Goal: Task Accomplishment & Management: Complete application form

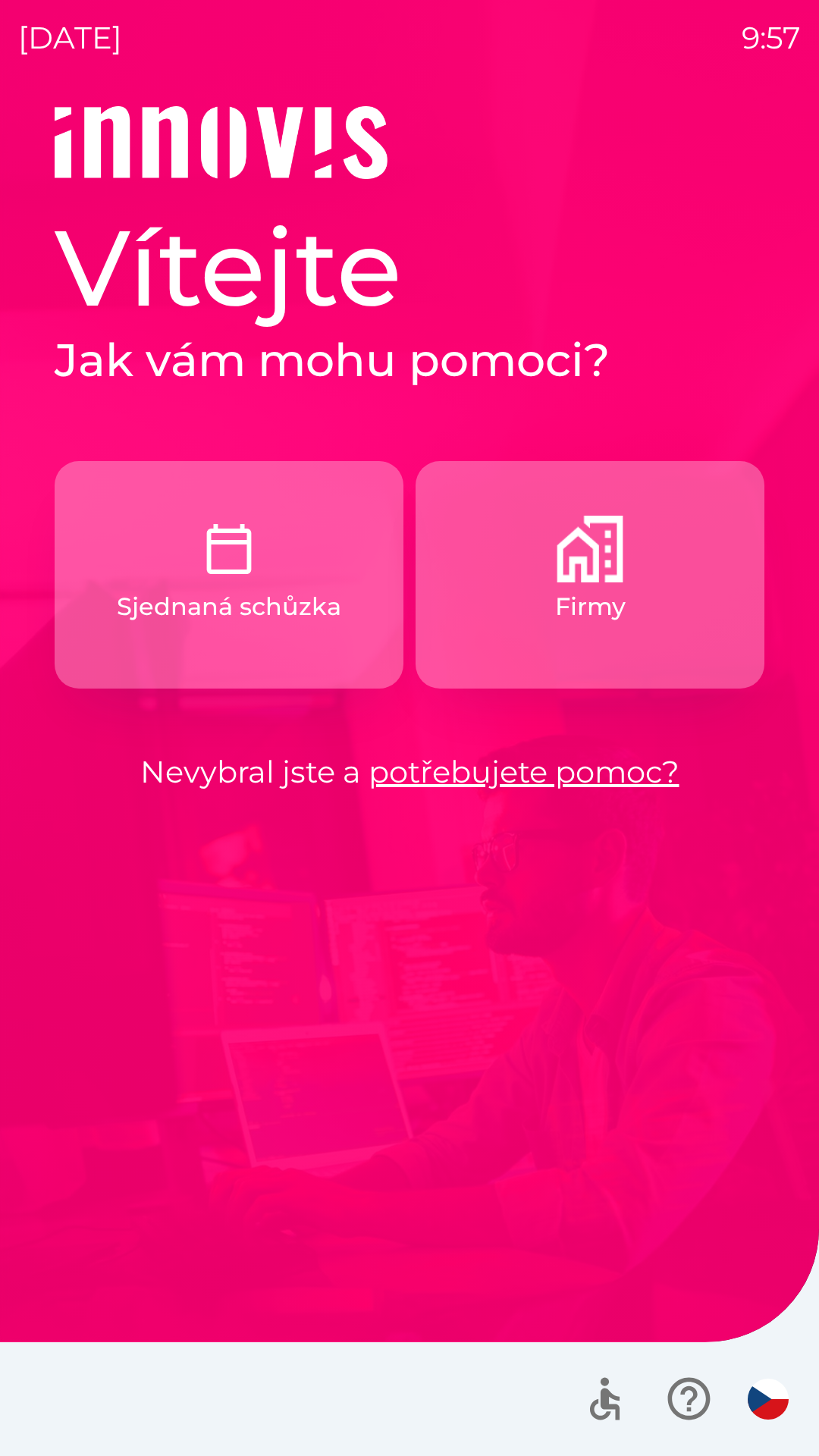
click at [214, 554] on img "button" at bounding box center [228, 548] width 67 height 67
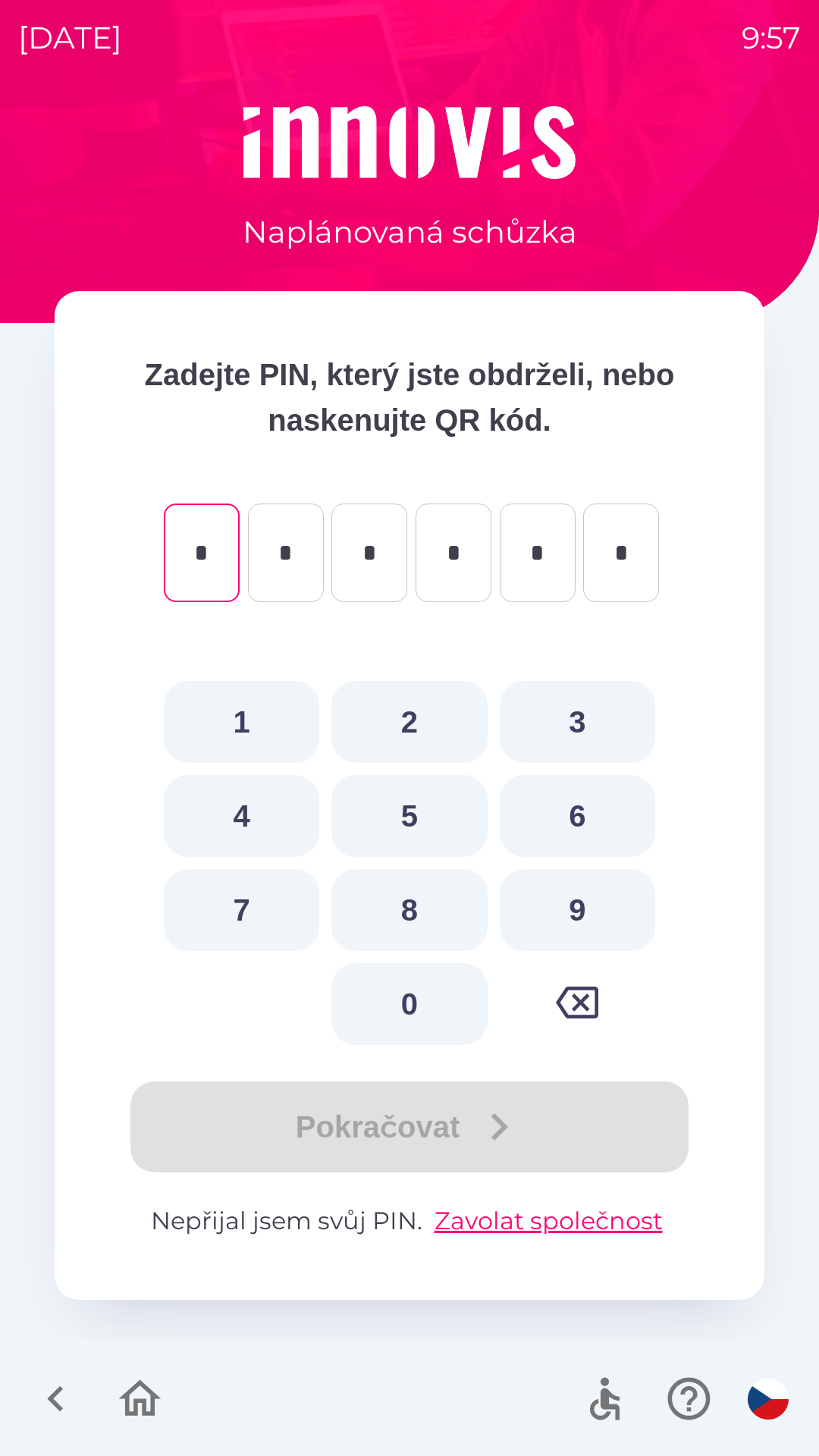
click at [134, 1398] on icon "button" at bounding box center [140, 1399] width 51 height 51
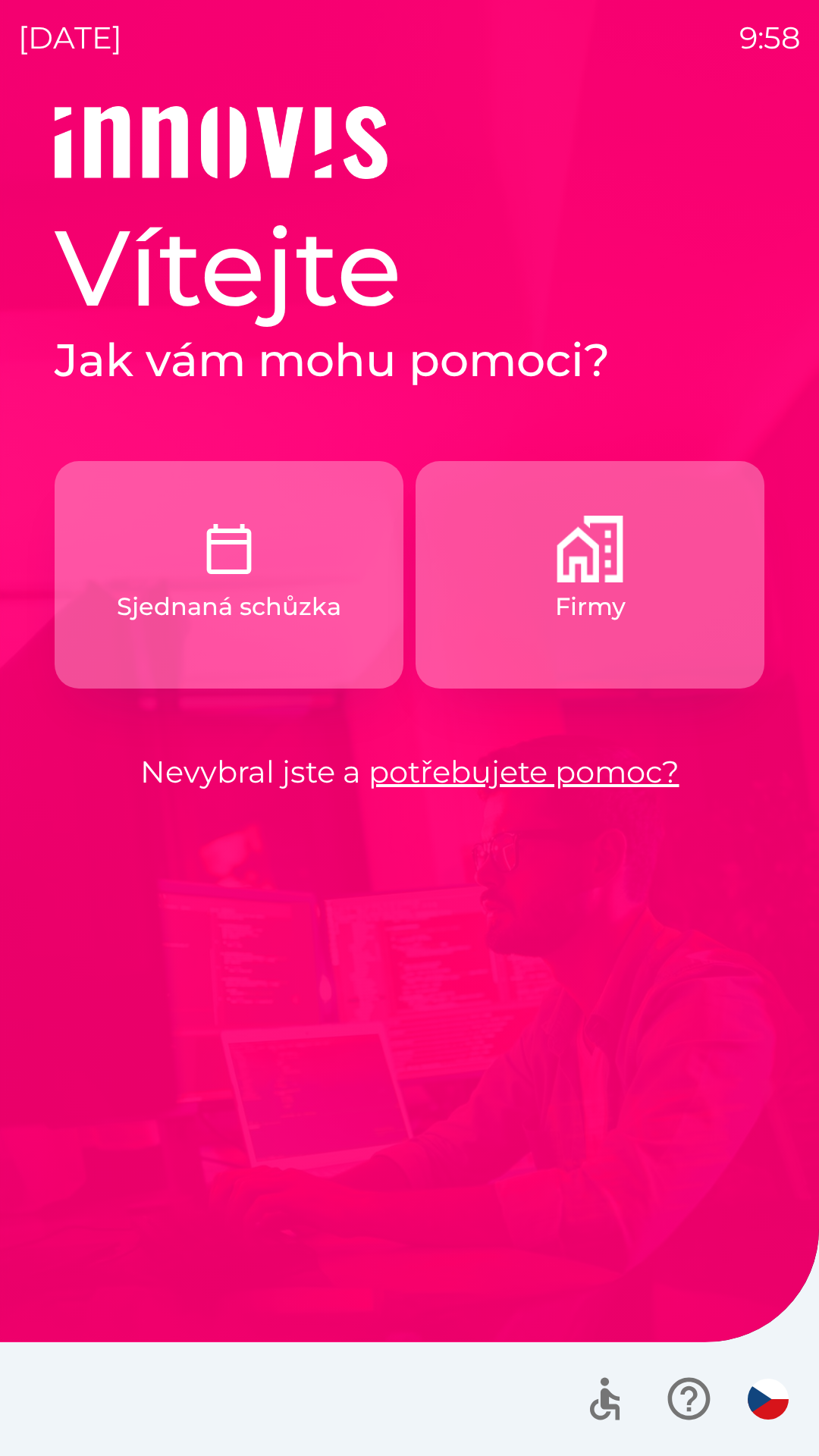
click at [566, 768] on link "potřebujete pomoc?" at bounding box center [524, 772] width 311 height 38
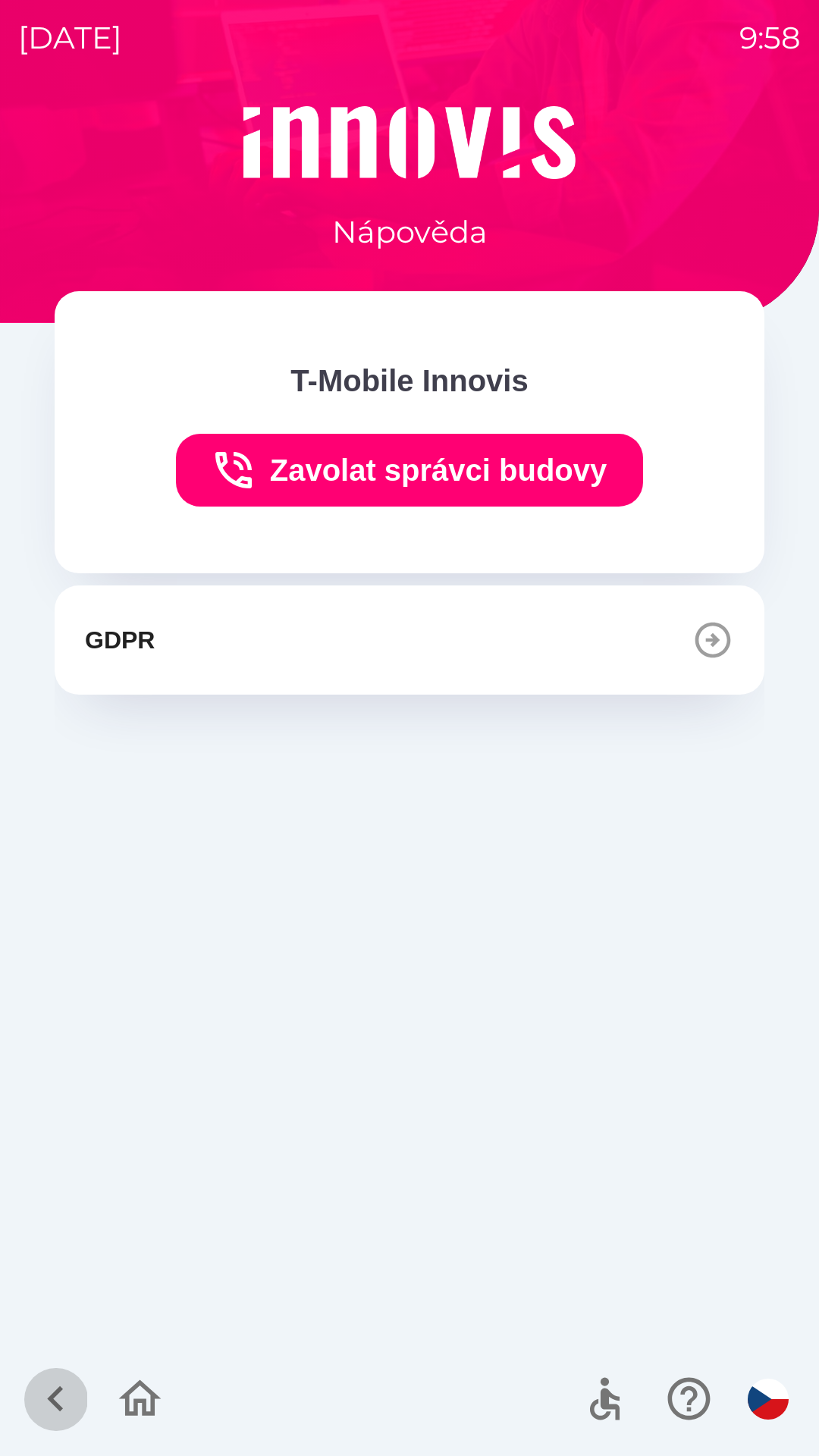
click at [63, 1396] on icon "button" at bounding box center [55, 1399] width 51 height 51
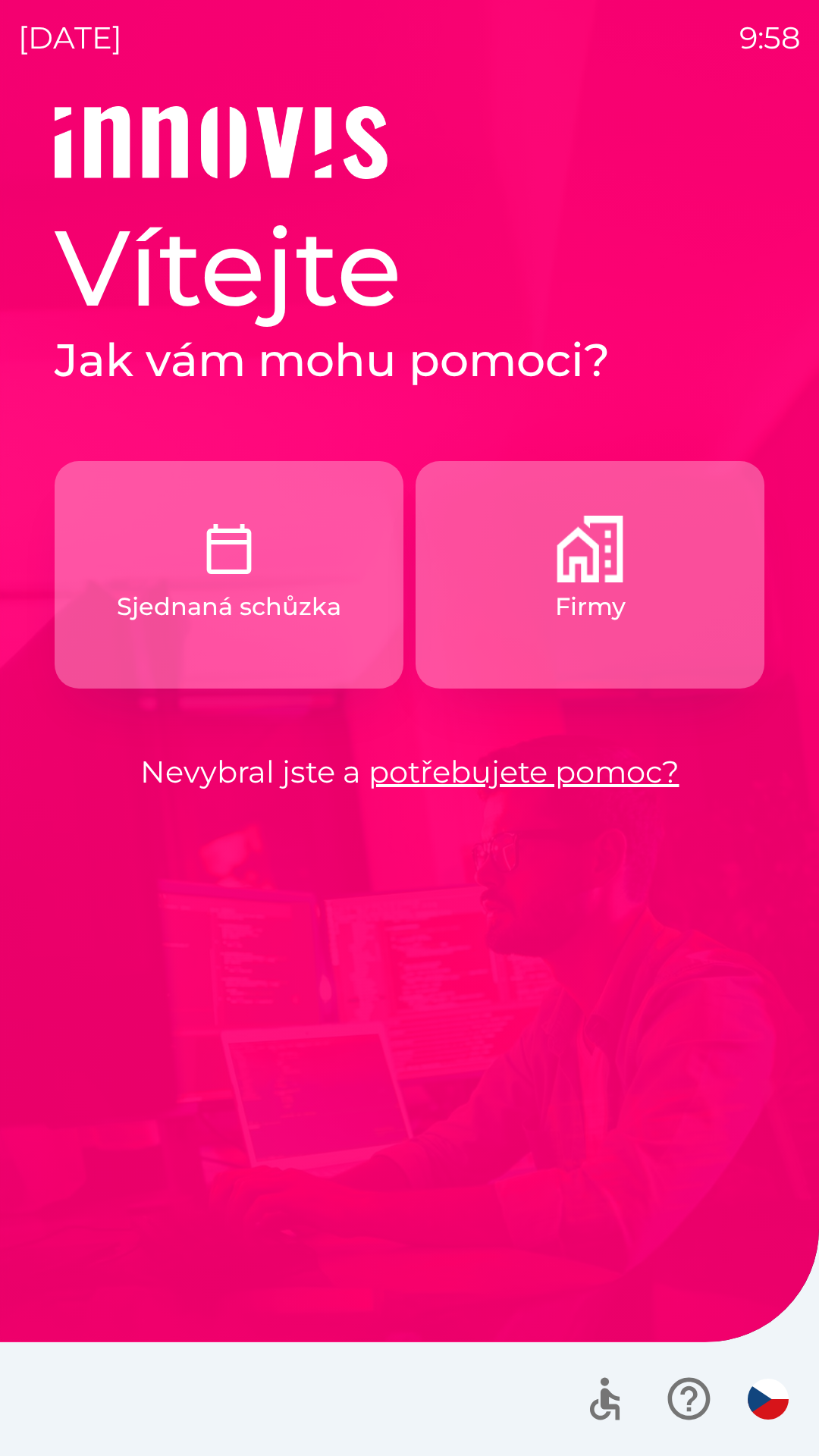
click at [604, 542] on img "button" at bounding box center [590, 548] width 67 height 67
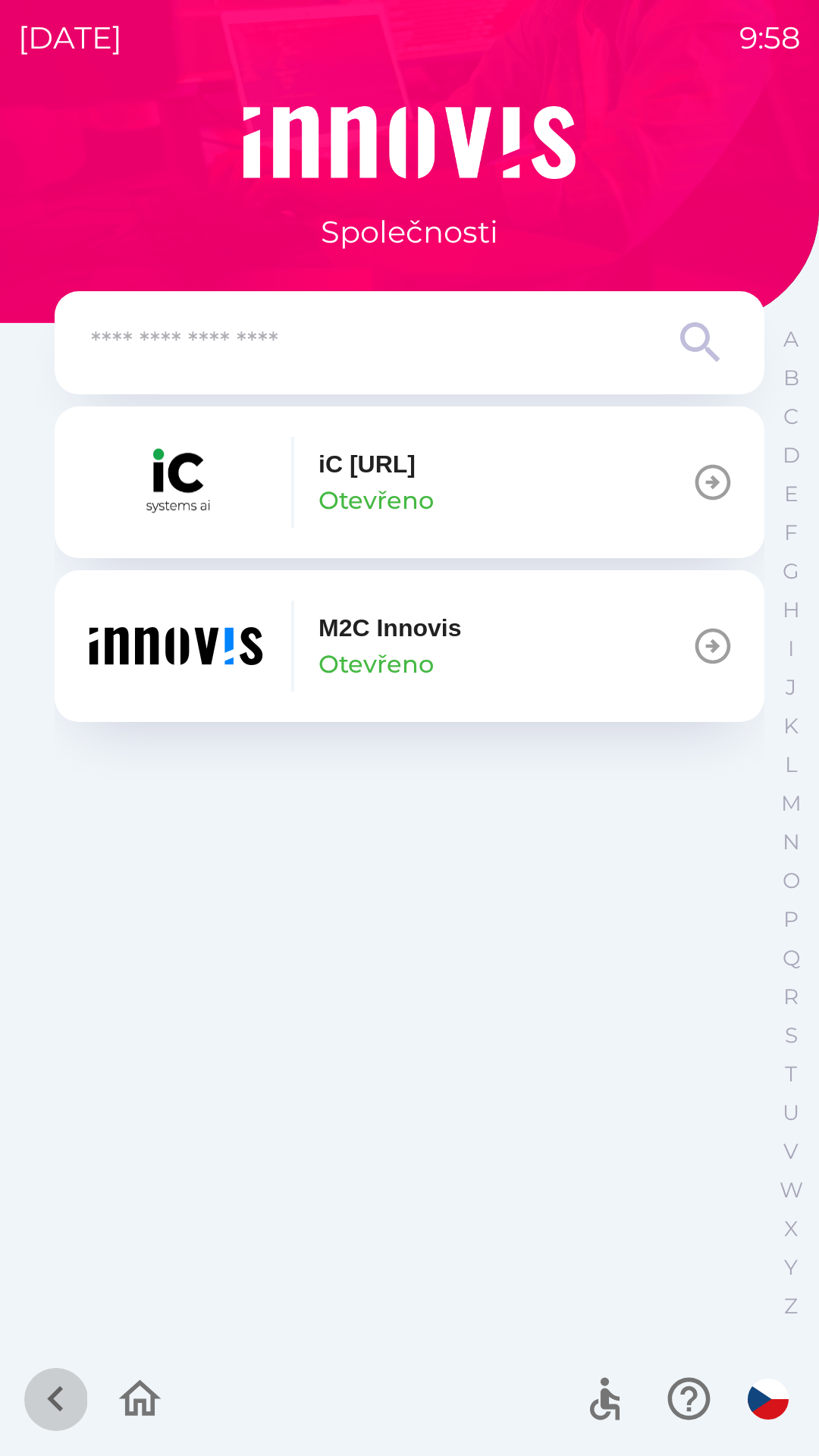
click at [43, 1397] on icon "button" at bounding box center [55, 1399] width 51 height 51
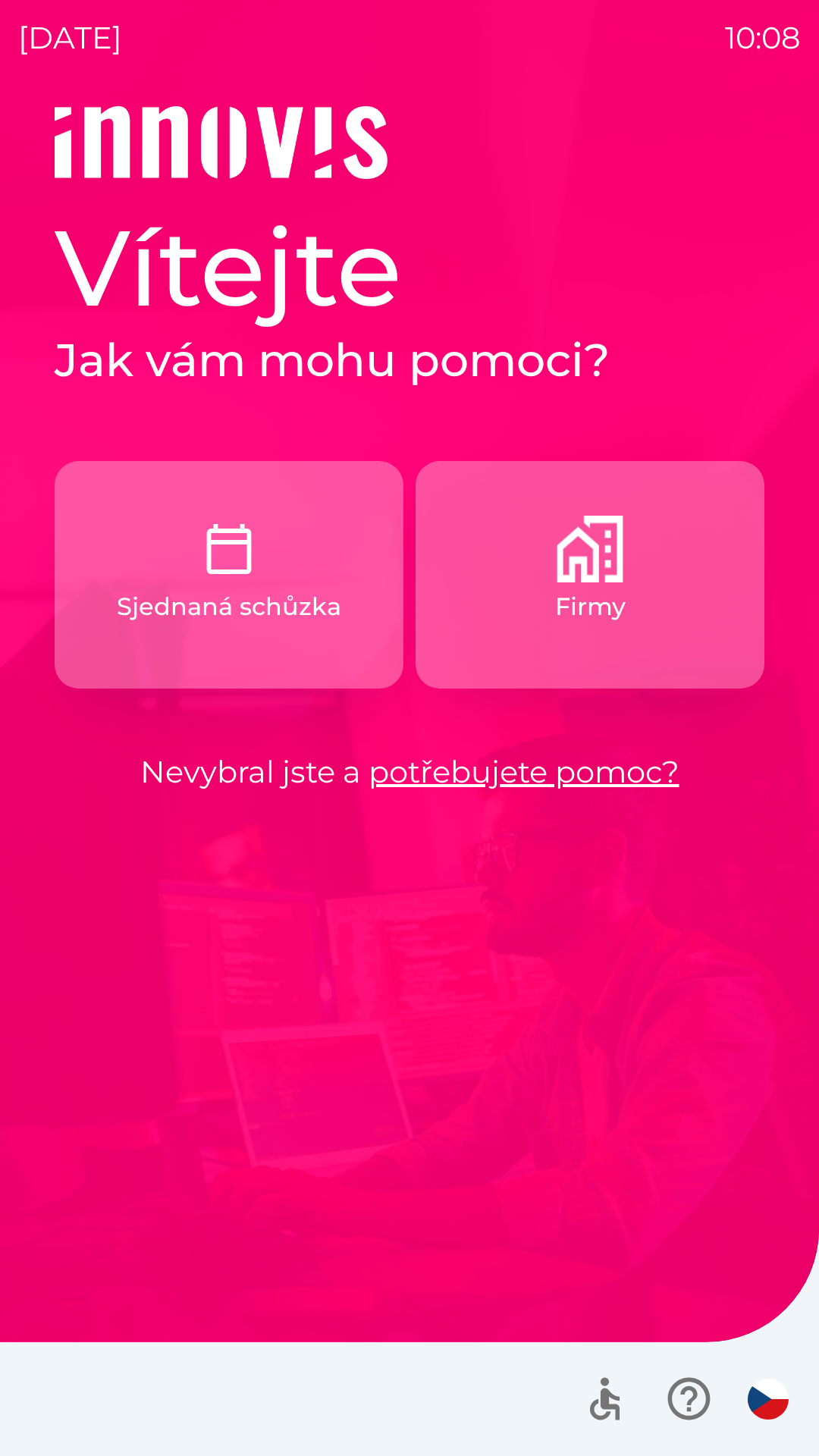
click at [749, 1397] on img "button" at bounding box center [768, 1400] width 41 height 41
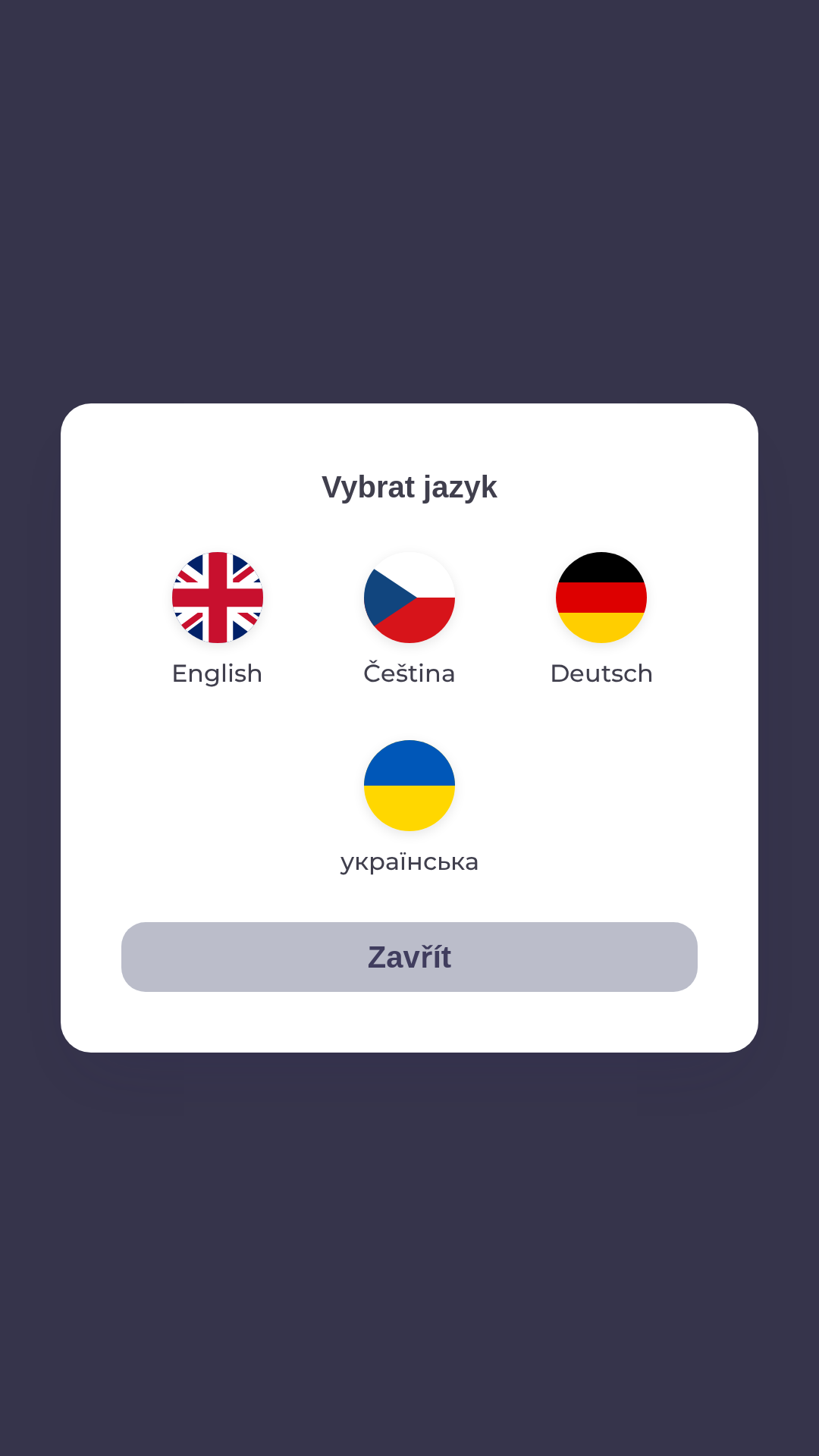
click at [276, 976] on button "Zavřít" at bounding box center [409, 957] width 576 height 70
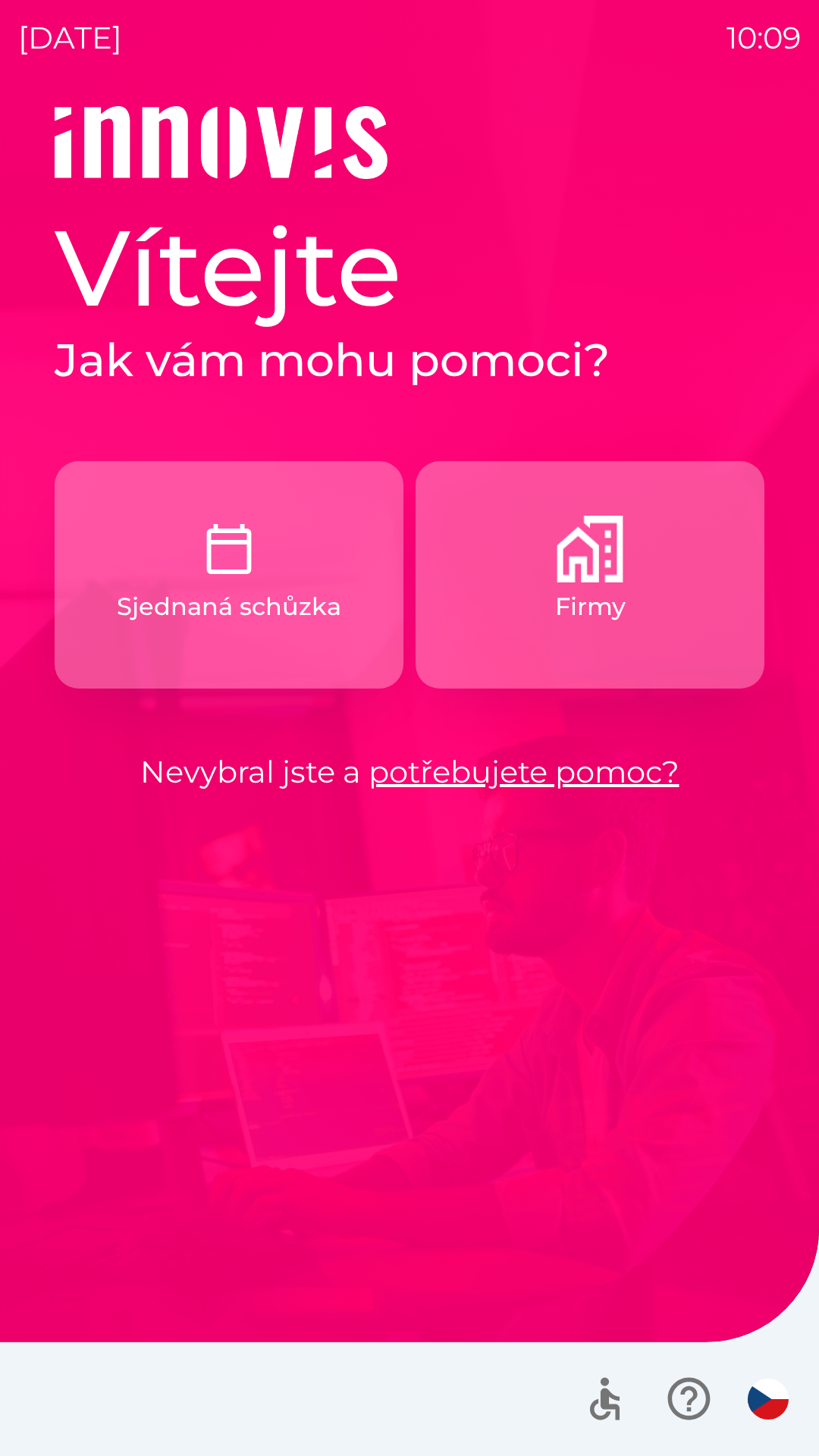
click at [210, 603] on p "Sjednaná schůzka" at bounding box center [228, 607] width 225 height 37
click at [521, 624] on button "Firmy" at bounding box center [590, 575] width 349 height 228
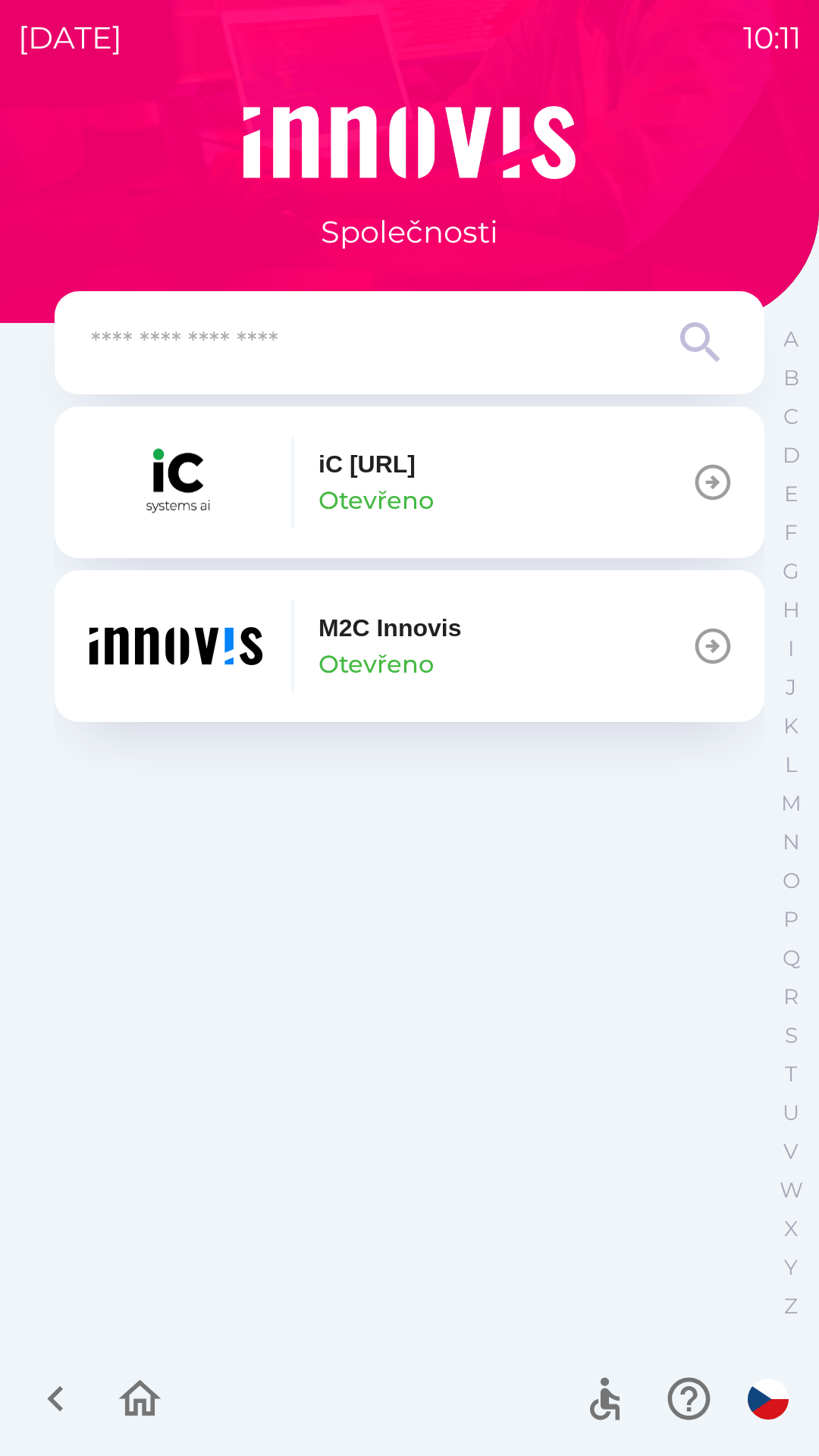
click at [246, 656] on img "button" at bounding box center [176, 646] width 182 height 91
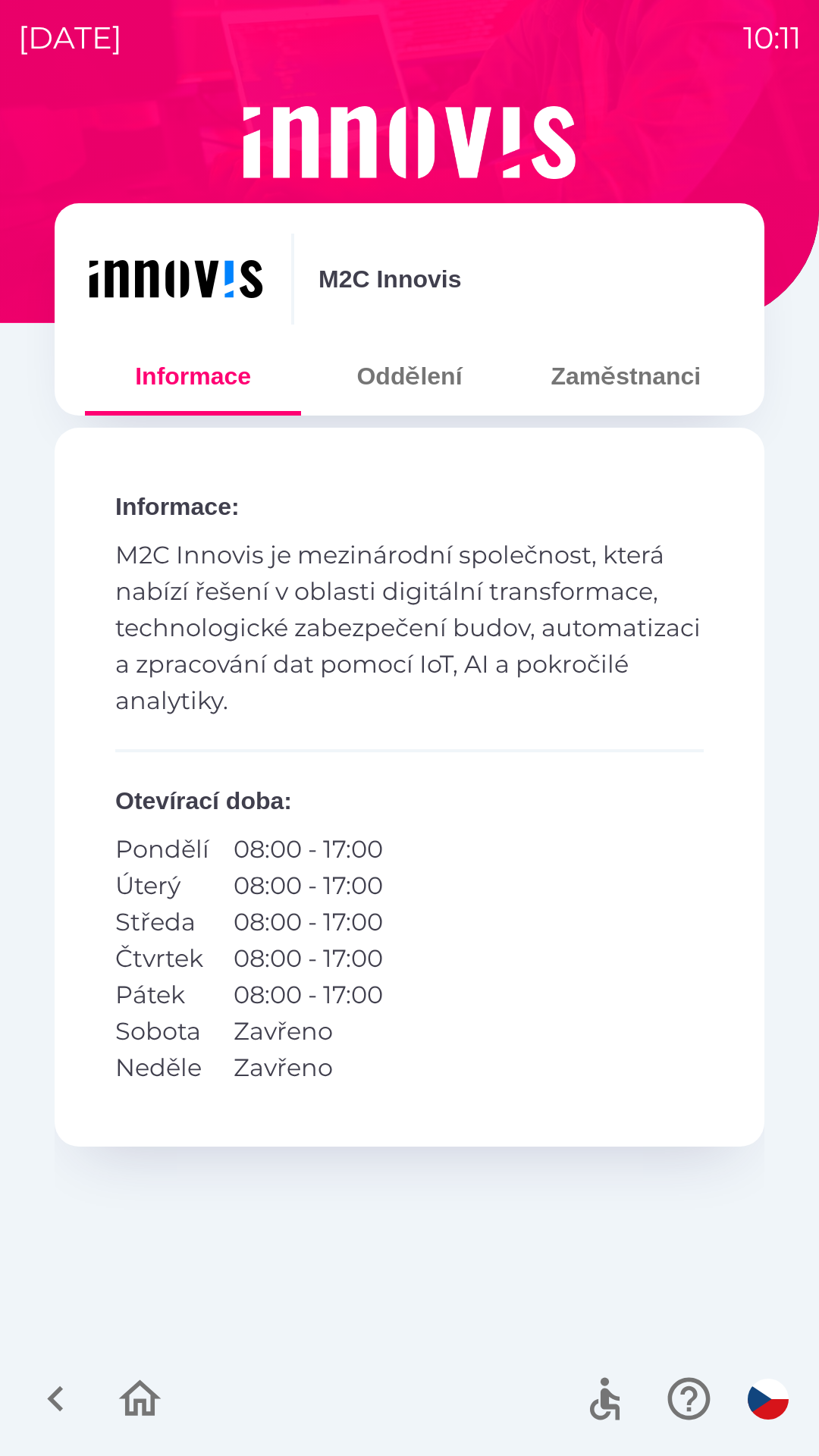
click at [413, 387] on button "Oddělení" at bounding box center [409, 376] width 216 height 55
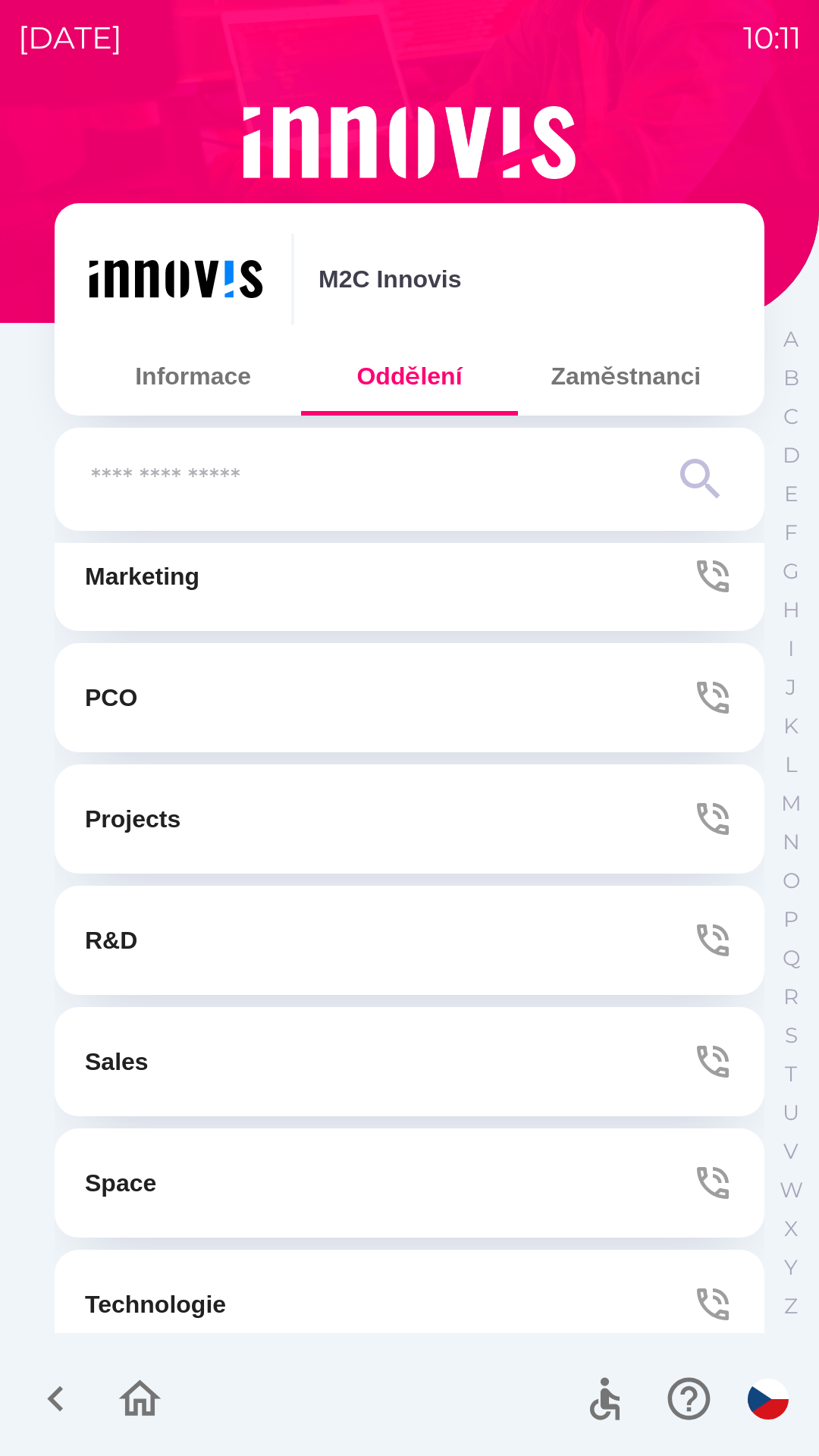
scroll to position [268, 0]
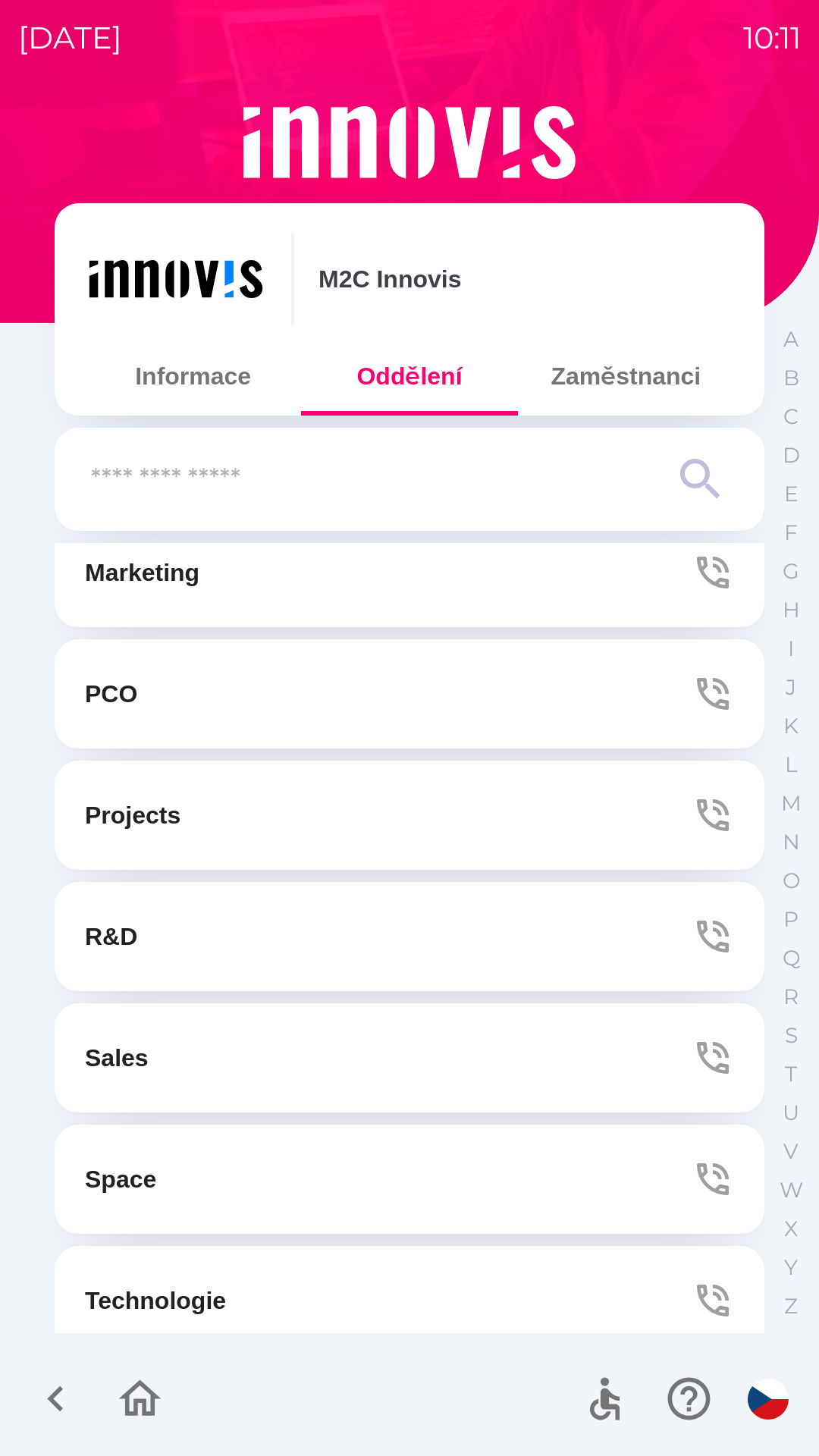
click at [628, 389] on button "Zaměstnanci" at bounding box center [626, 376] width 216 height 55
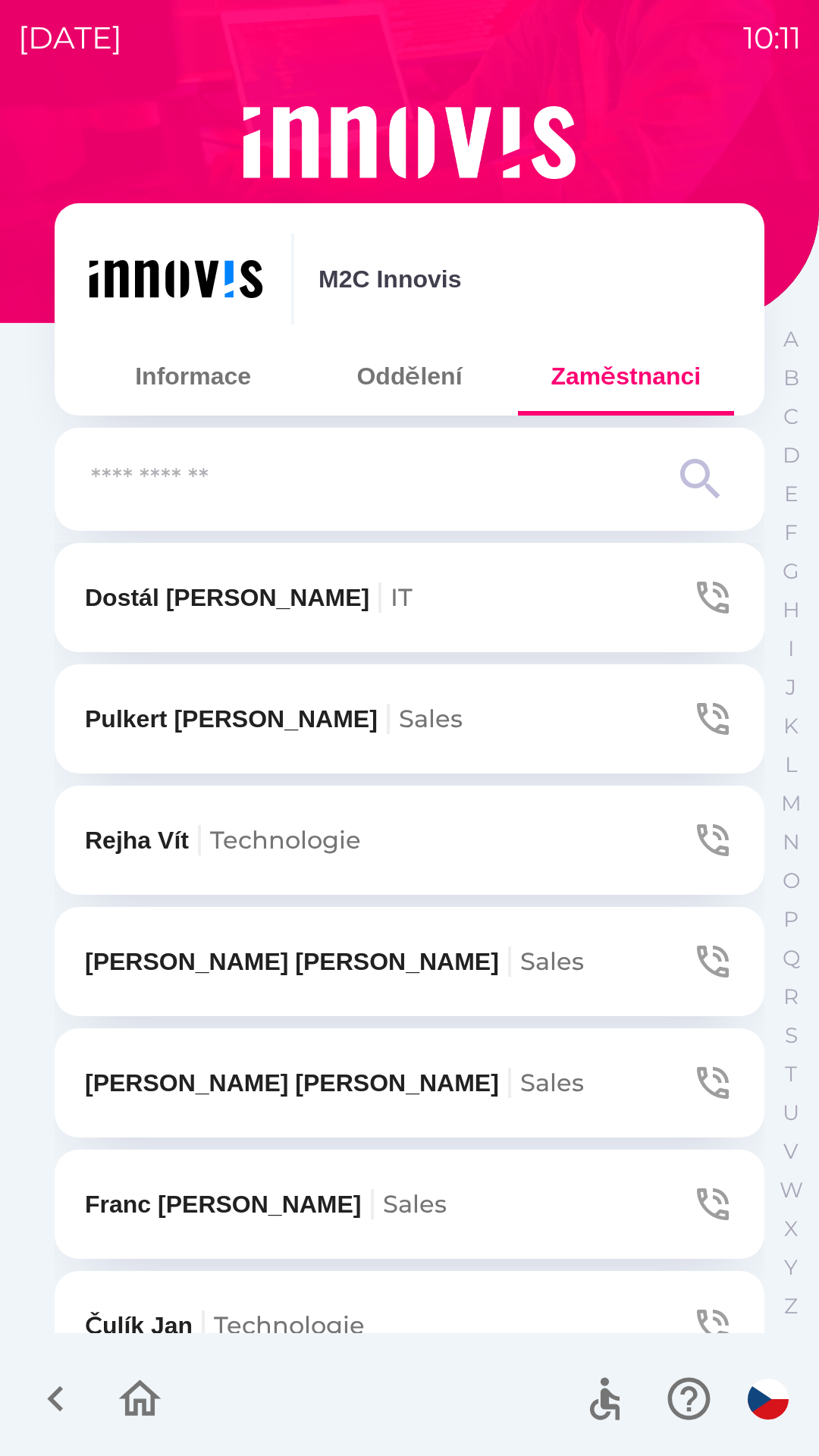
scroll to position [622, 0]
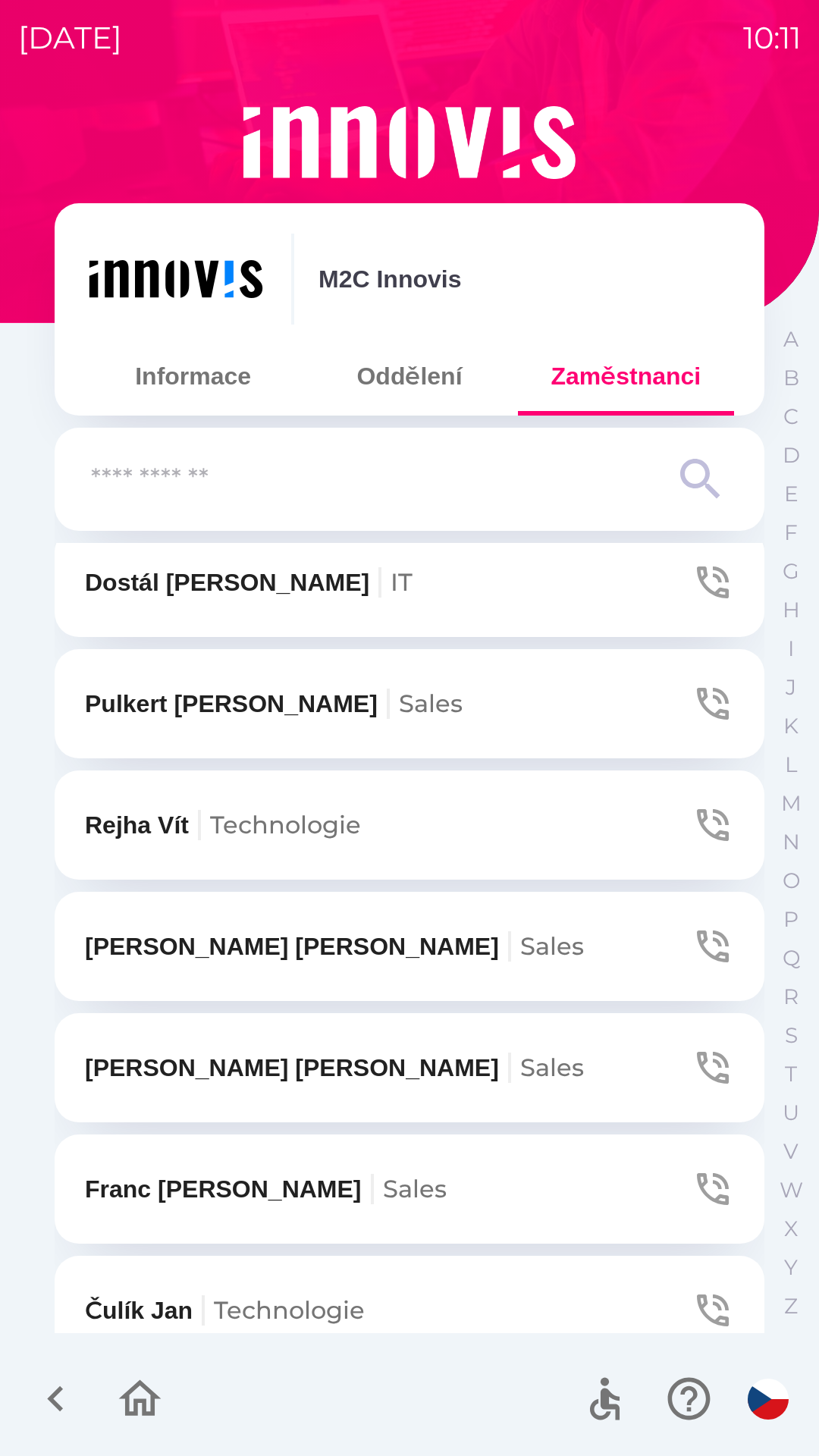
click at [257, 949] on p "[PERSON_NAME]" at bounding box center [334, 946] width 499 height 37
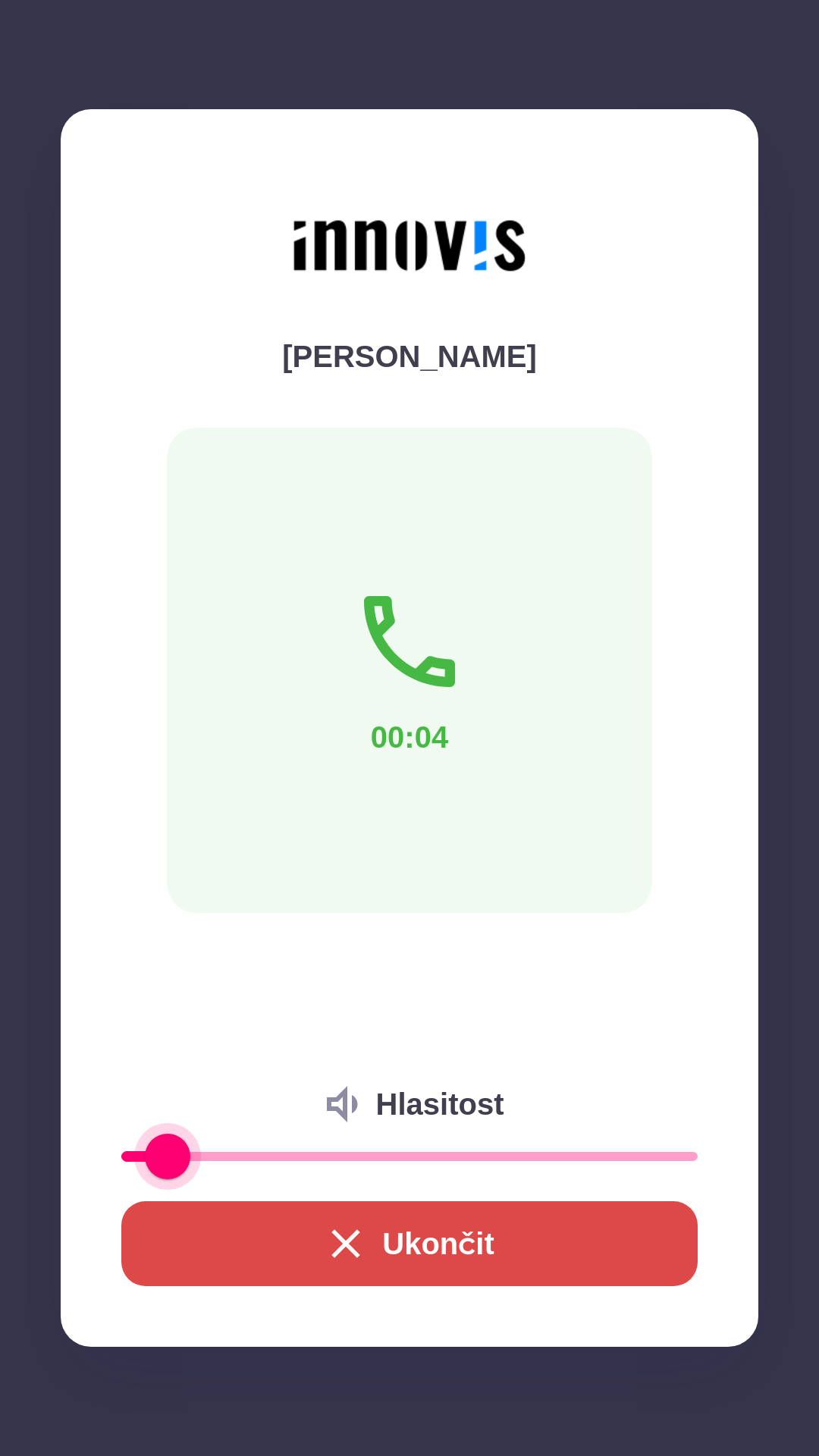
type input "*"
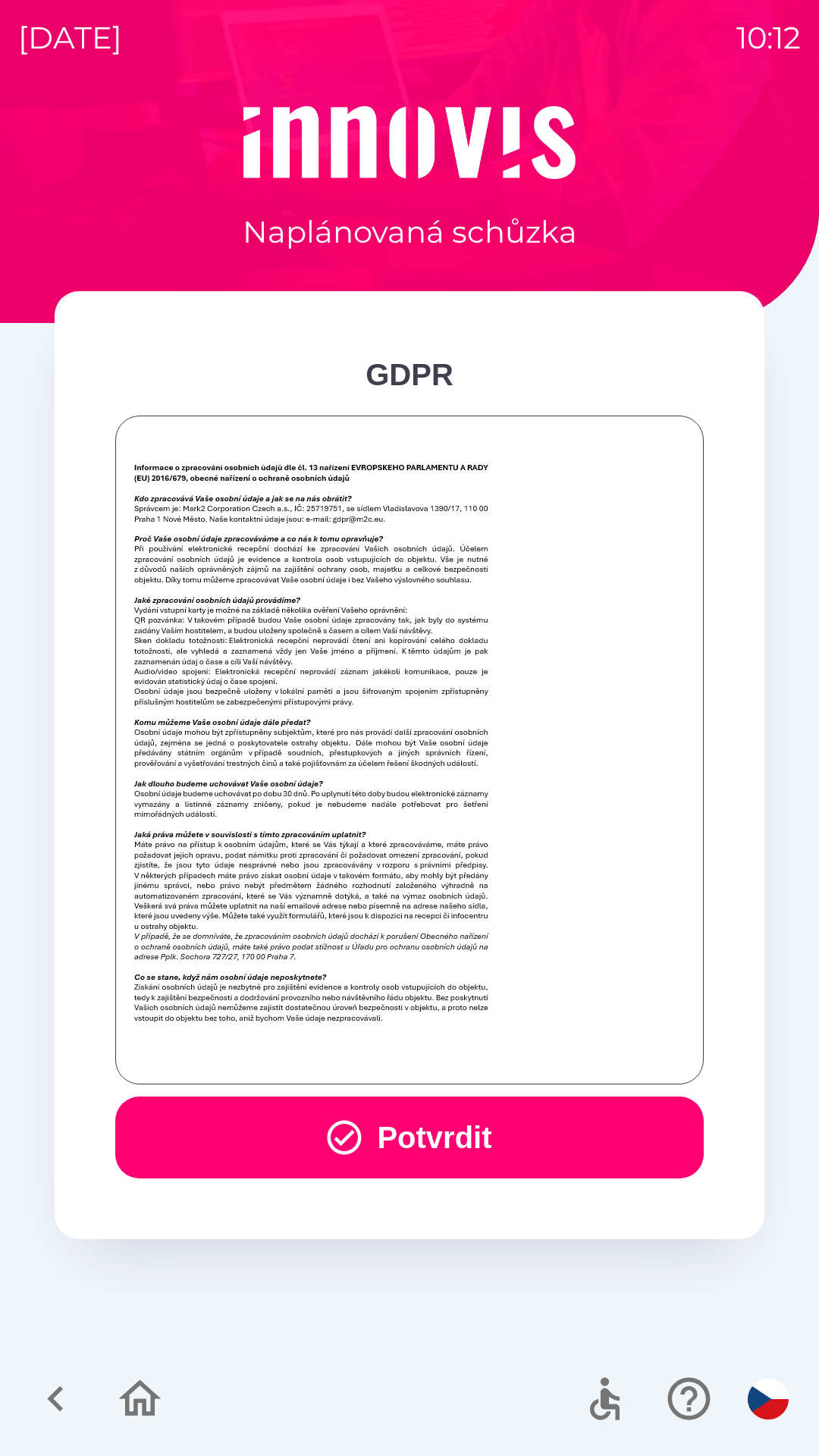
click at [307, 1132] on button "Potvrdit" at bounding box center [410, 1137] width 589 height 82
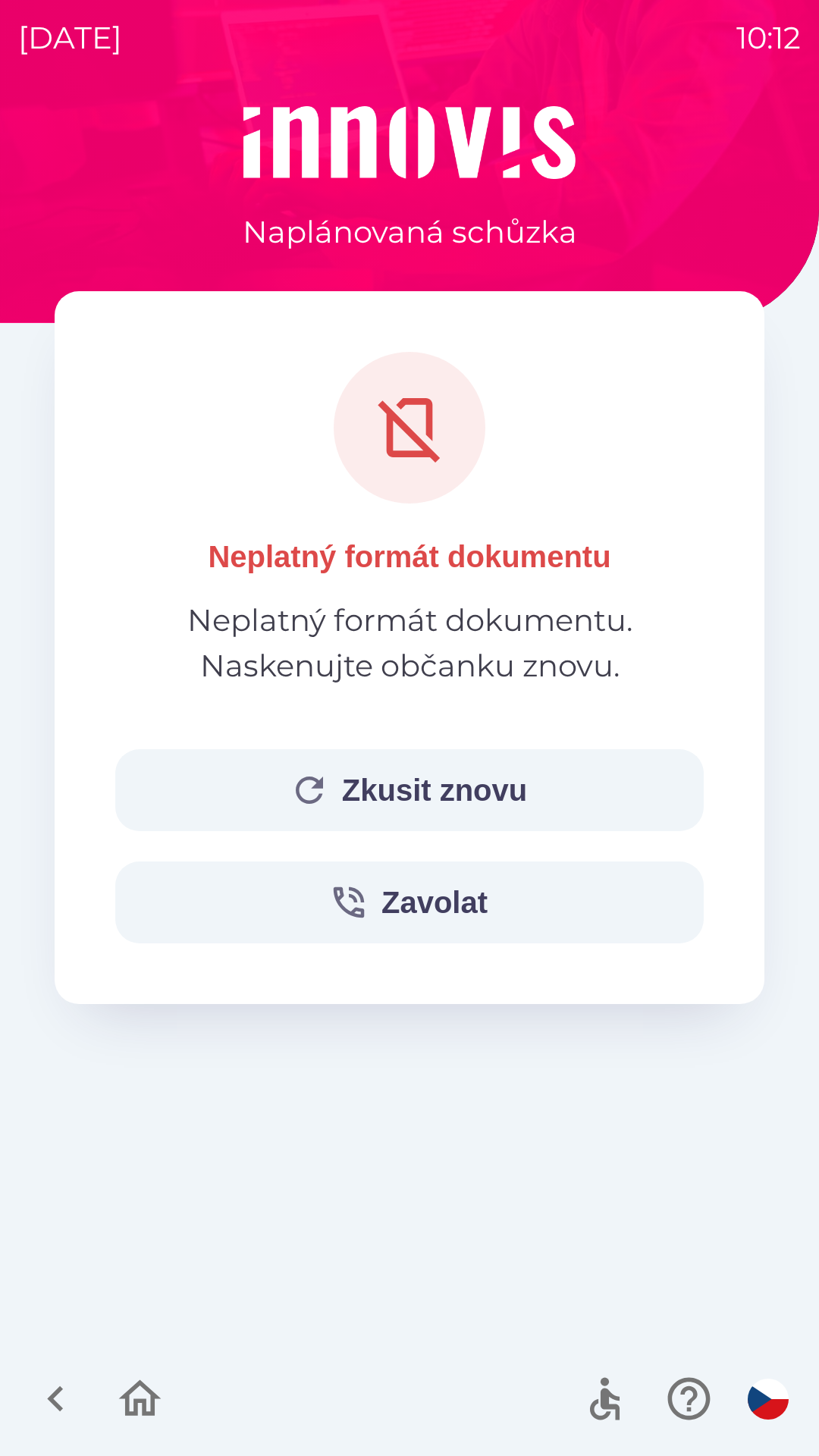
click at [334, 808] on button "Zkusit znovu" at bounding box center [410, 790] width 589 height 82
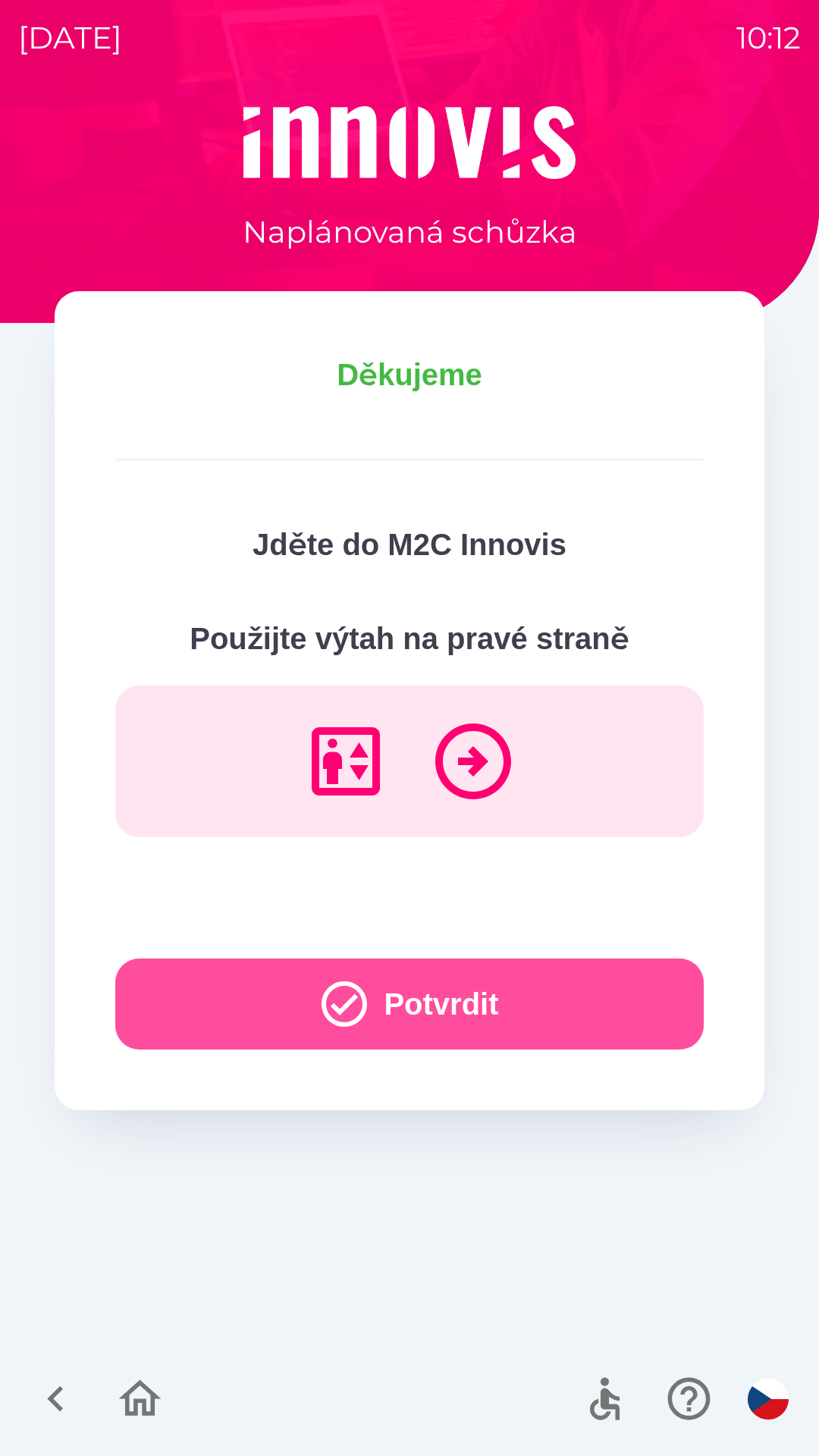
click at [234, 1027] on button "Potvrdit" at bounding box center [410, 1004] width 589 height 91
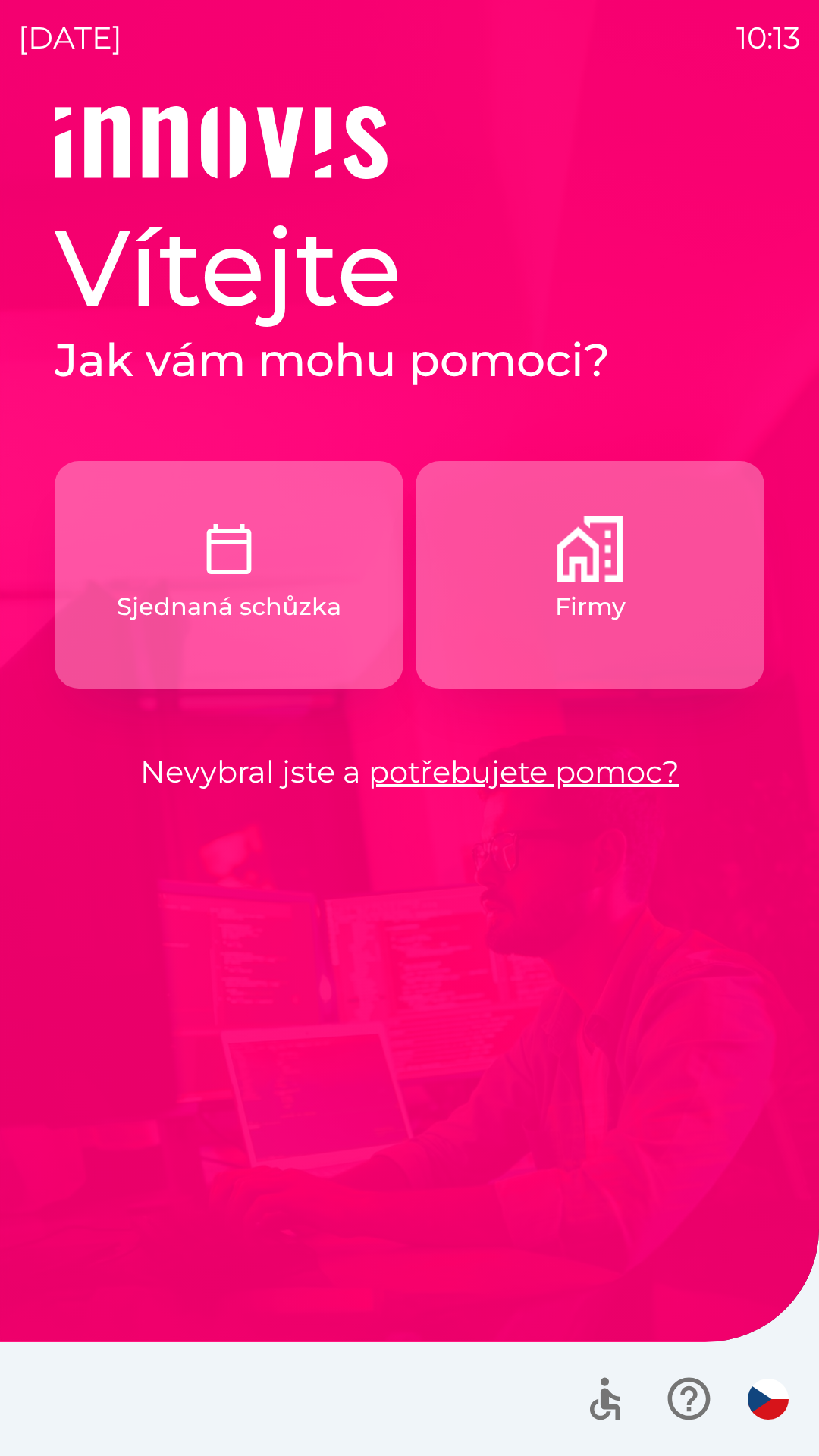
click at [526, 663] on button "Firmy" at bounding box center [590, 575] width 349 height 228
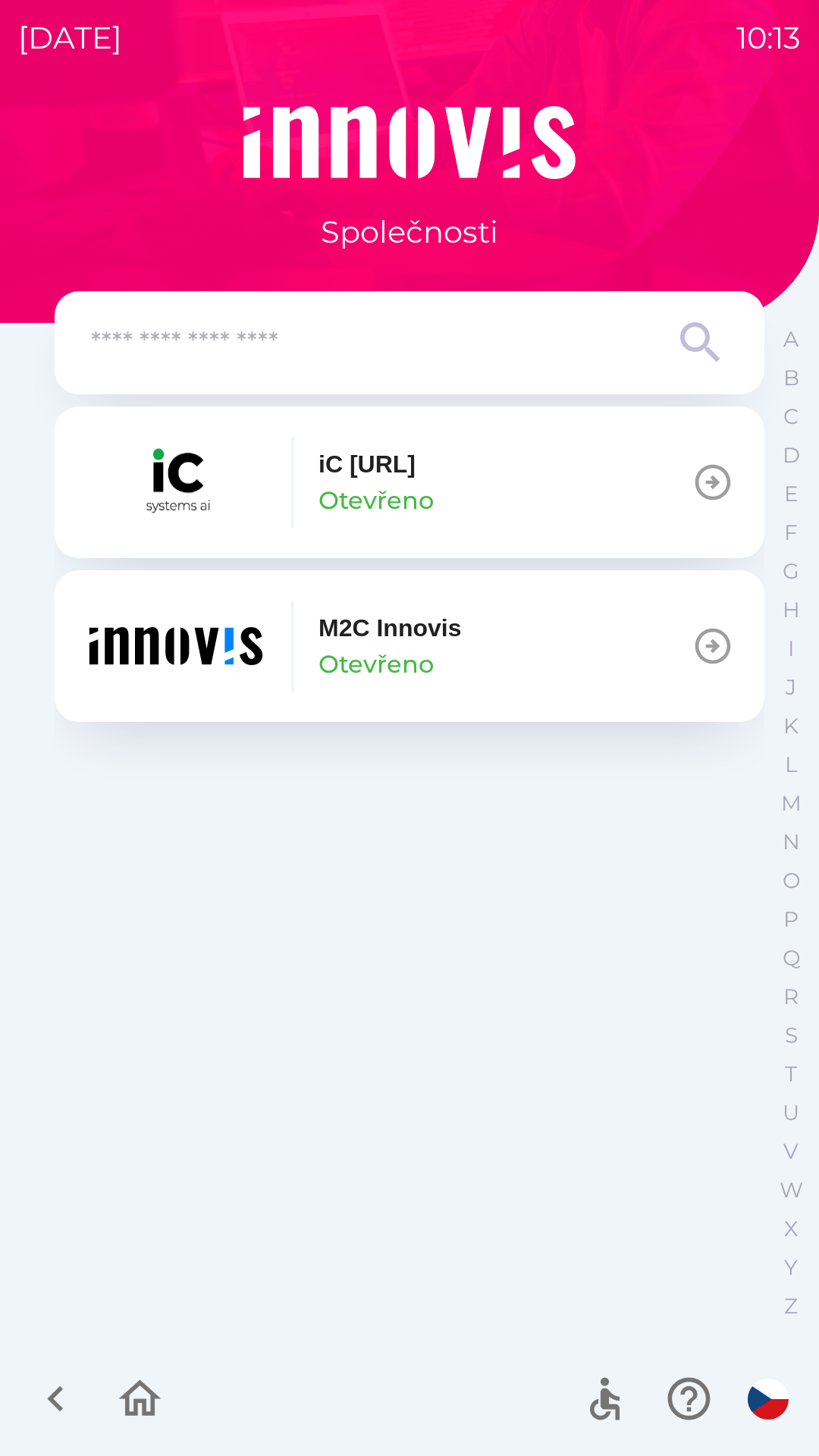
click at [333, 652] on p "Otevřeno" at bounding box center [376, 664] width 116 height 37
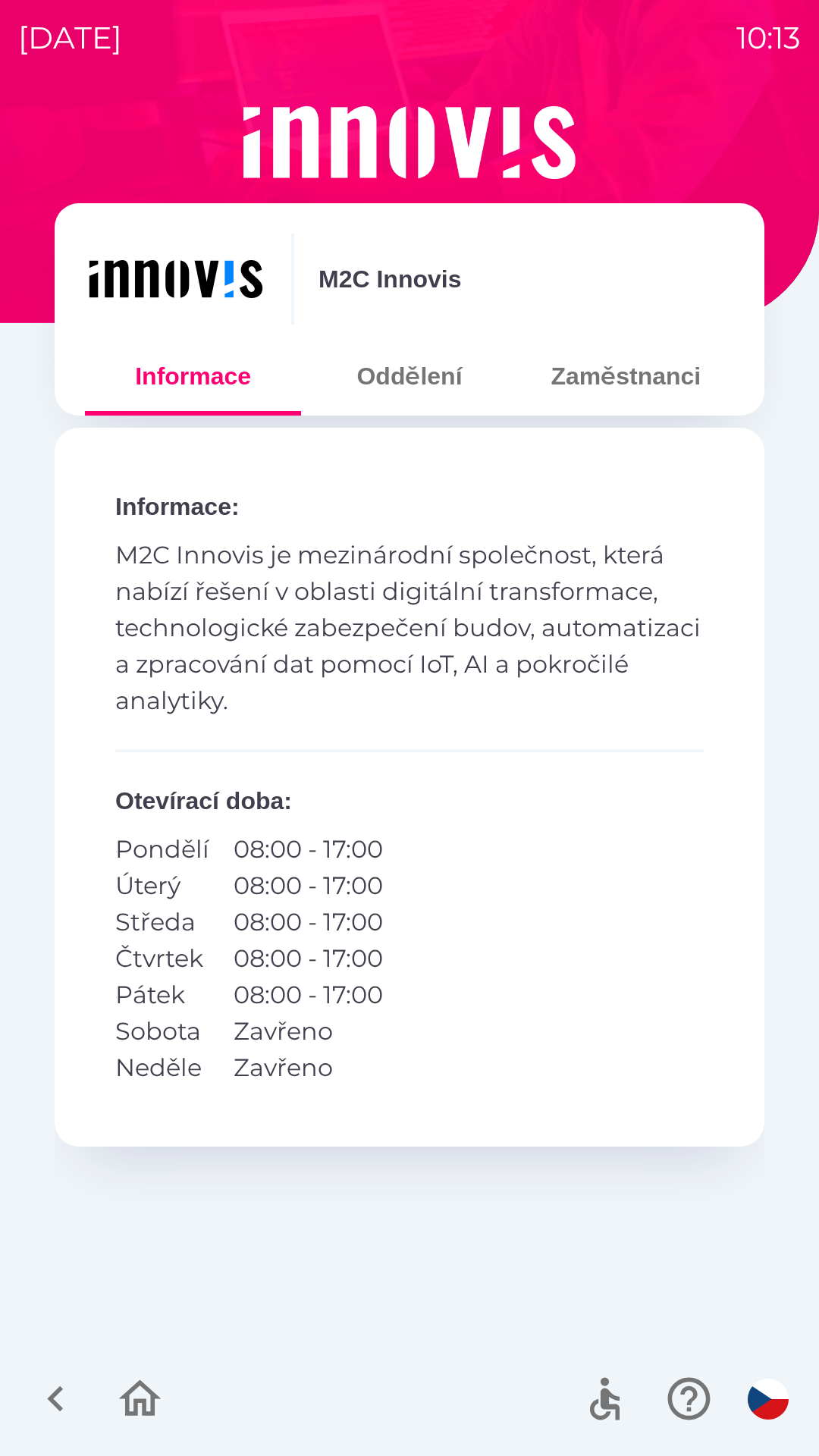
click at [617, 370] on button "Zaměstnanci" at bounding box center [626, 376] width 216 height 55
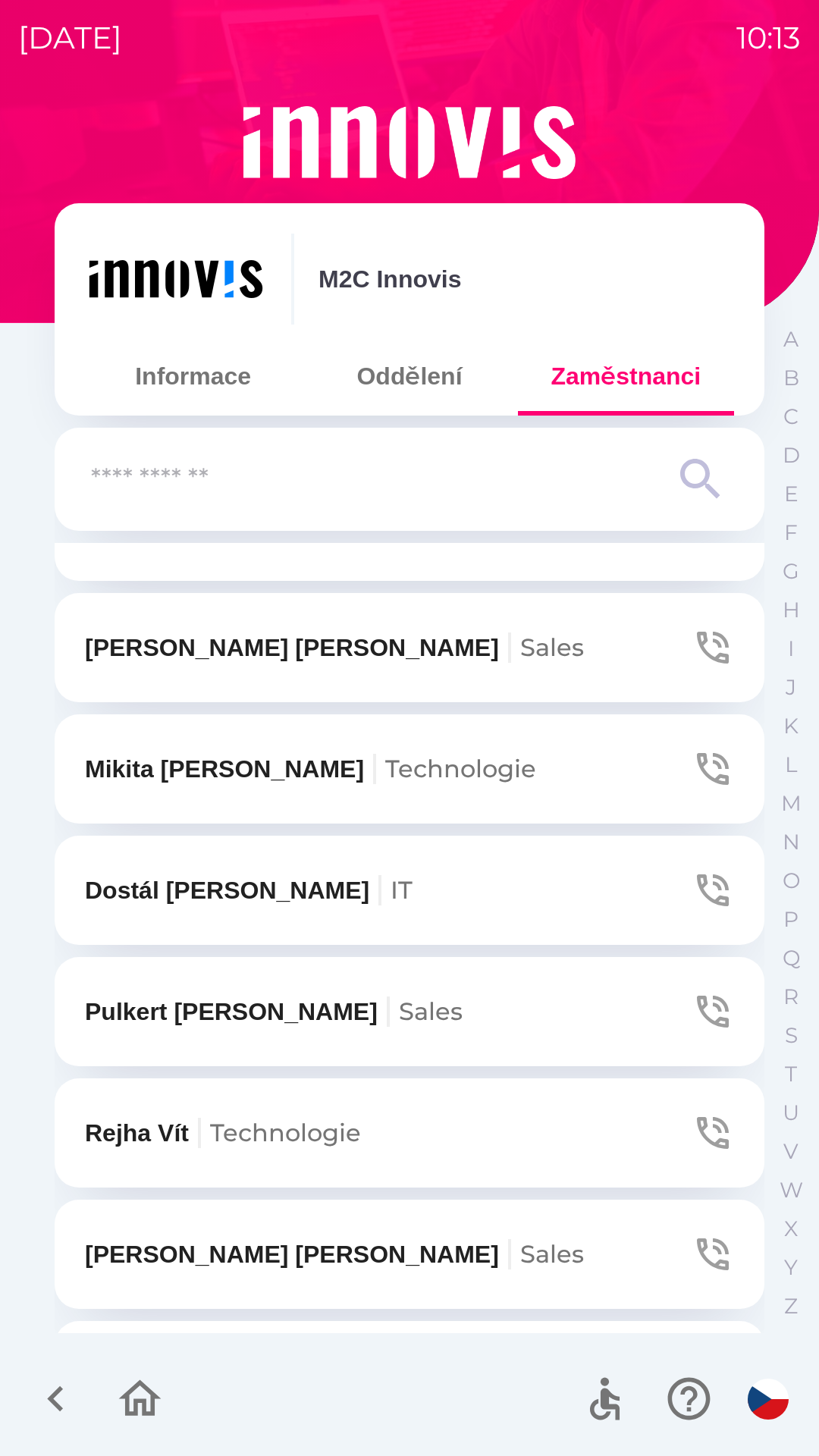
scroll to position [276, 0]
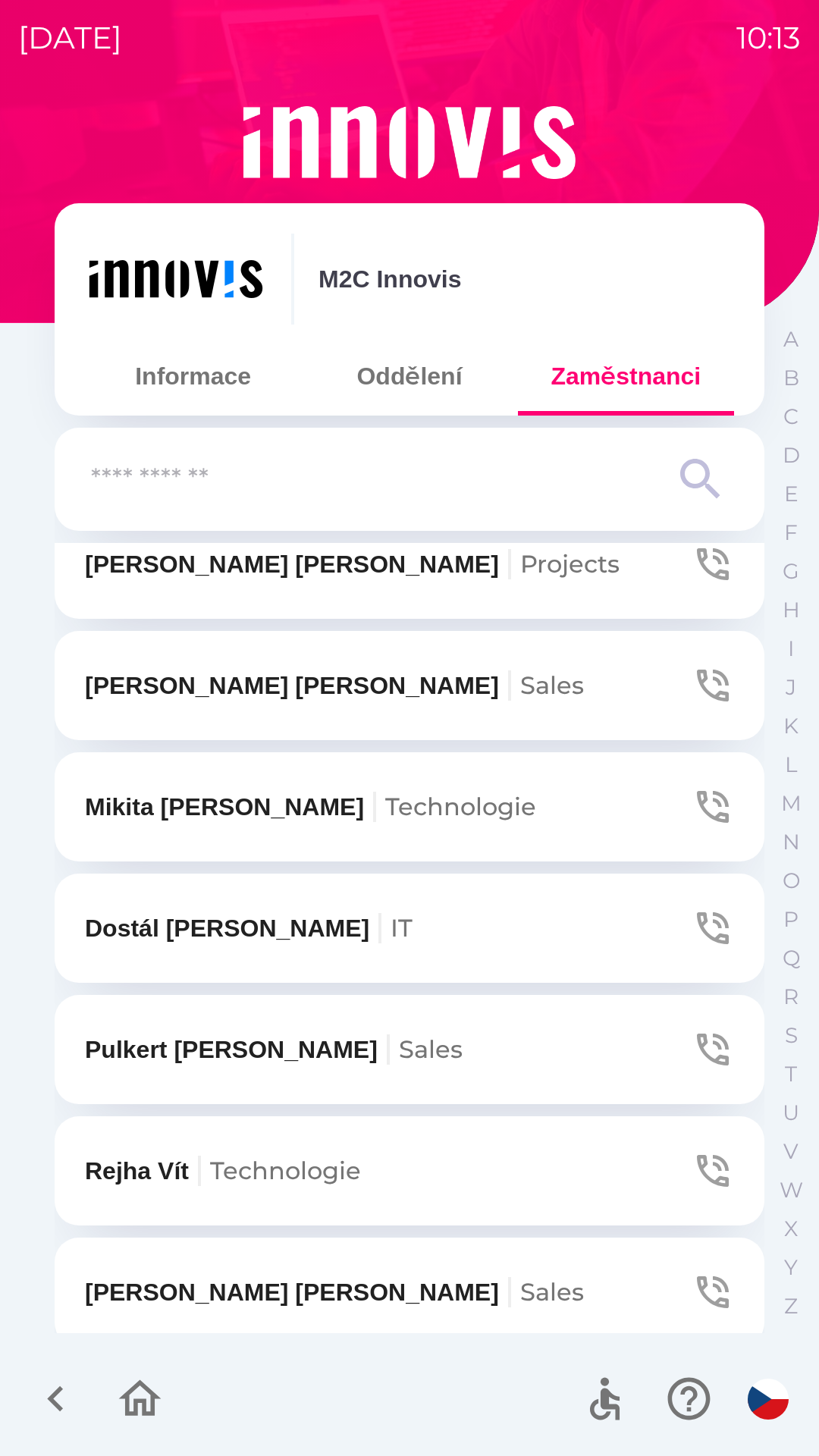
click at [55, 1379] on icon "button" at bounding box center [55, 1399] width 51 height 51
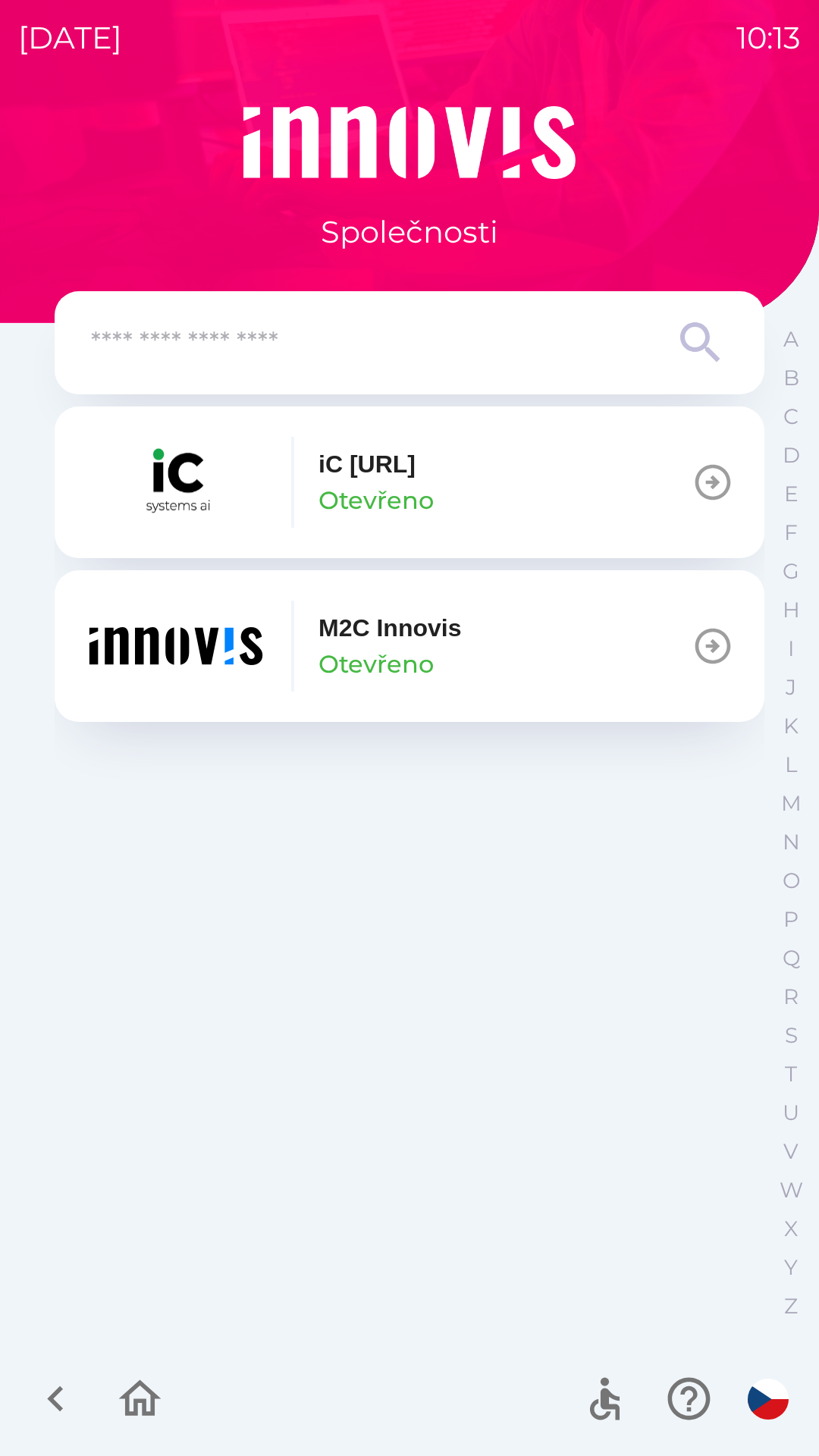
click at [87, 1403] on button "button" at bounding box center [55, 1399] width 63 height 63
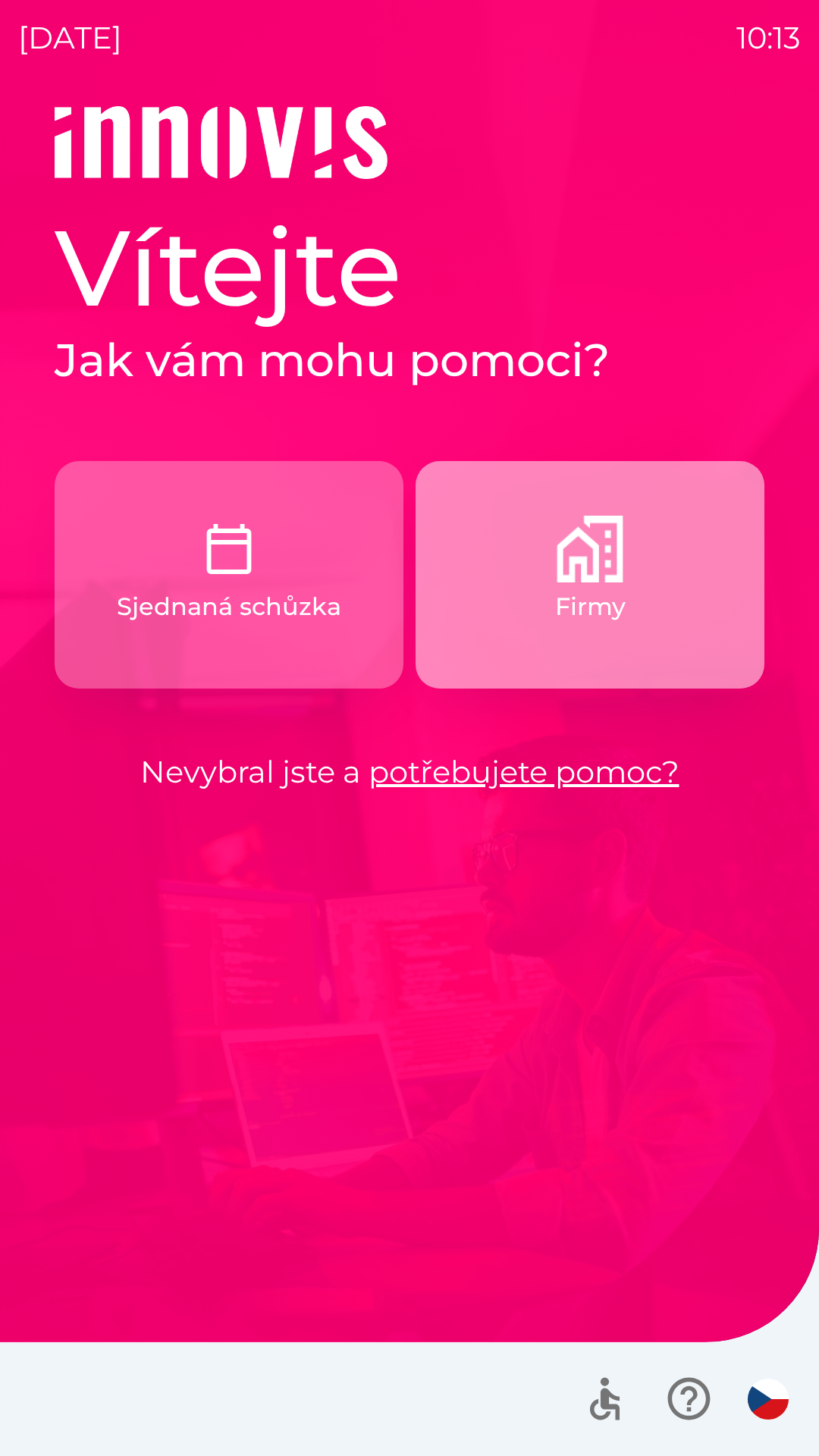
click at [512, 621] on button "Firmy" at bounding box center [590, 575] width 349 height 228
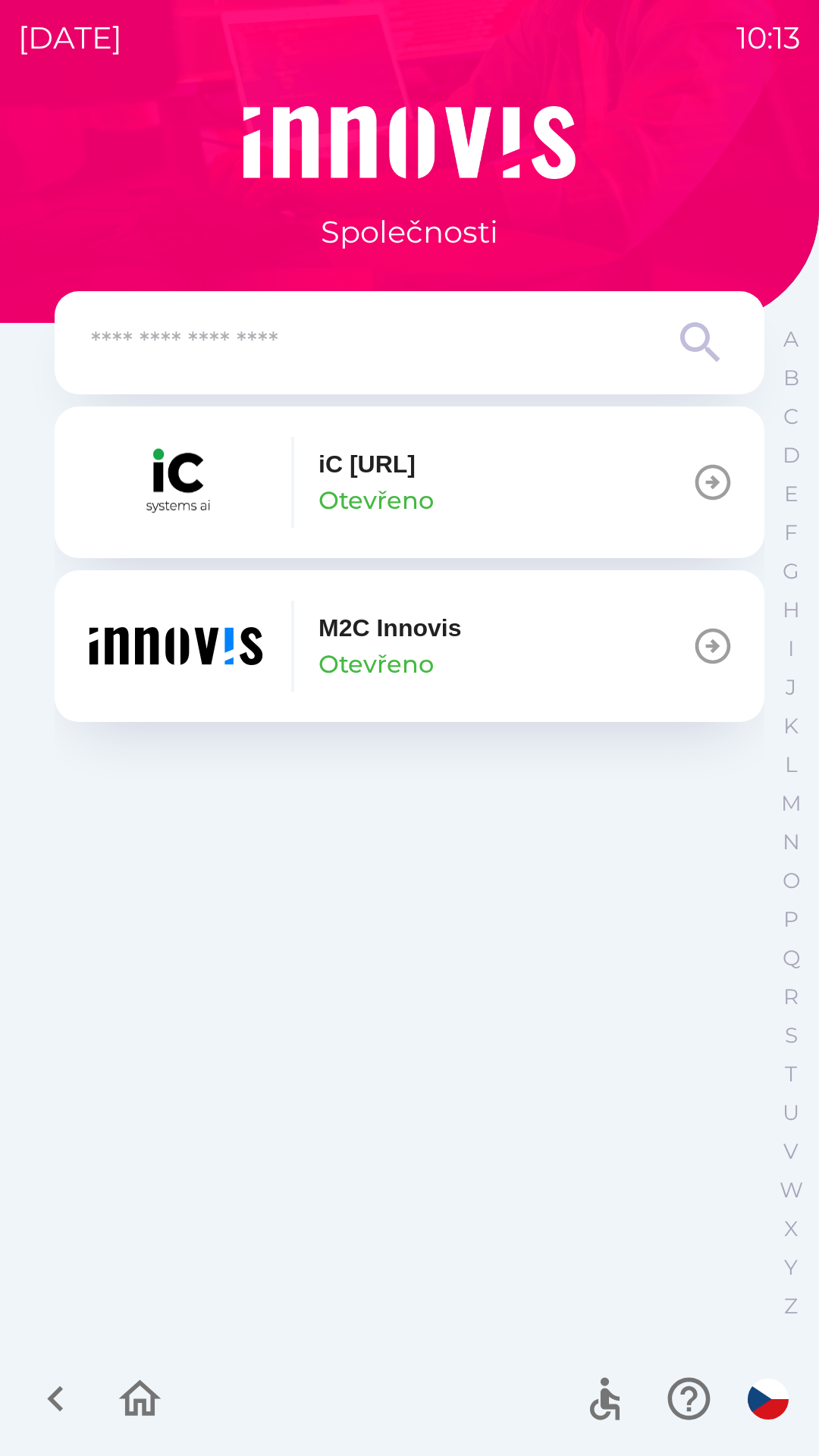
click at [154, 480] on img "button" at bounding box center [176, 482] width 182 height 91
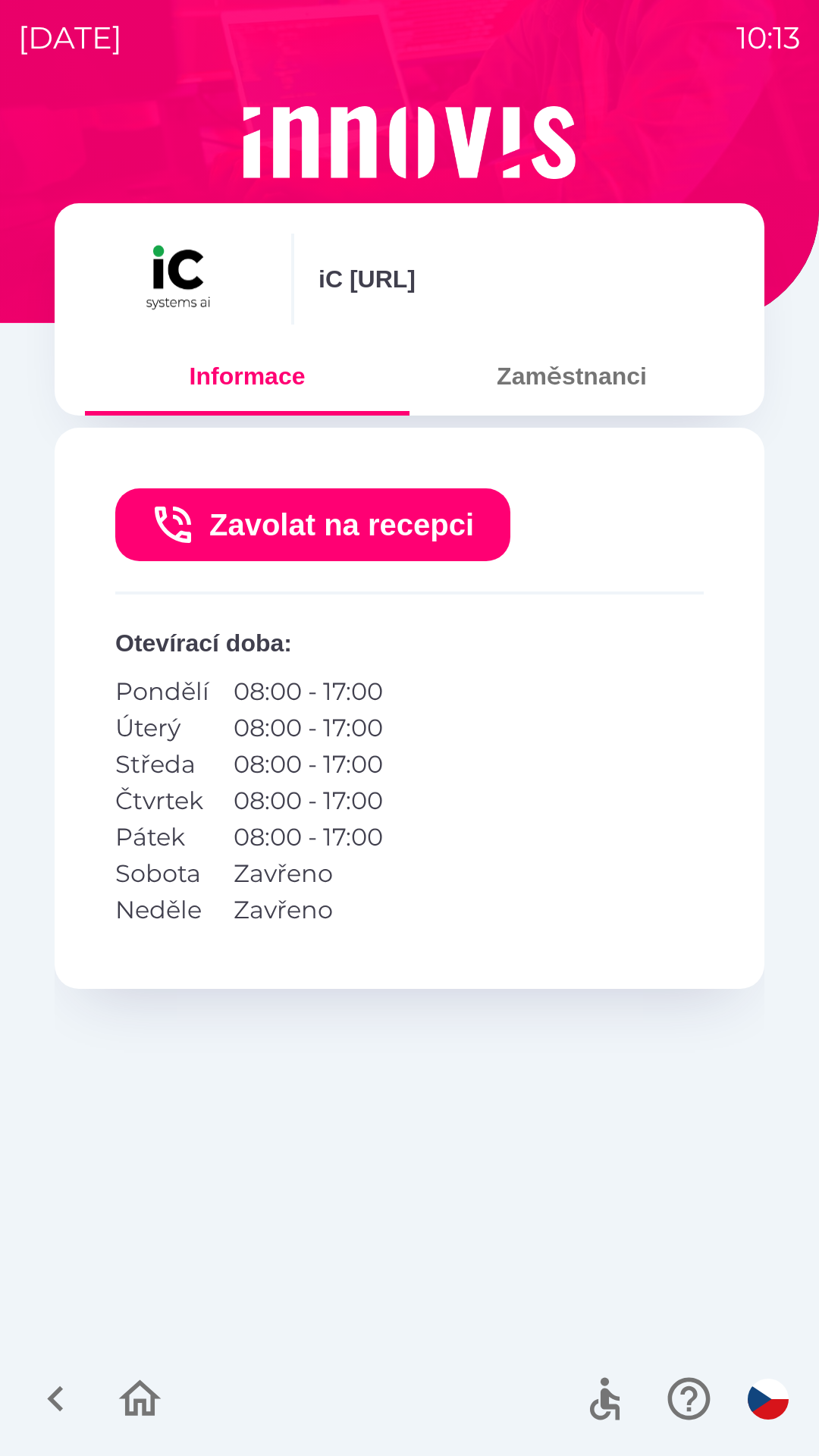
click at [49, 1372] on button "button" at bounding box center [55, 1399] width 63 height 63
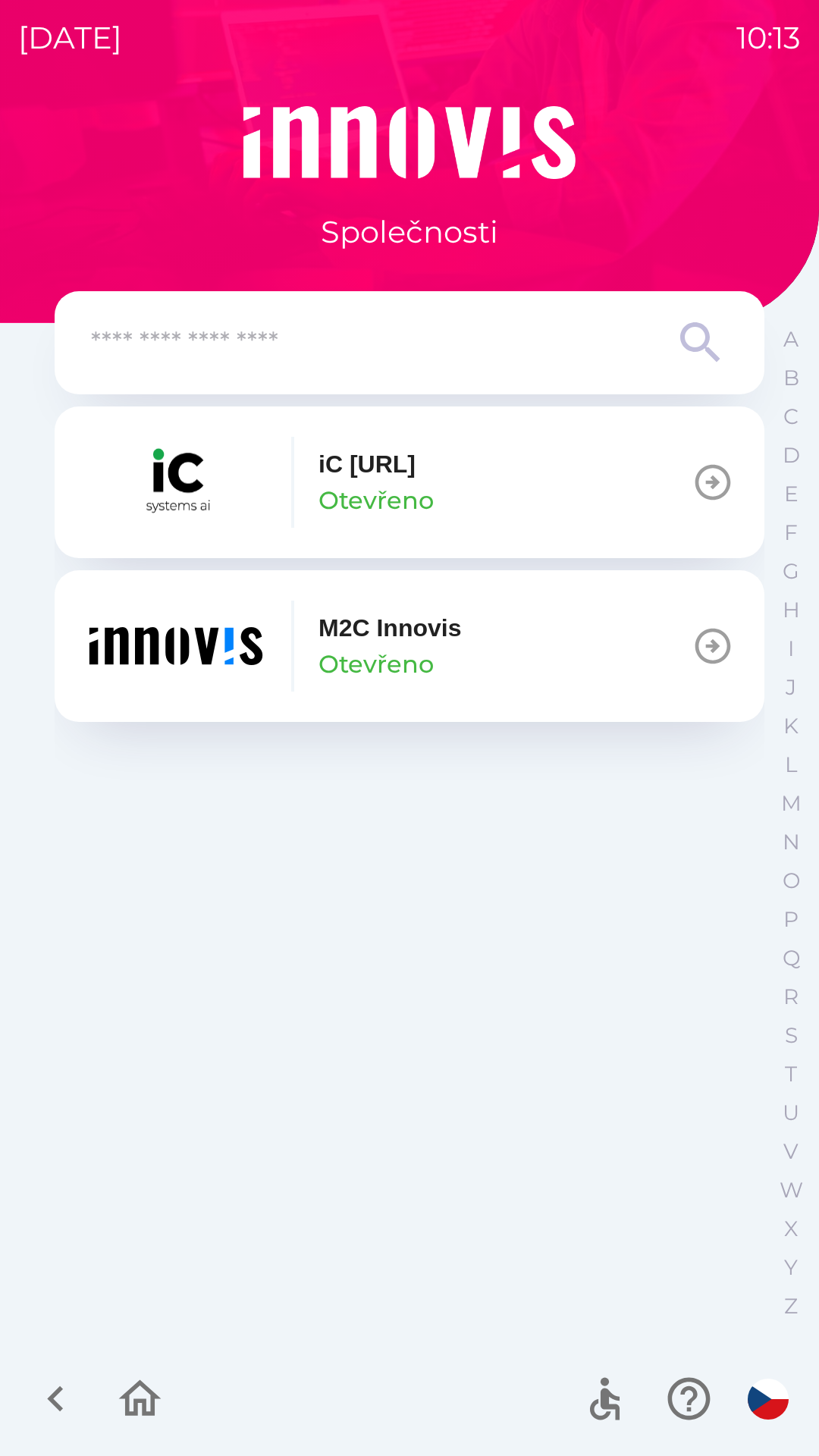
click at [182, 639] on img "button" at bounding box center [176, 646] width 182 height 91
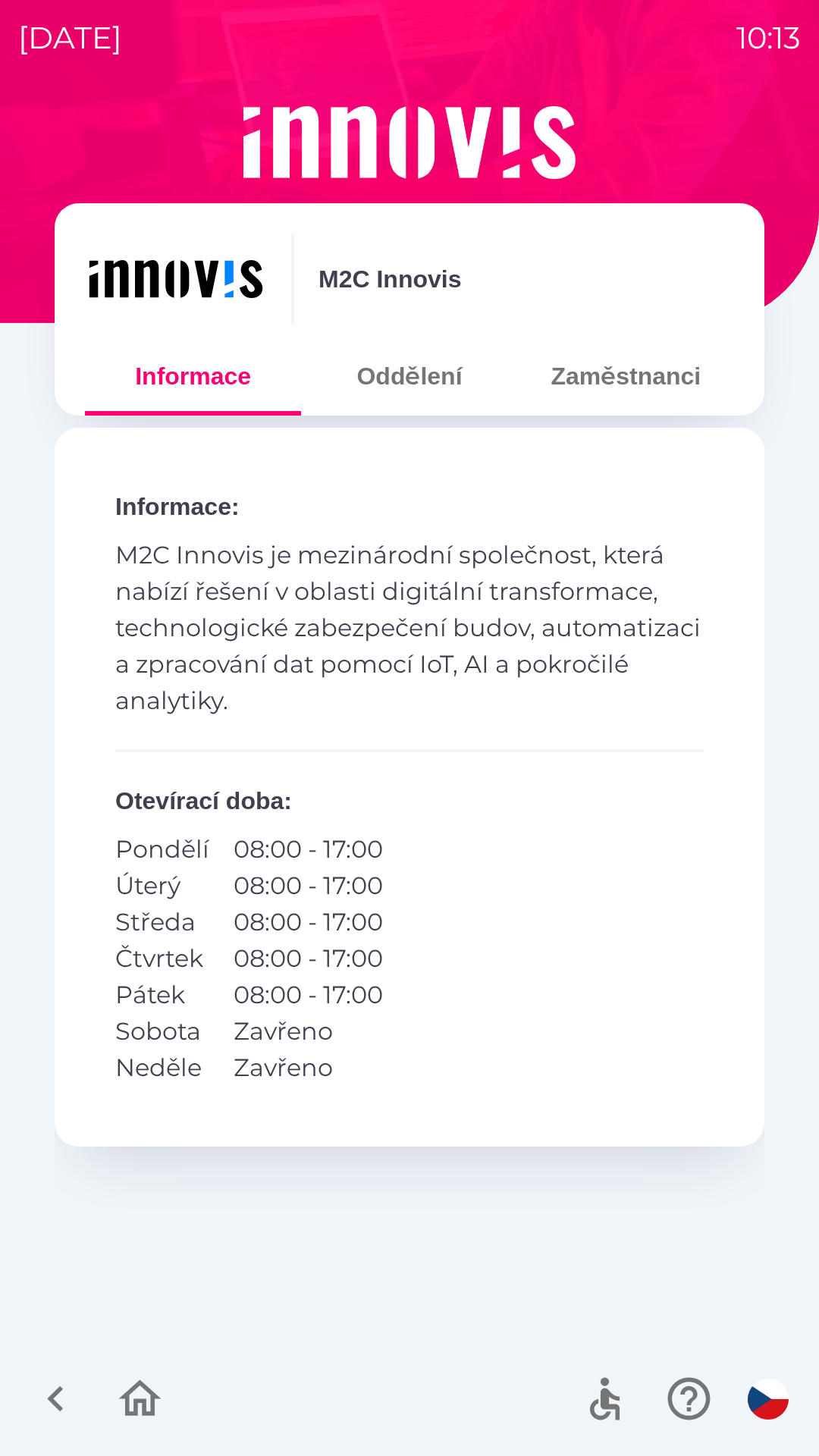
click at [617, 375] on button "Zaměstnanci" at bounding box center [626, 376] width 216 height 55
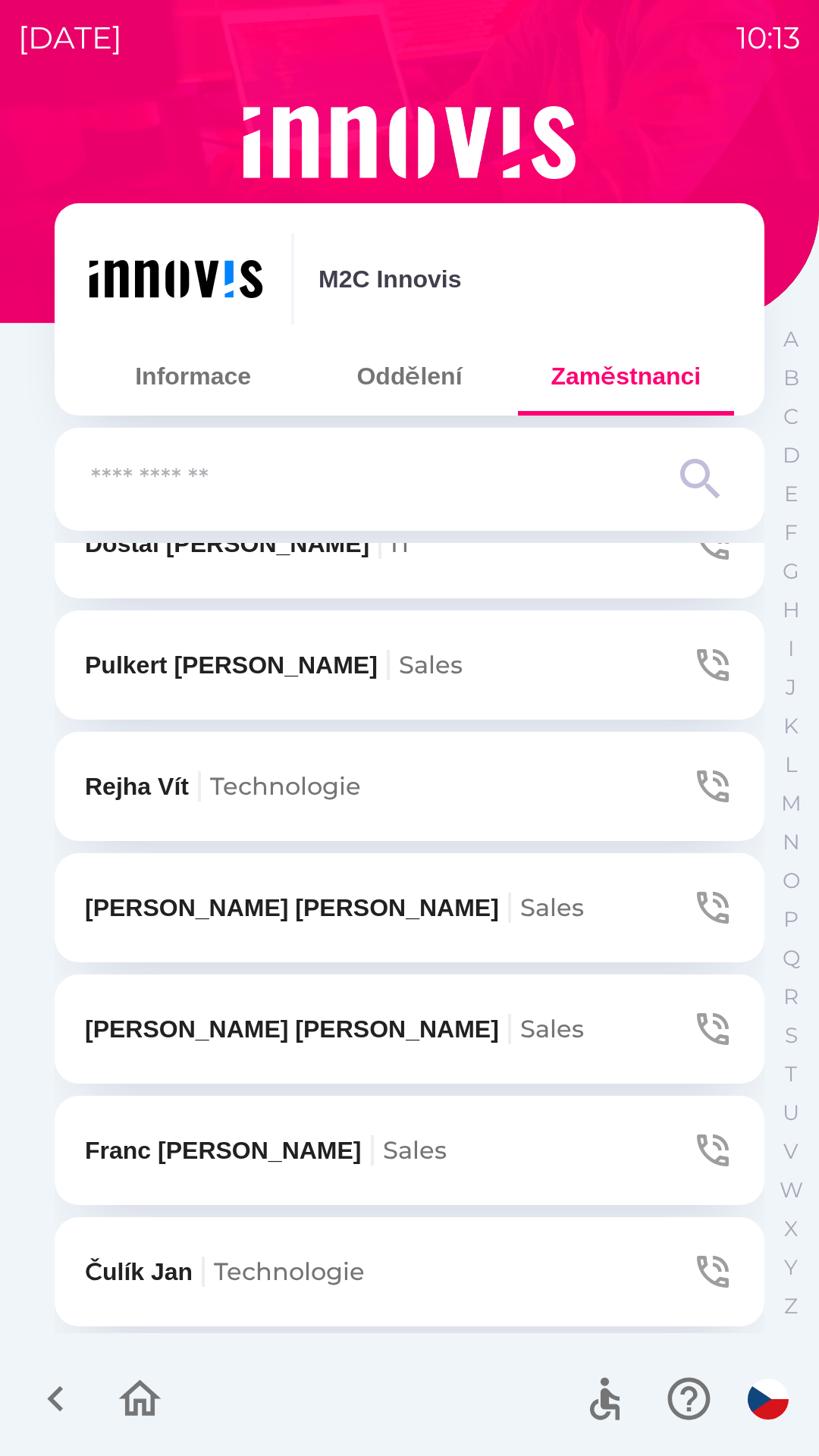
scroll to position [661, 0]
click at [168, 918] on p "[PERSON_NAME]" at bounding box center [334, 907] width 499 height 37
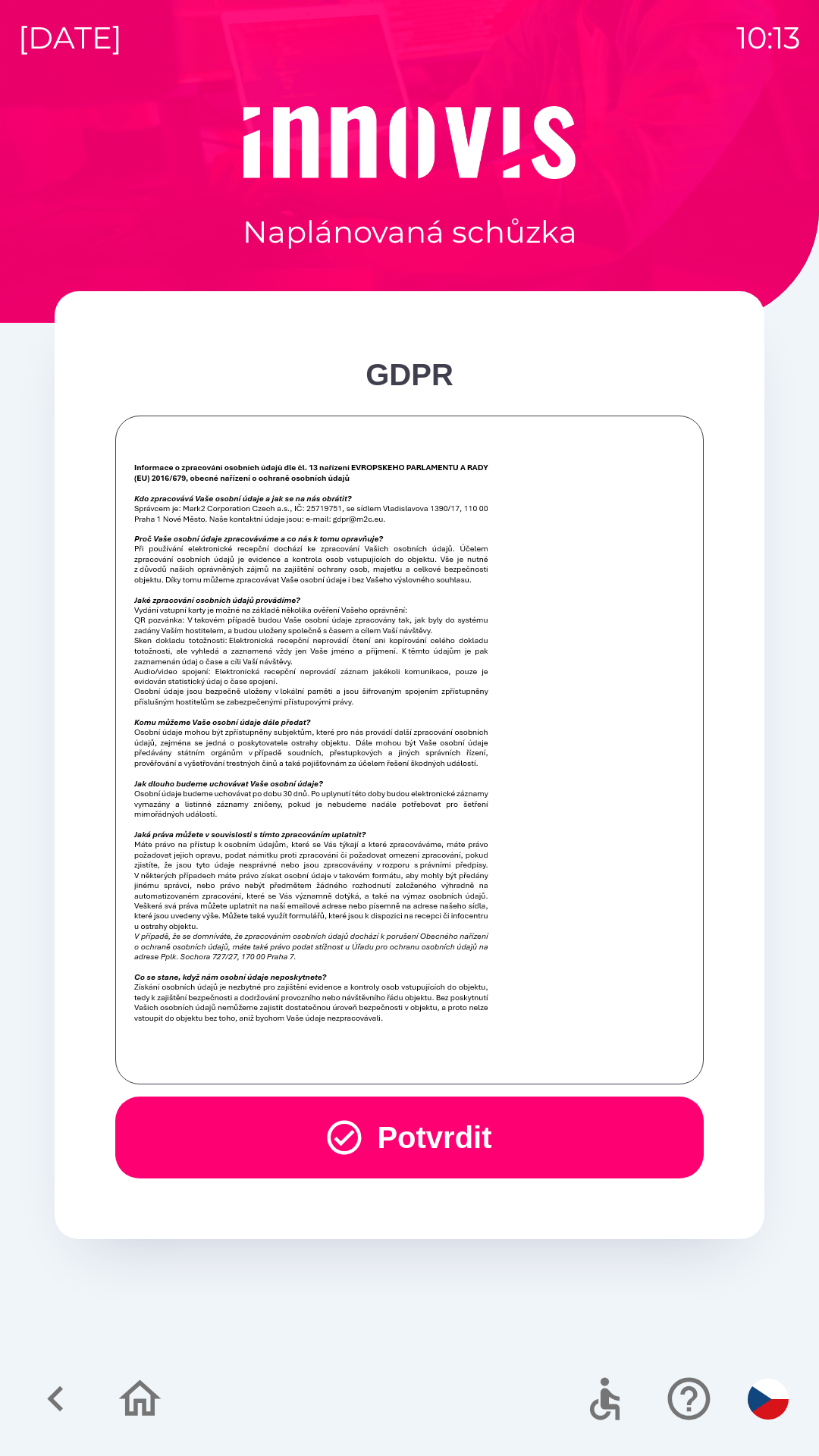
click at [477, 1132] on button "Potvrdit" at bounding box center [410, 1137] width 589 height 82
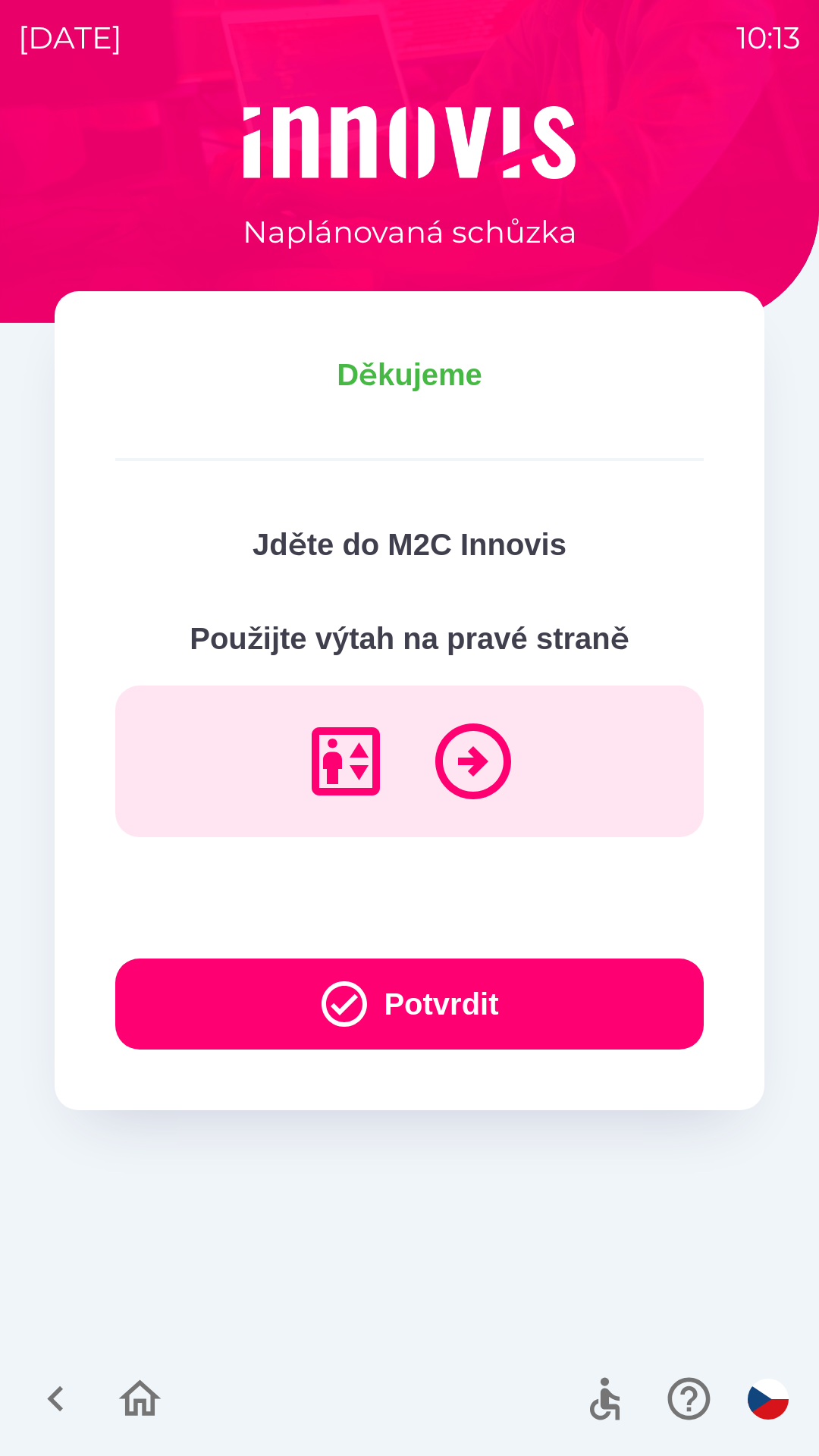
click at [480, 961] on button "Potvrdit" at bounding box center [410, 1004] width 589 height 91
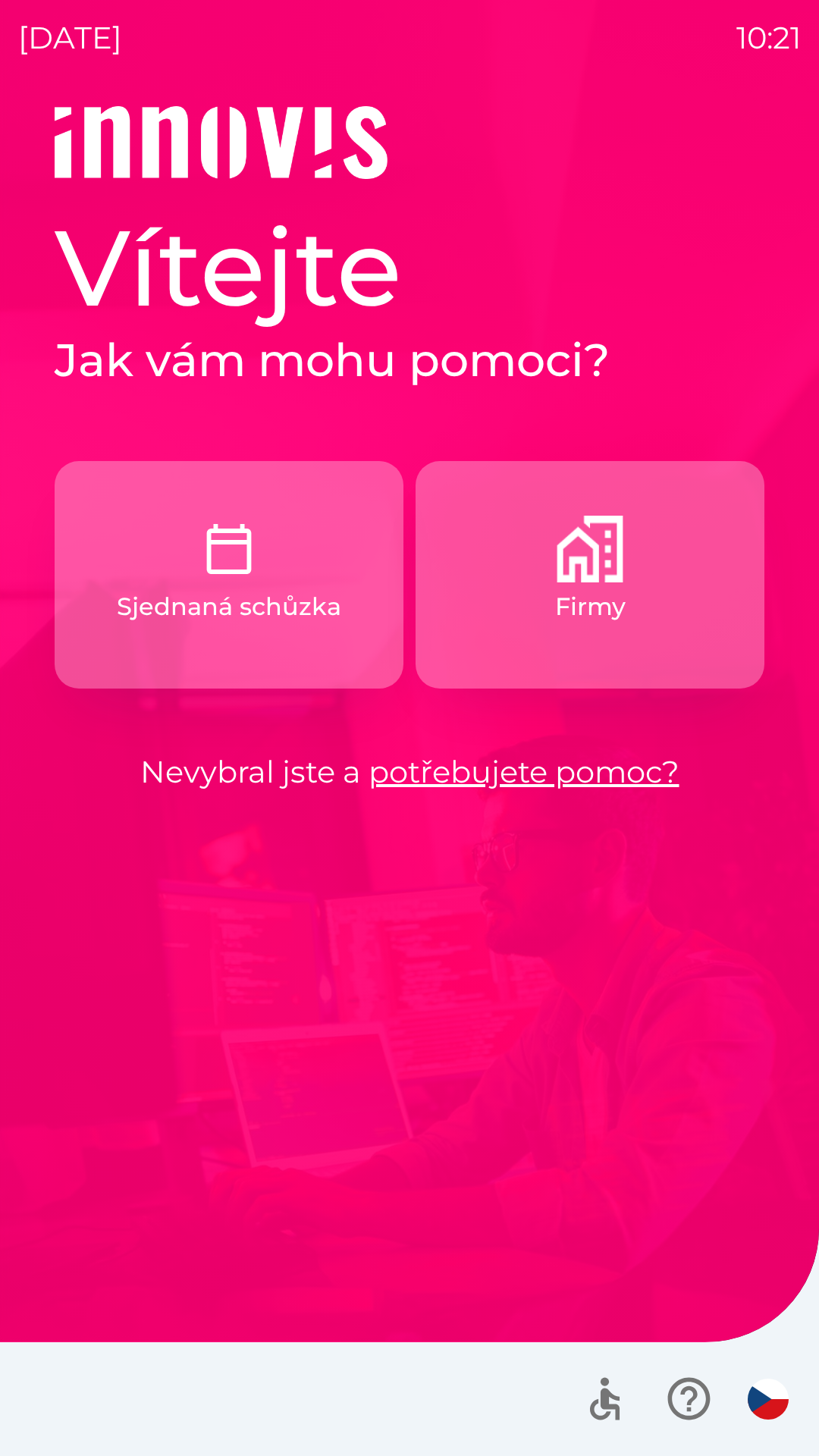
click at [597, 576] on img "button" at bounding box center [590, 548] width 67 height 67
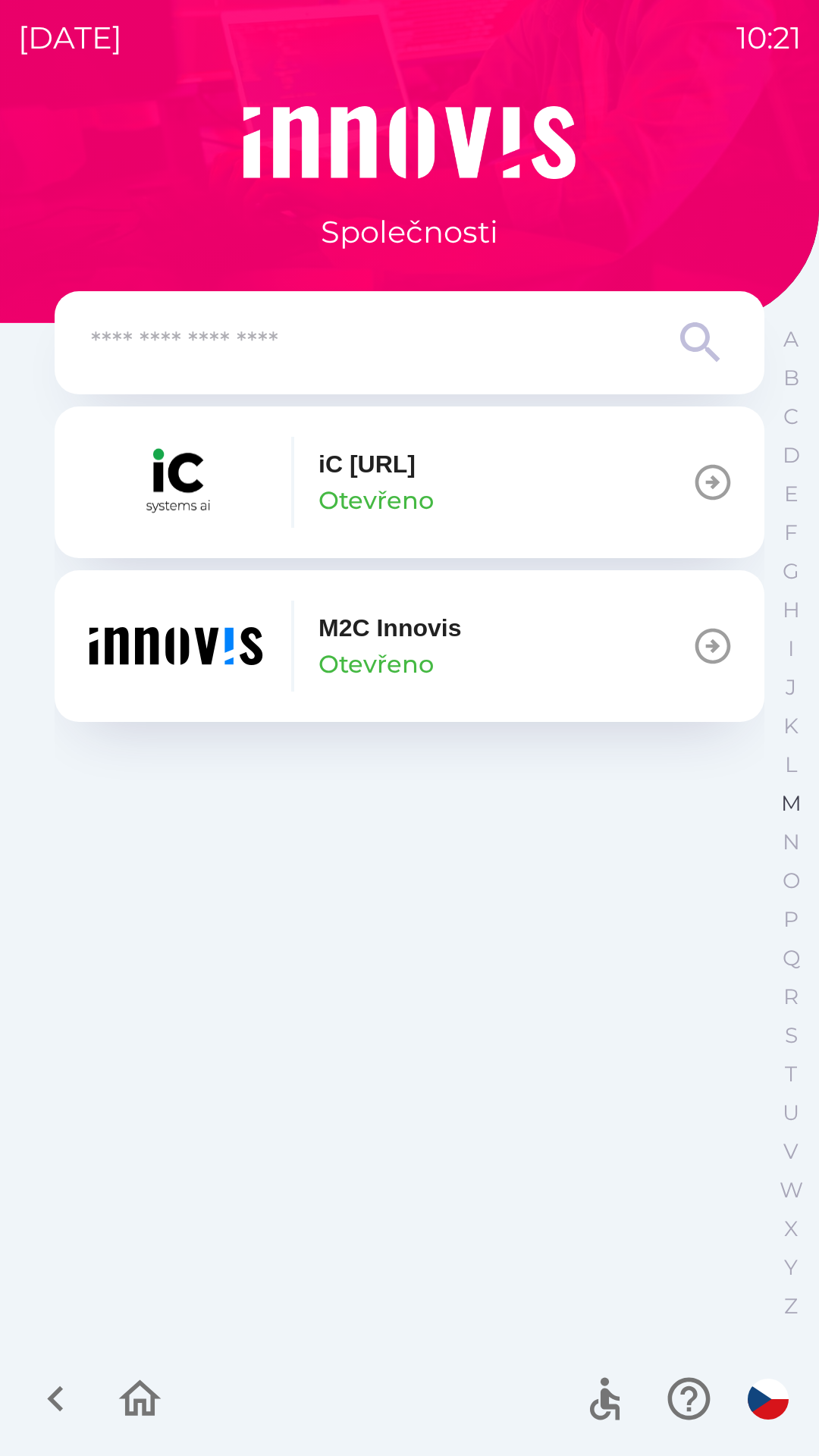
click at [790, 807] on p "M" at bounding box center [791, 803] width 21 height 26
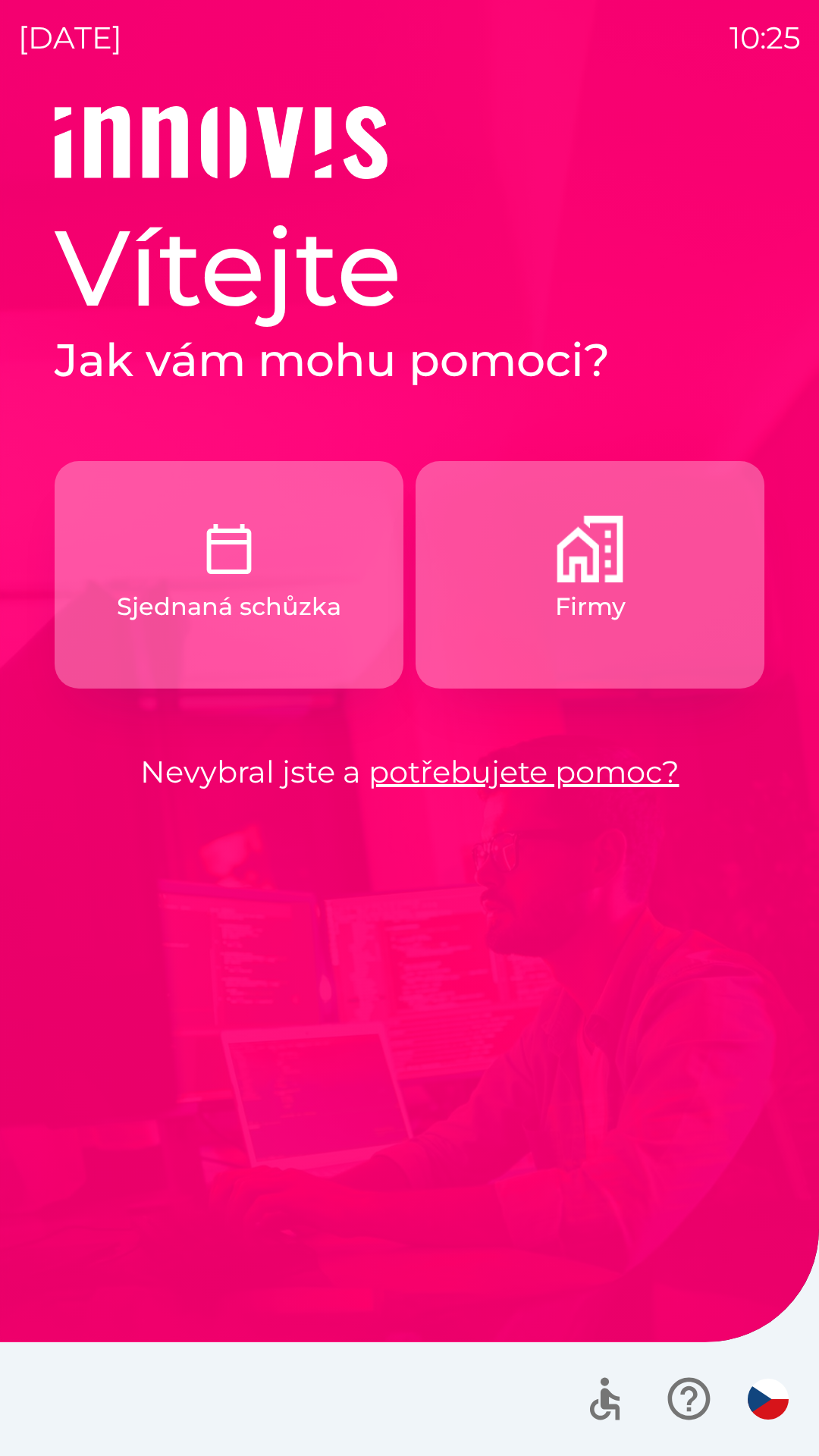
click at [280, 635] on button "Sjednaná schůzka" at bounding box center [228, 575] width 349 height 228
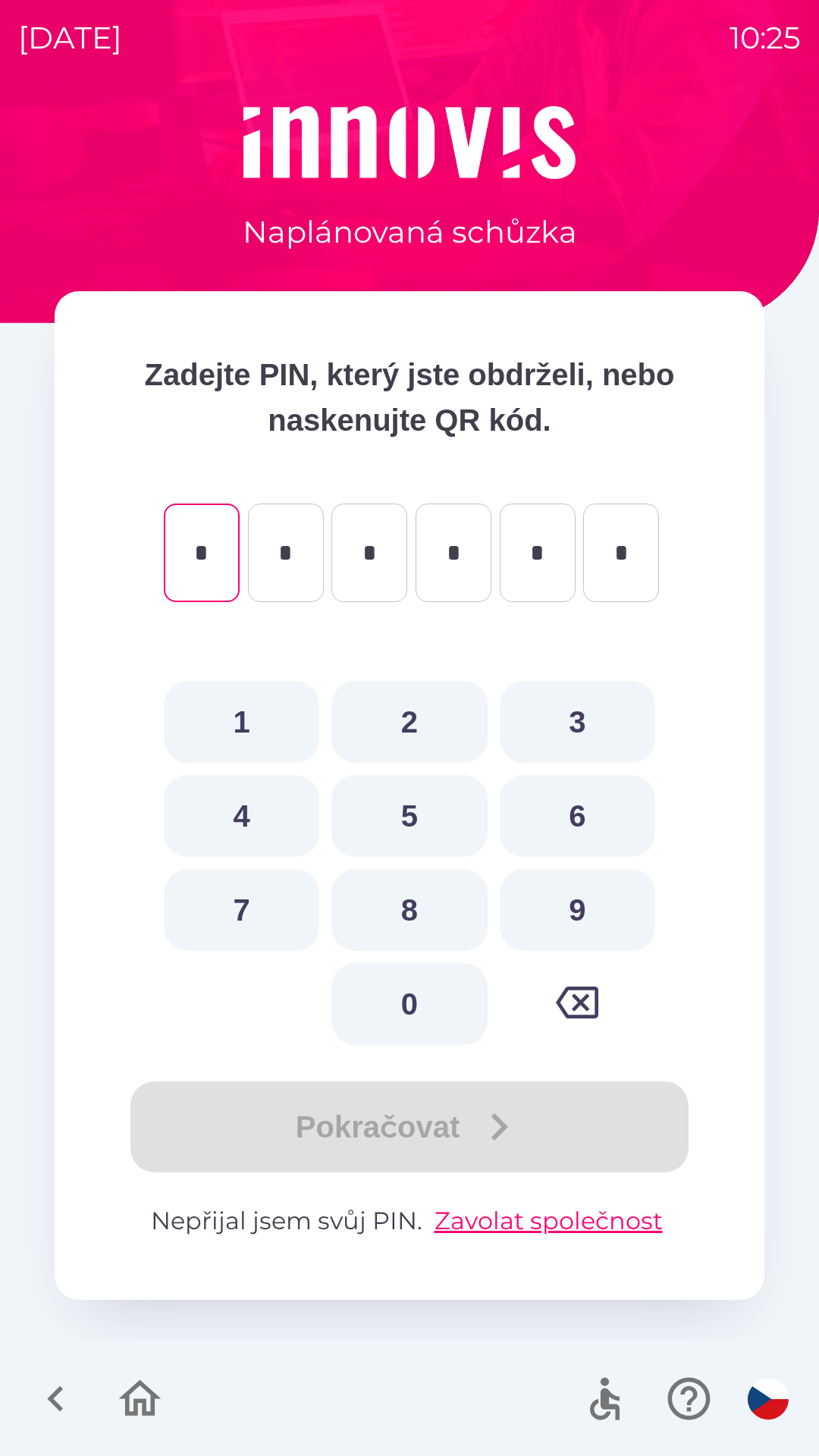
click at [257, 930] on button "7" at bounding box center [241, 910] width 155 height 82
type input "*"
click at [241, 727] on button "1" at bounding box center [241, 721] width 155 height 82
type input "*"
click at [398, 914] on button "8" at bounding box center [408, 910] width 155 height 82
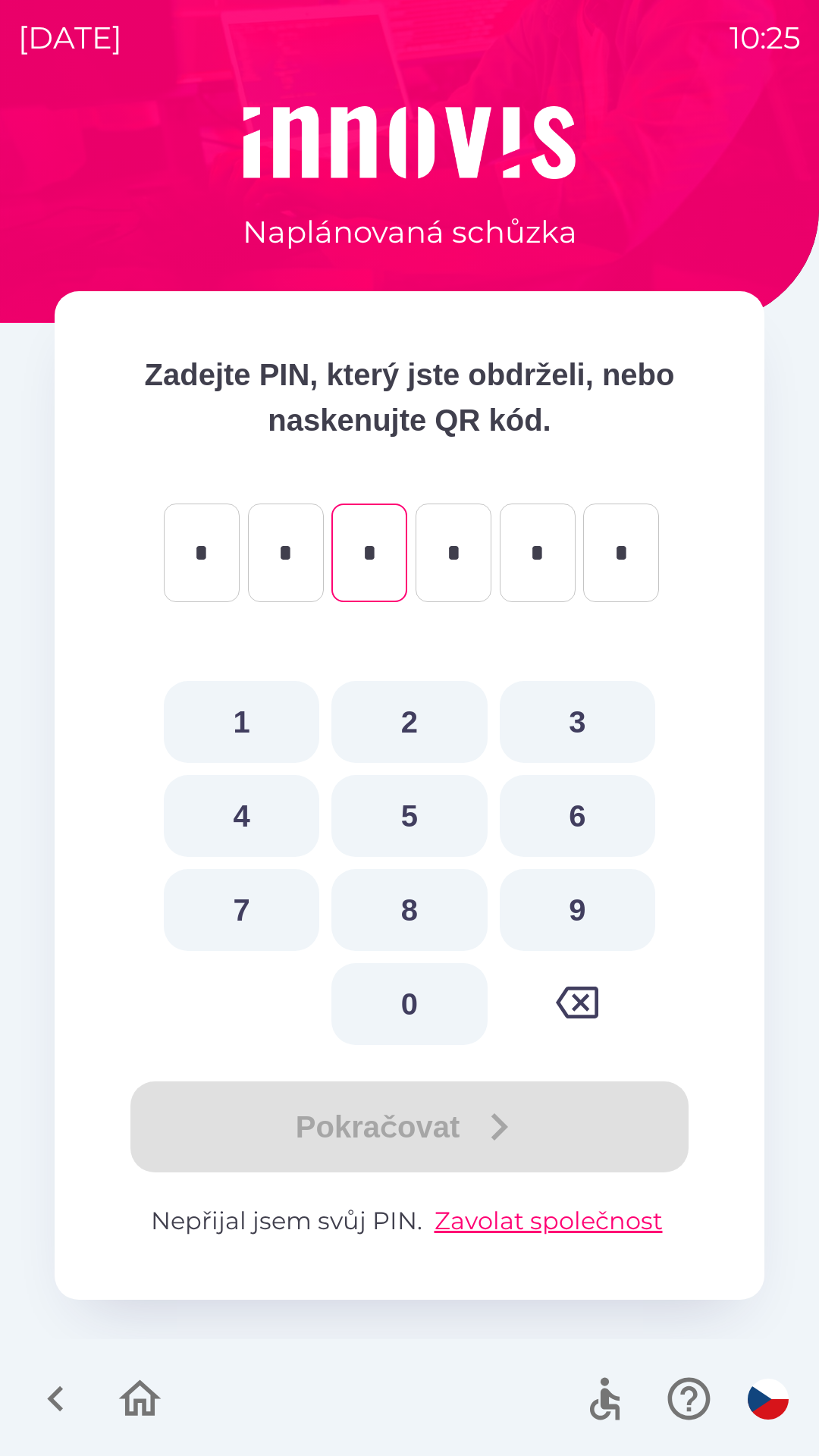
type input "*"
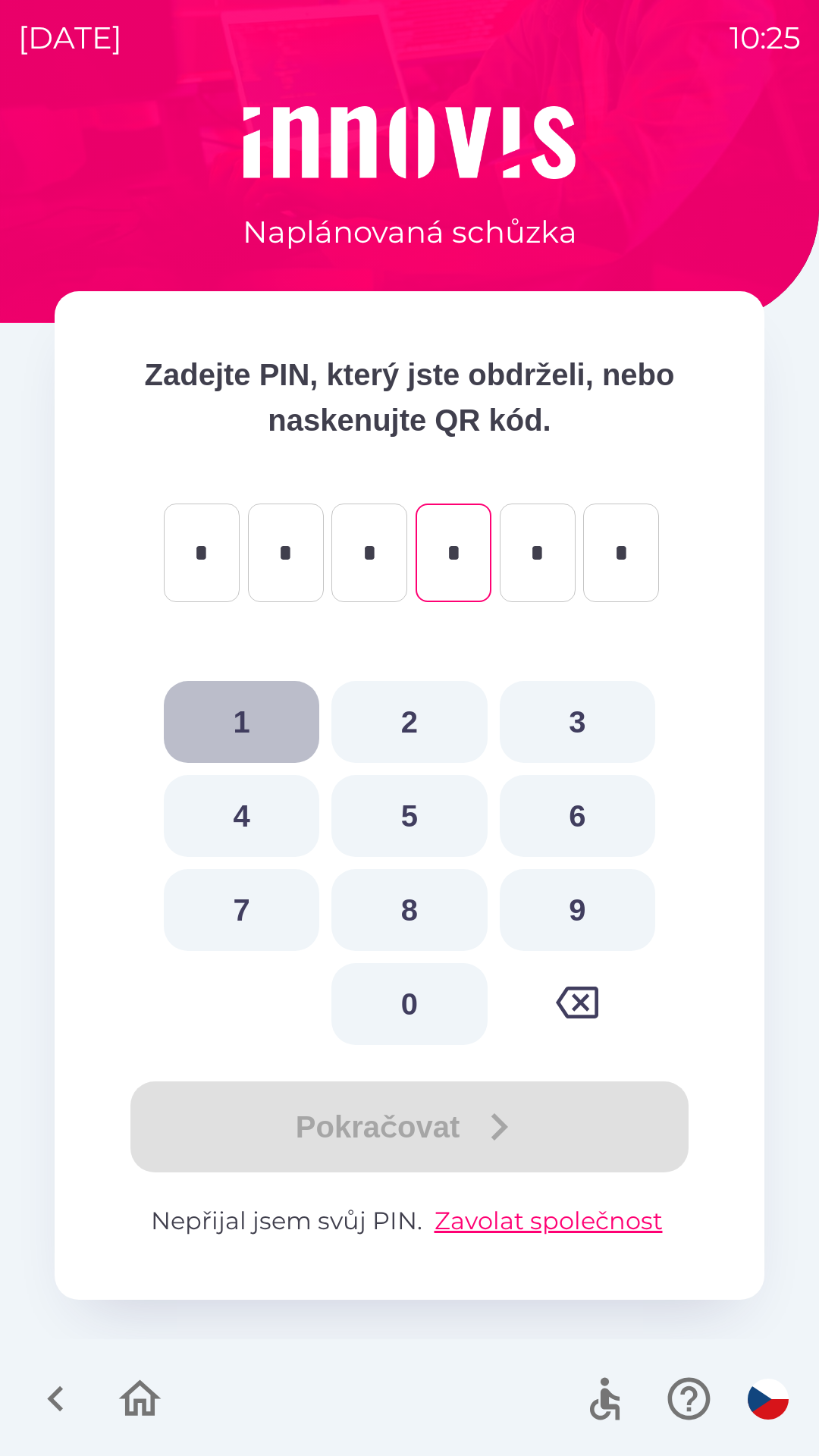
click at [235, 716] on button "1" at bounding box center [241, 721] width 155 height 82
type input "*"
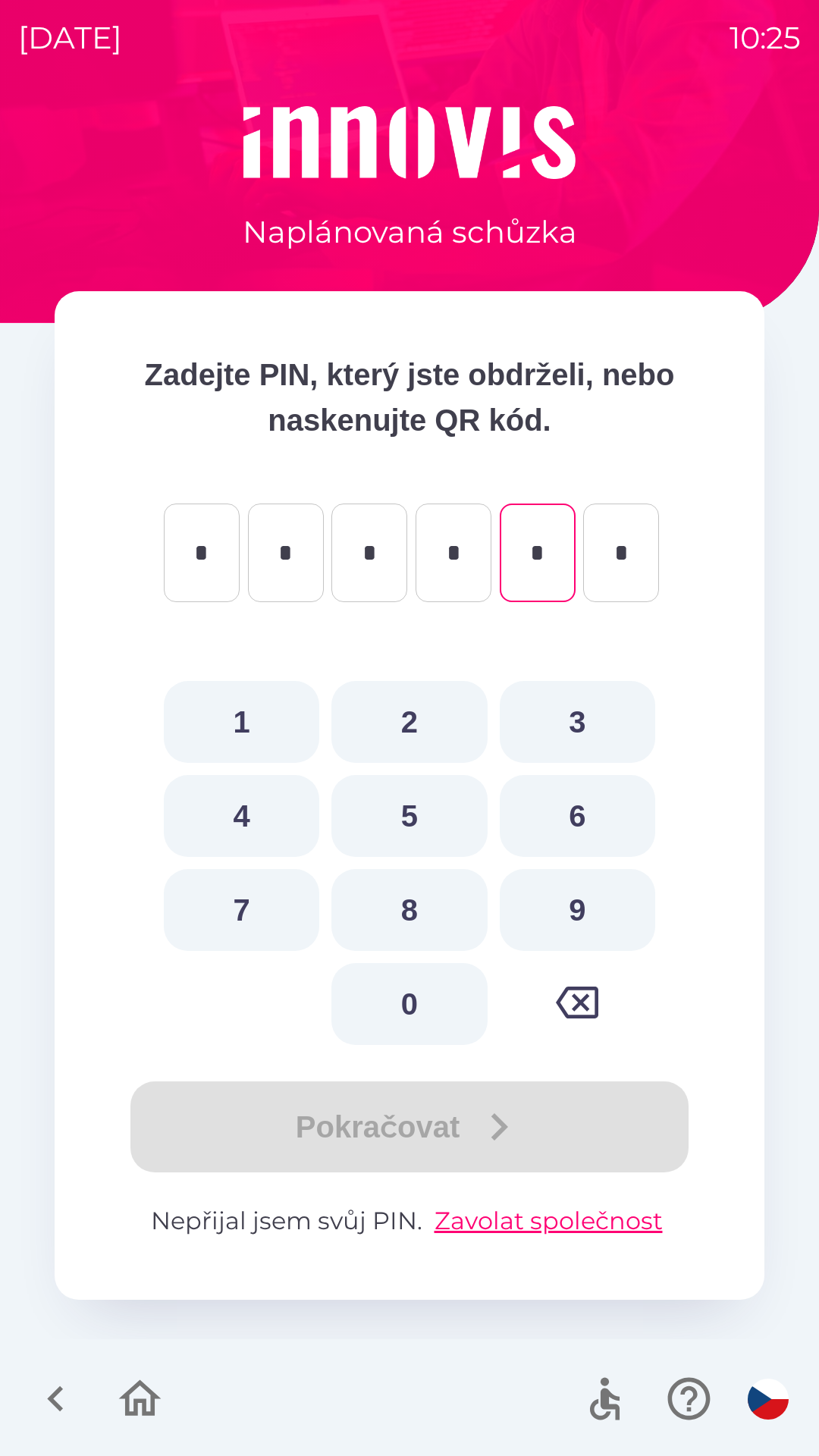
click at [429, 716] on button "2" at bounding box center [408, 721] width 155 height 82
type input "*"
click at [260, 914] on button "7" at bounding box center [241, 910] width 155 height 82
type input "*"
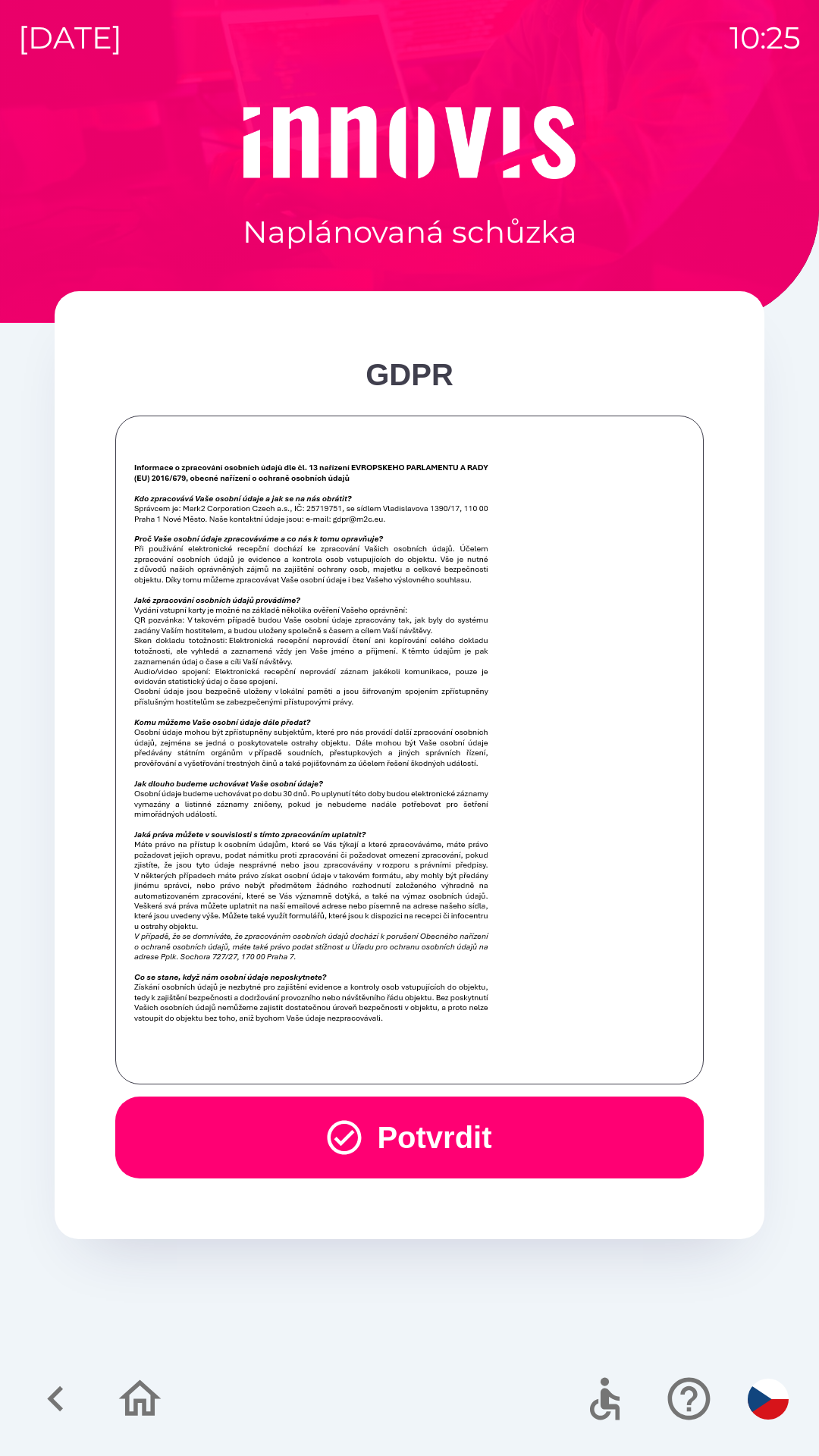
click at [462, 1134] on button "Potvrdit" at bounding box center [410, 1137] width 589 height 82
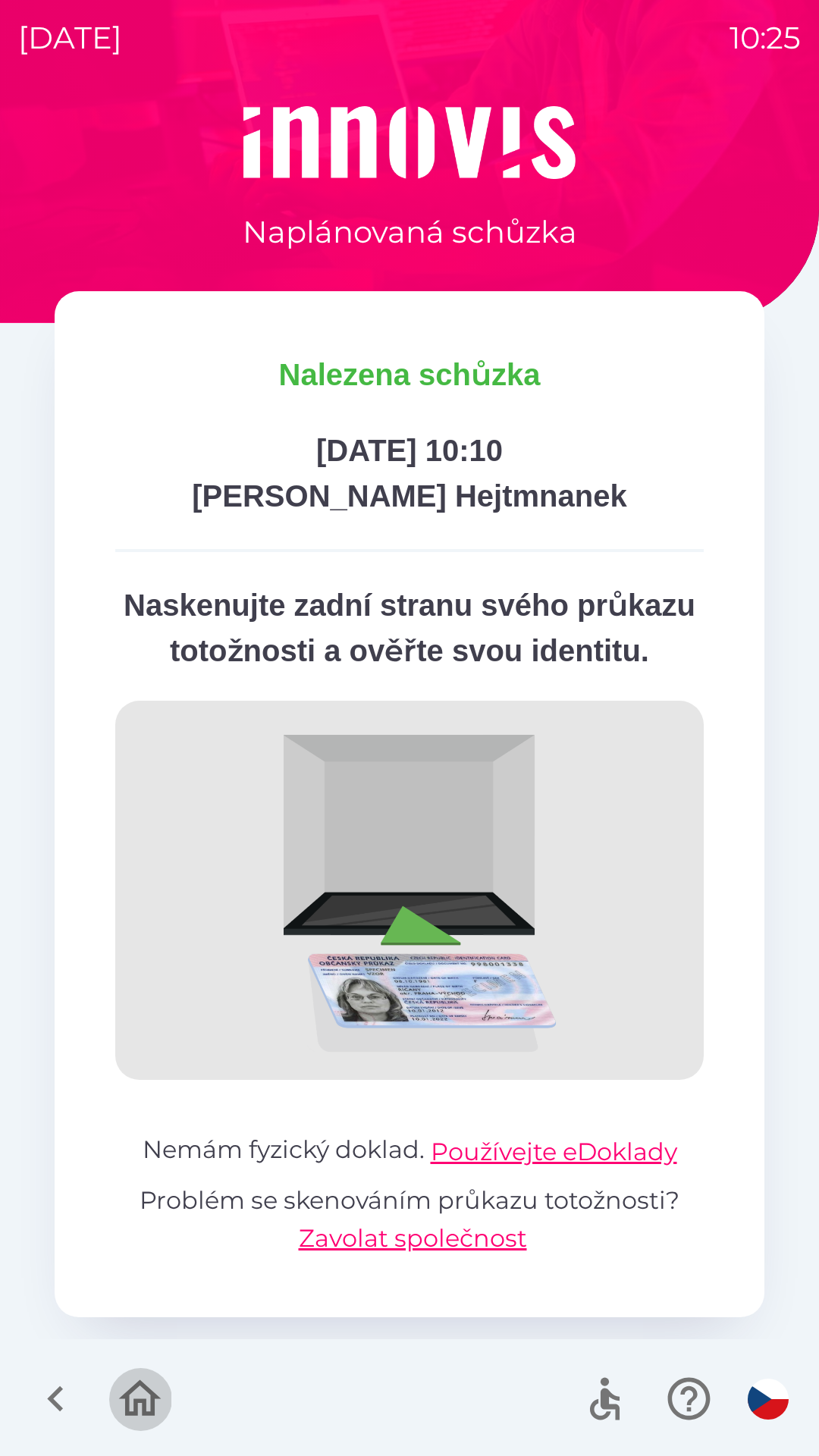
click at [163, 1405] on icon "button" at bounding box center [140, 1399] width 51 height 51
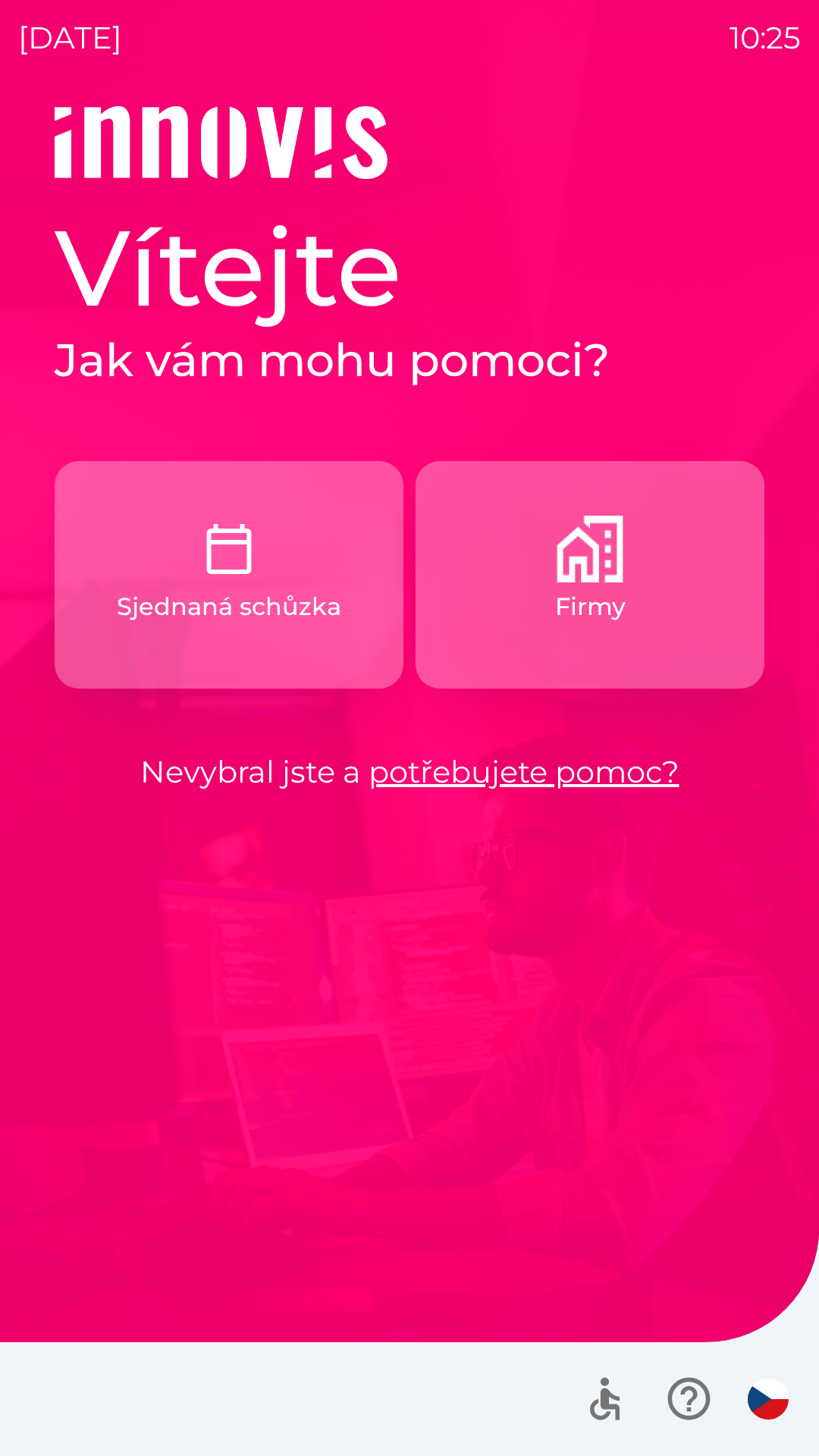
click at [511, 601] on button "Firmy" at bounding box center [590, 575] width 349 height 228
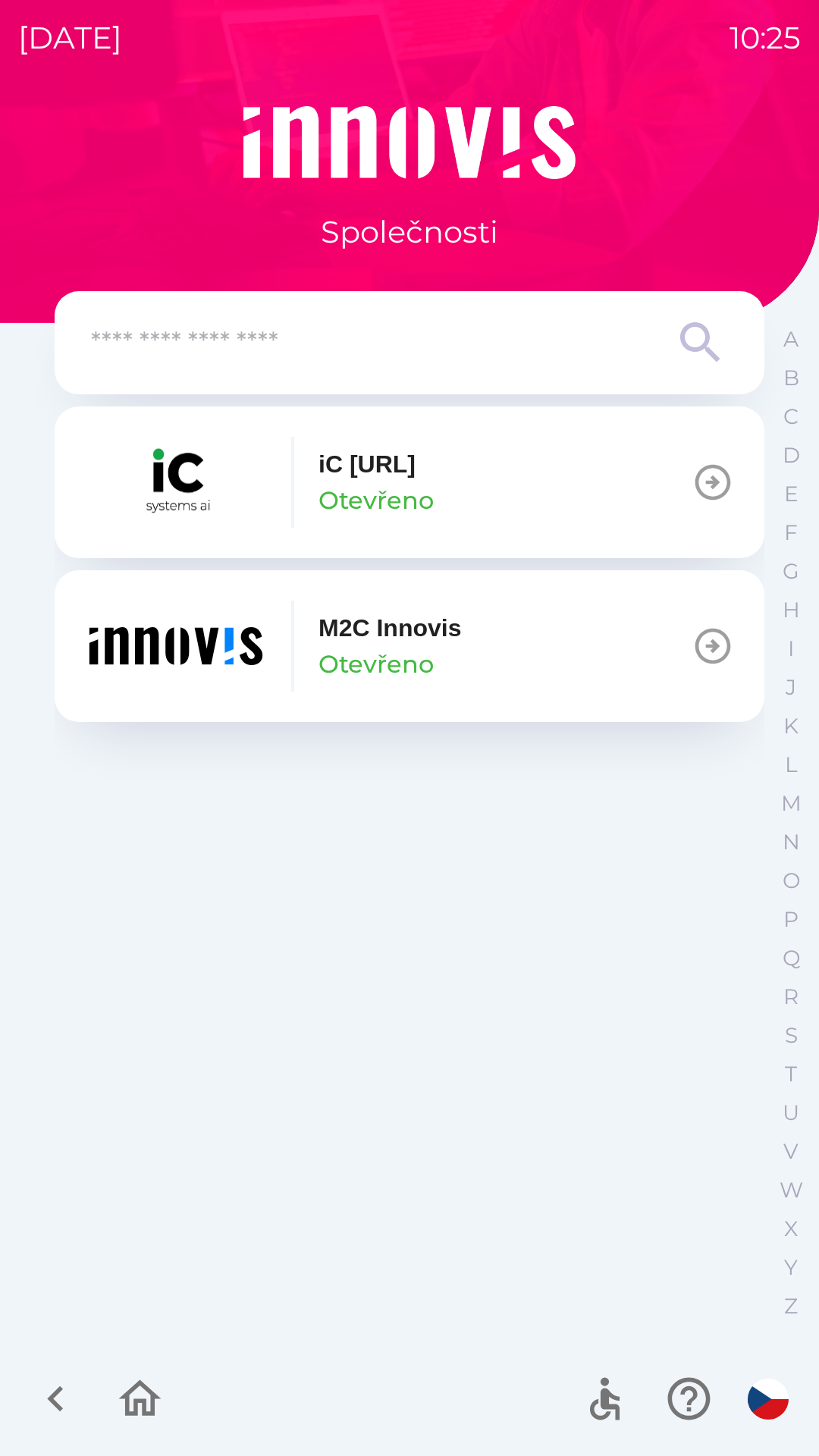
click at [134, 1412] on icon "button" at bounding box center [140, 1399] width 51 height 51
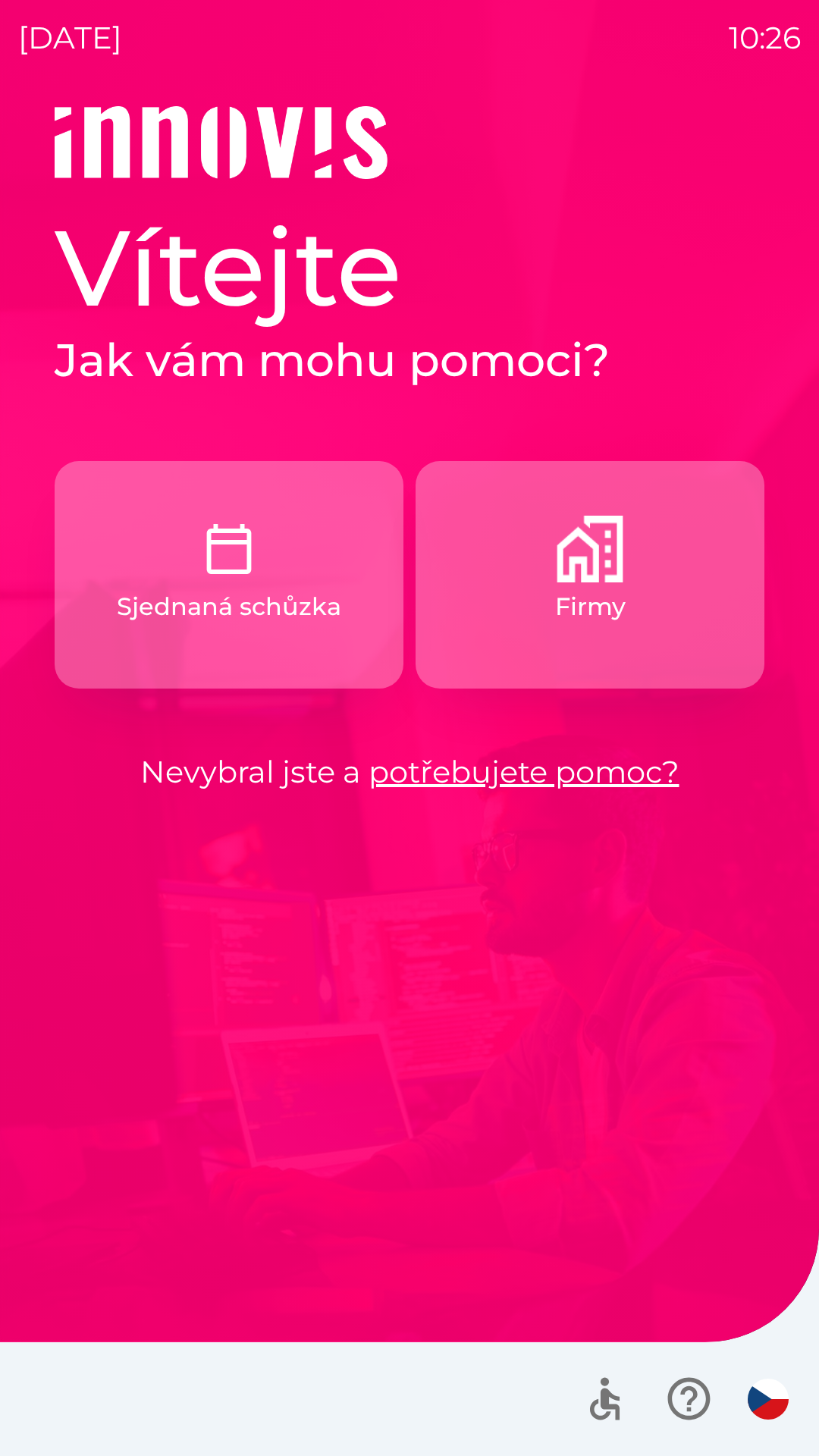
click at [494, 635] on button "Firmy" at bounding box center [590, 575] width 349 height 228
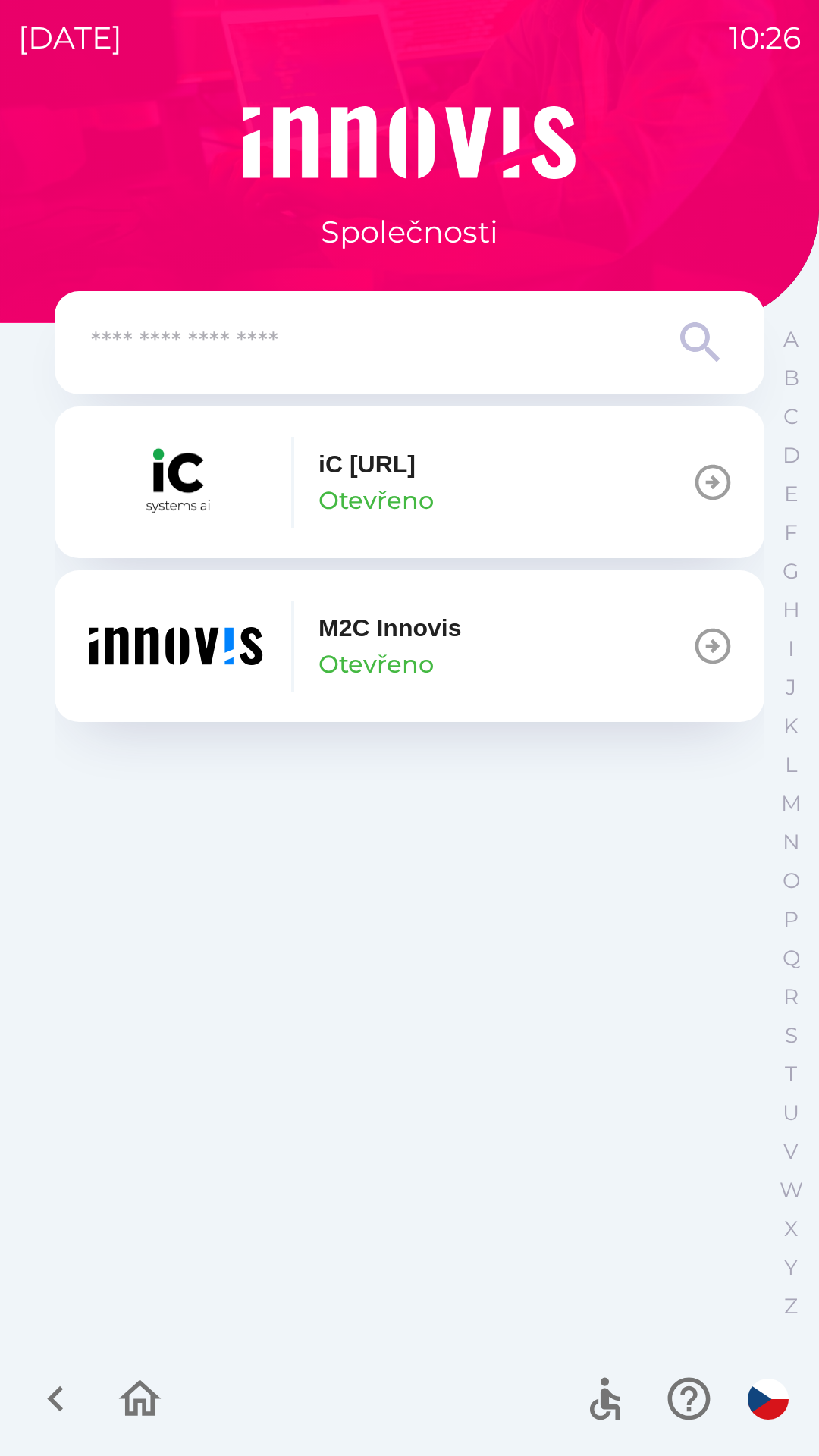
click at [150, 1414] on icon "button" at bounding box center [140, 1398] width 42 height 37
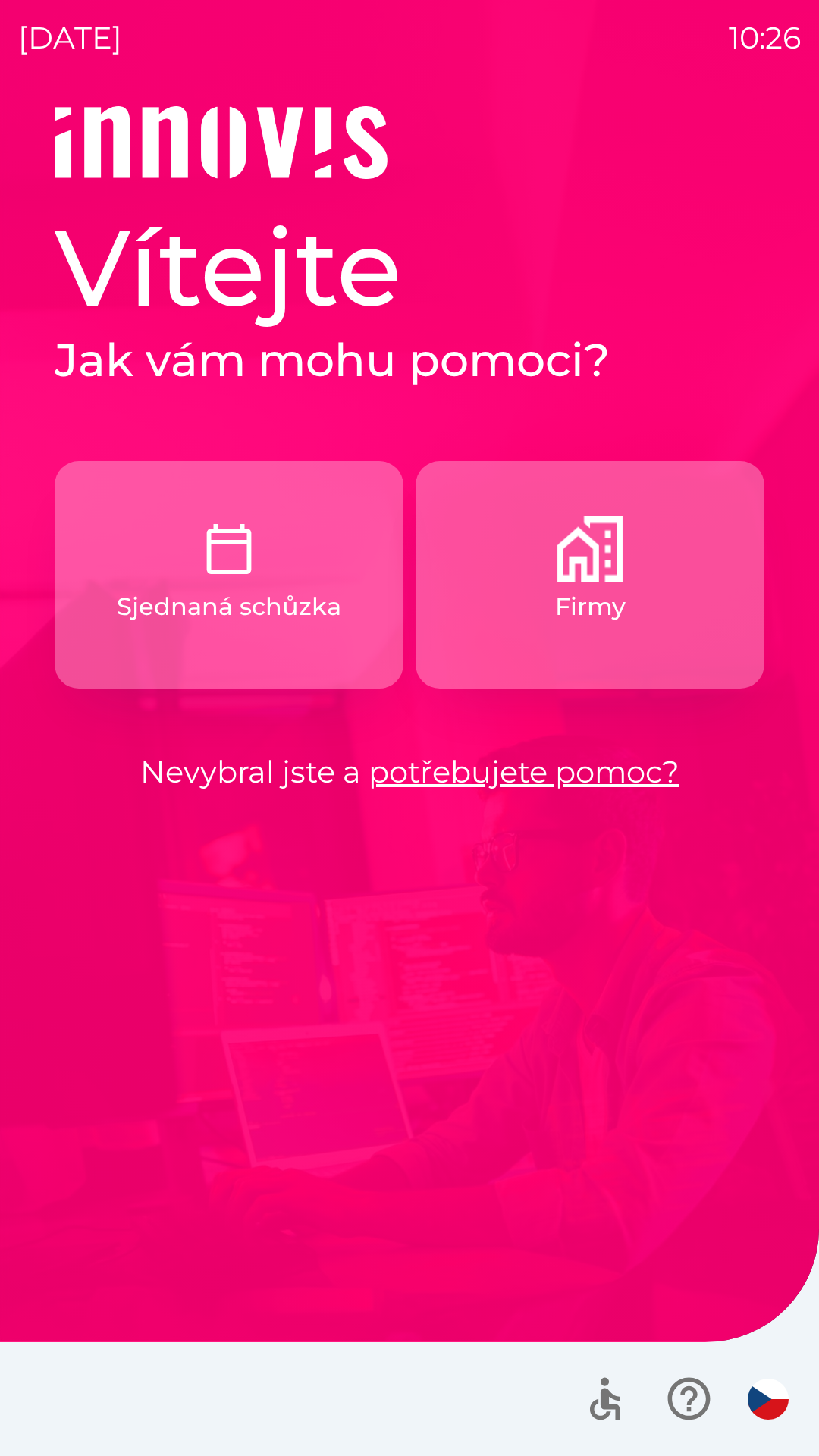
click at [257, 621] on p "Sjednaná schůzka" at bounding box center [228, 607] width 225 height 37
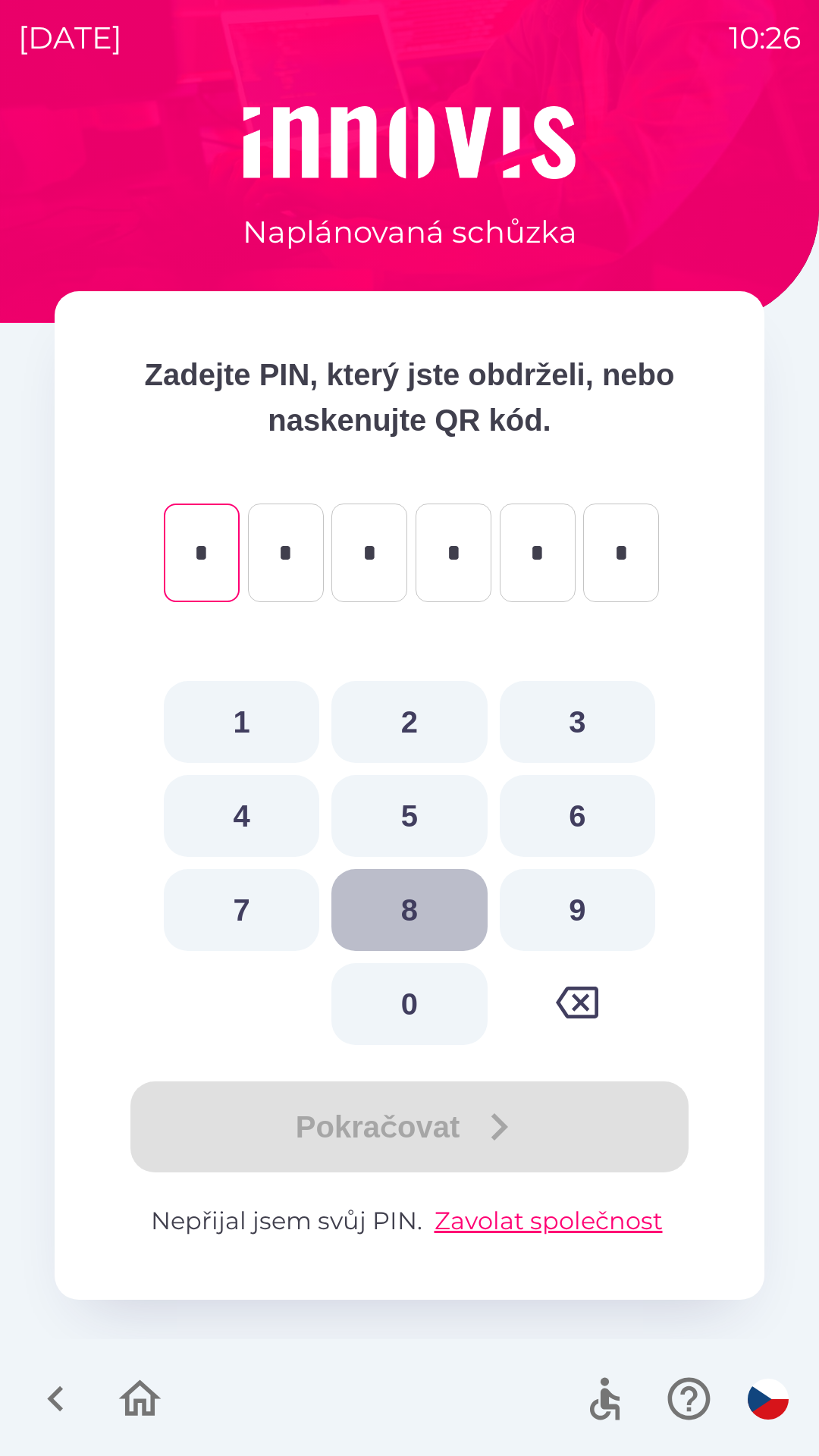
click at [410, 903] on button "8" at bounding box center [408, 910] width 155 height 82
type input "*"
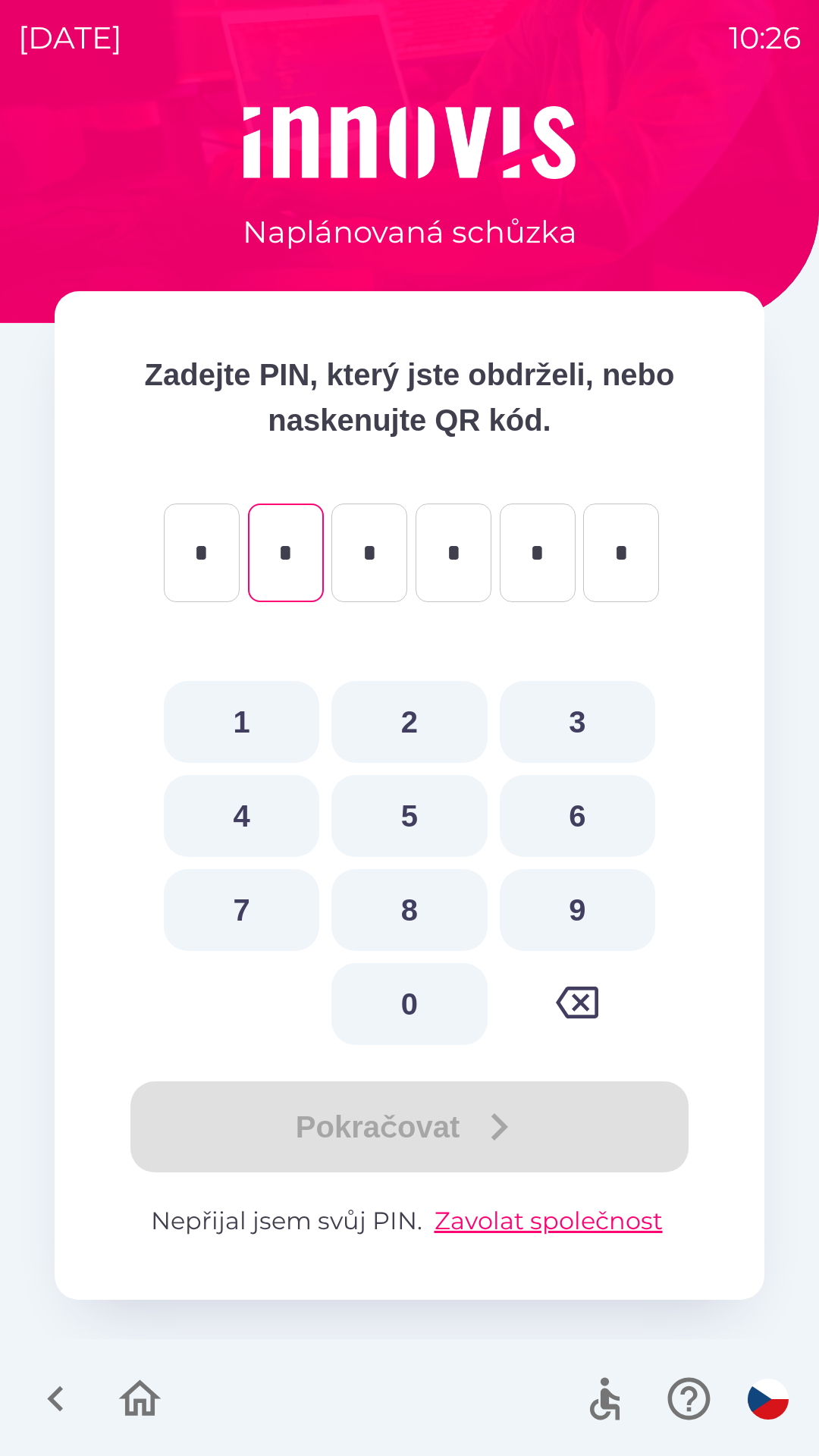
click at [263, 715] on button "1" at bounding box center [241, 721] width 155 height 82
type input "*"
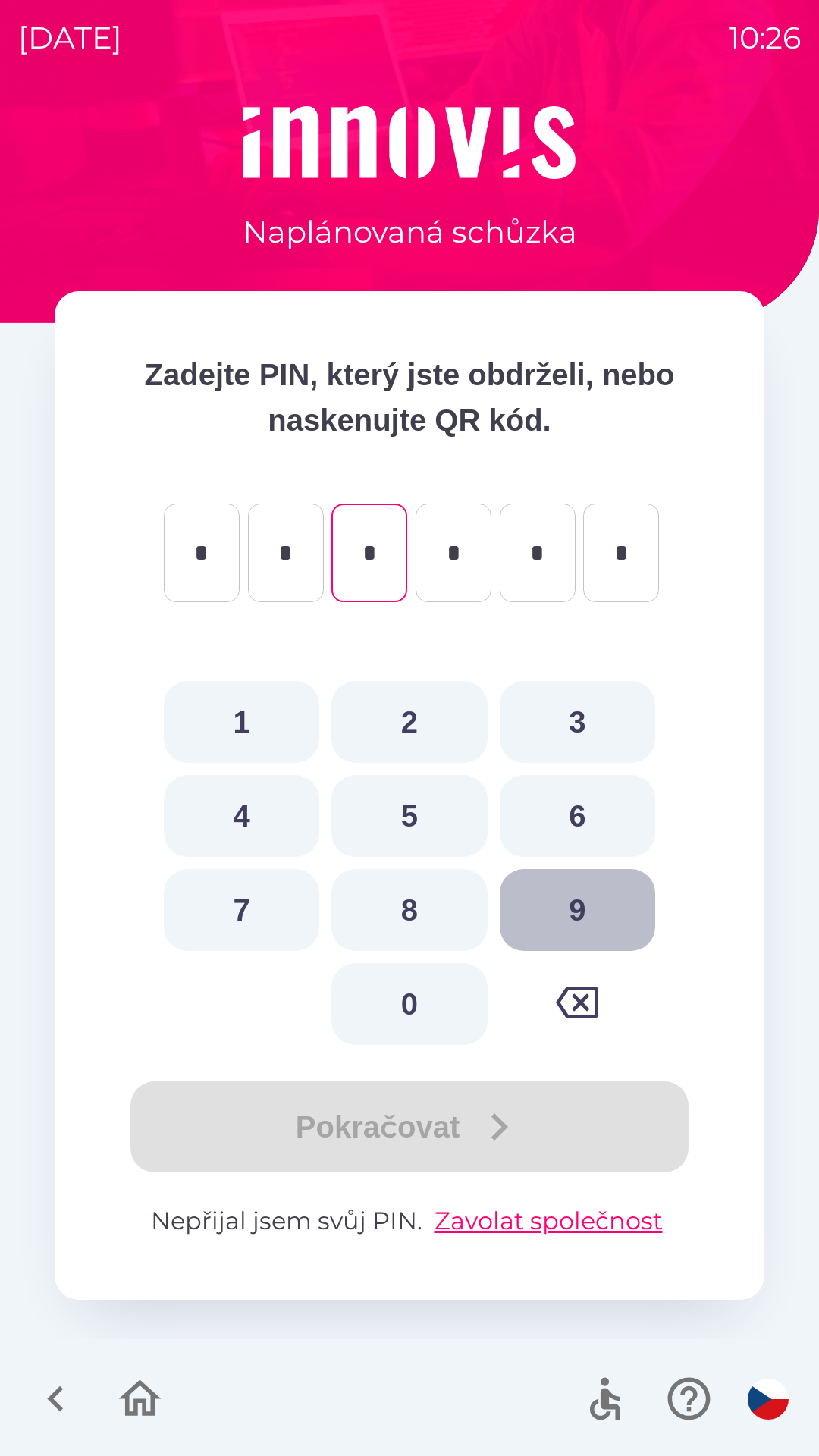
click at [597, 915] on button "9" at bounding box center [576, 910] width 155 height 82
type input "*"
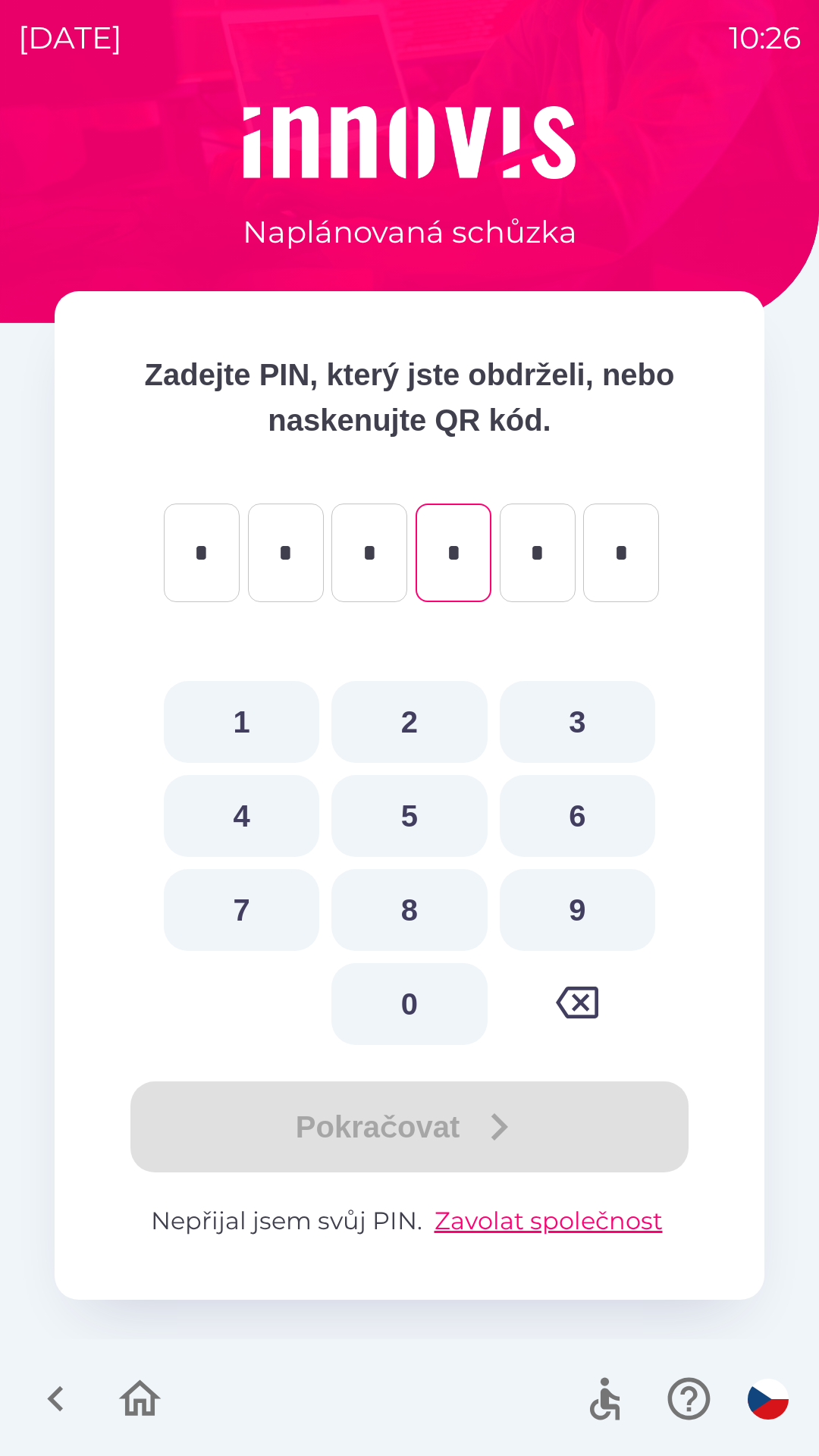
click at [274, 941] on button "7" at bounding box center [241, 910] width 155 height 82
type input "*"
click at [596, 909] on button "9" at bounding box center [576, 910] width 155 height 82
type input "*"
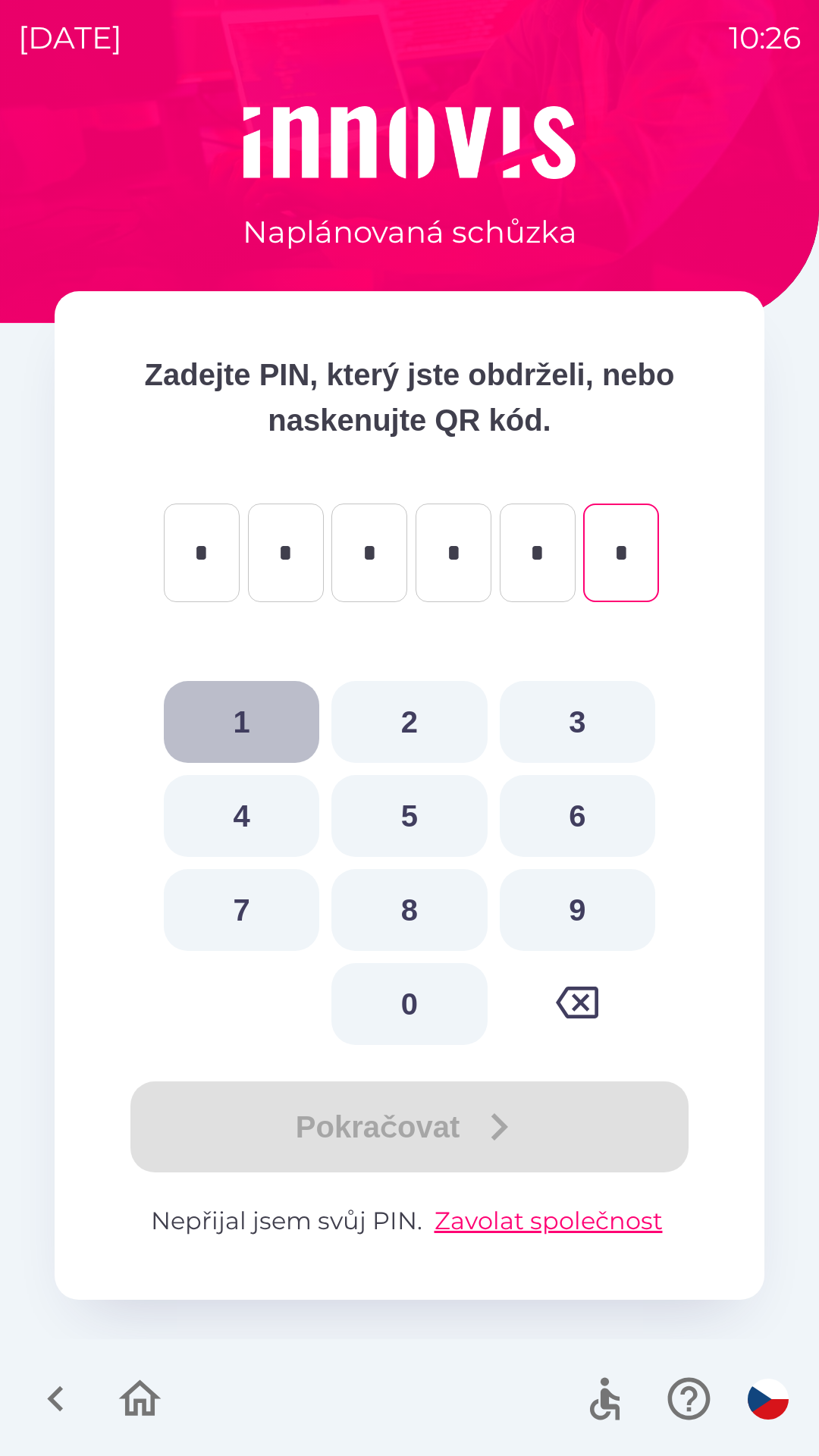
click at [247, 708] on button "1" at bounding box center [241, 721] width 155 height 82
type input "*"
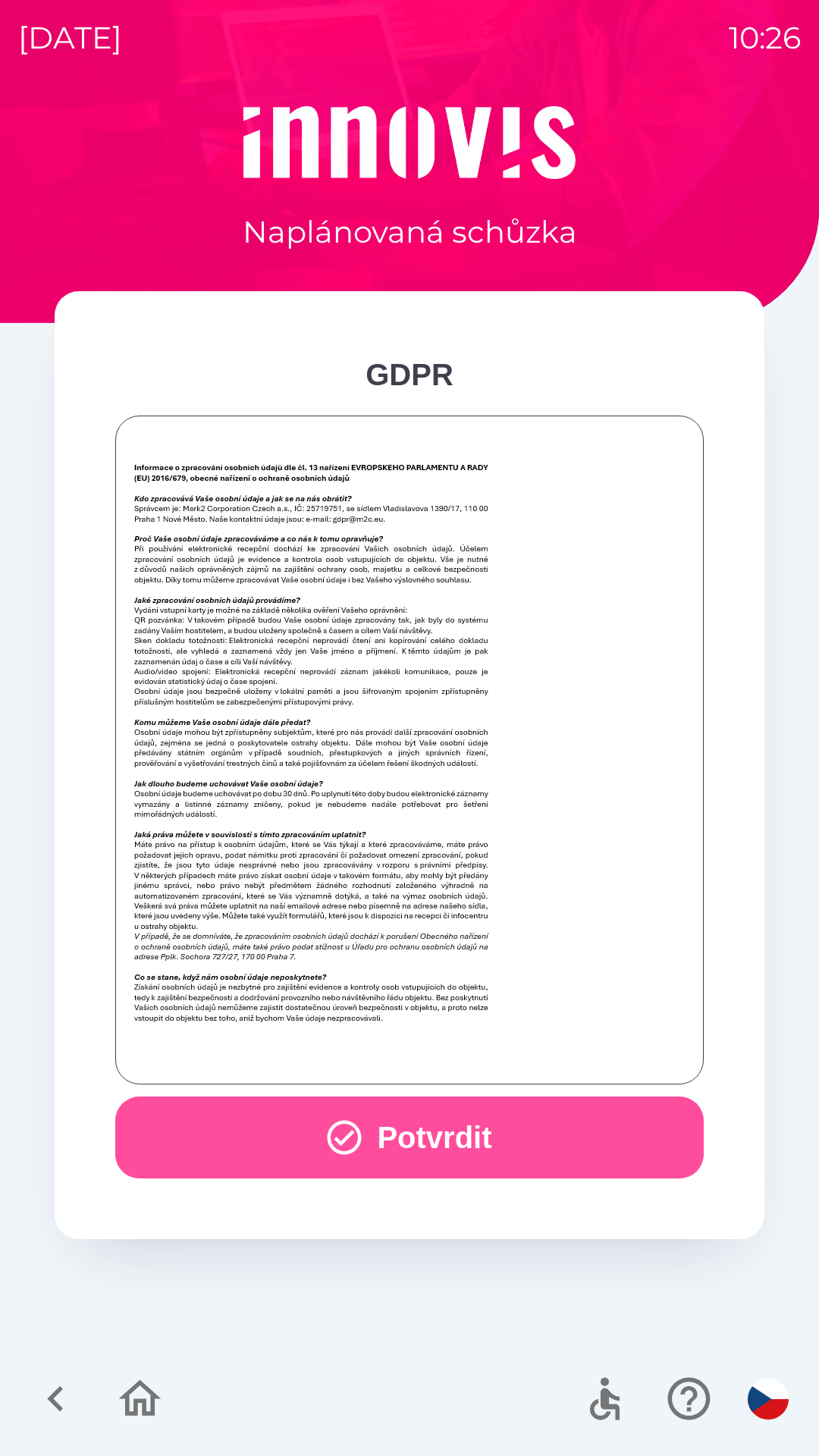
click at [511, 1135] on button "Potvrdit" at bounding box center [410, 1137] width 589 height 82
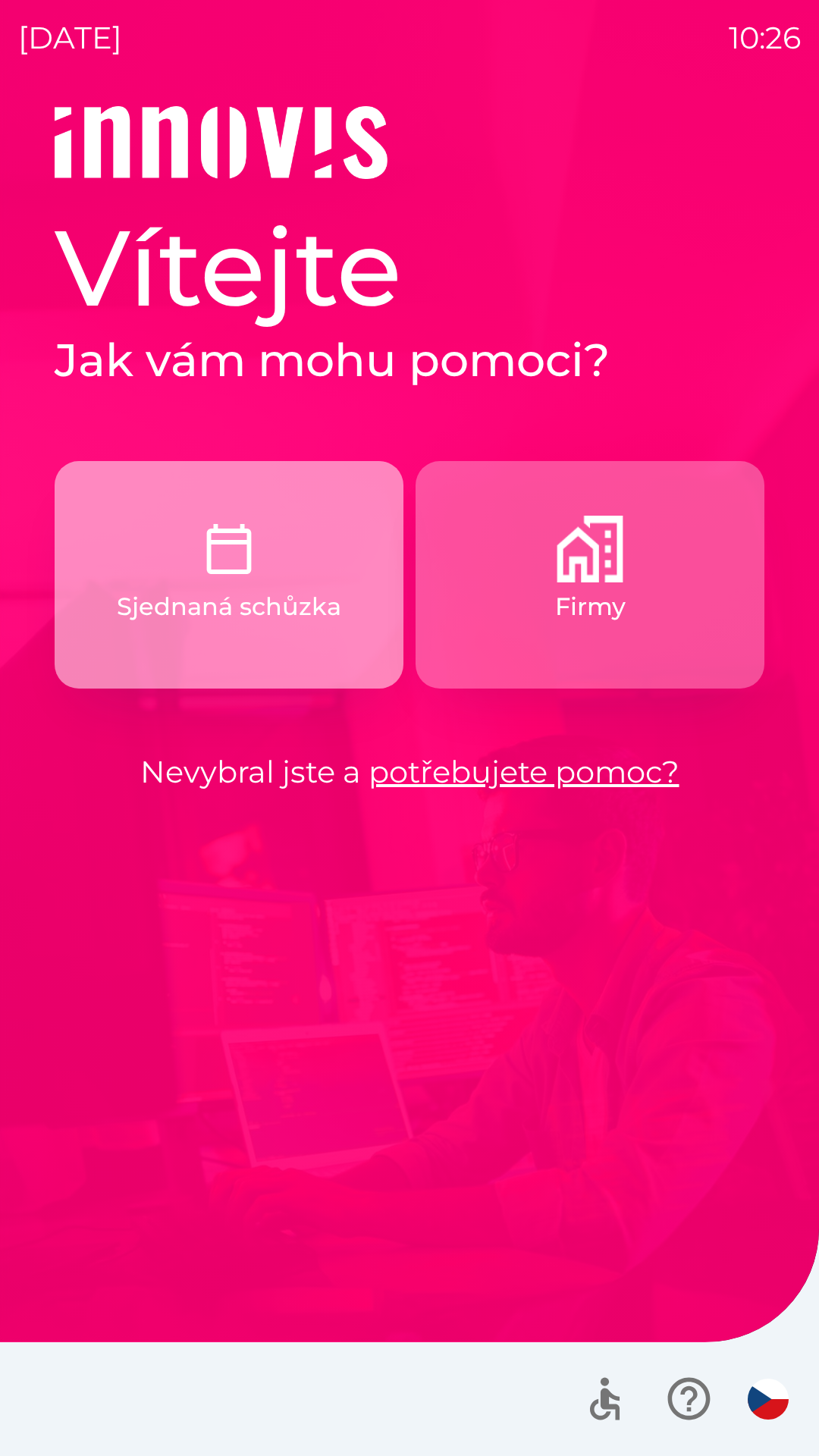
click at [168, 606] on p "Sjednaná schůzka" at bounding box center [228, 607] width 225 height 37
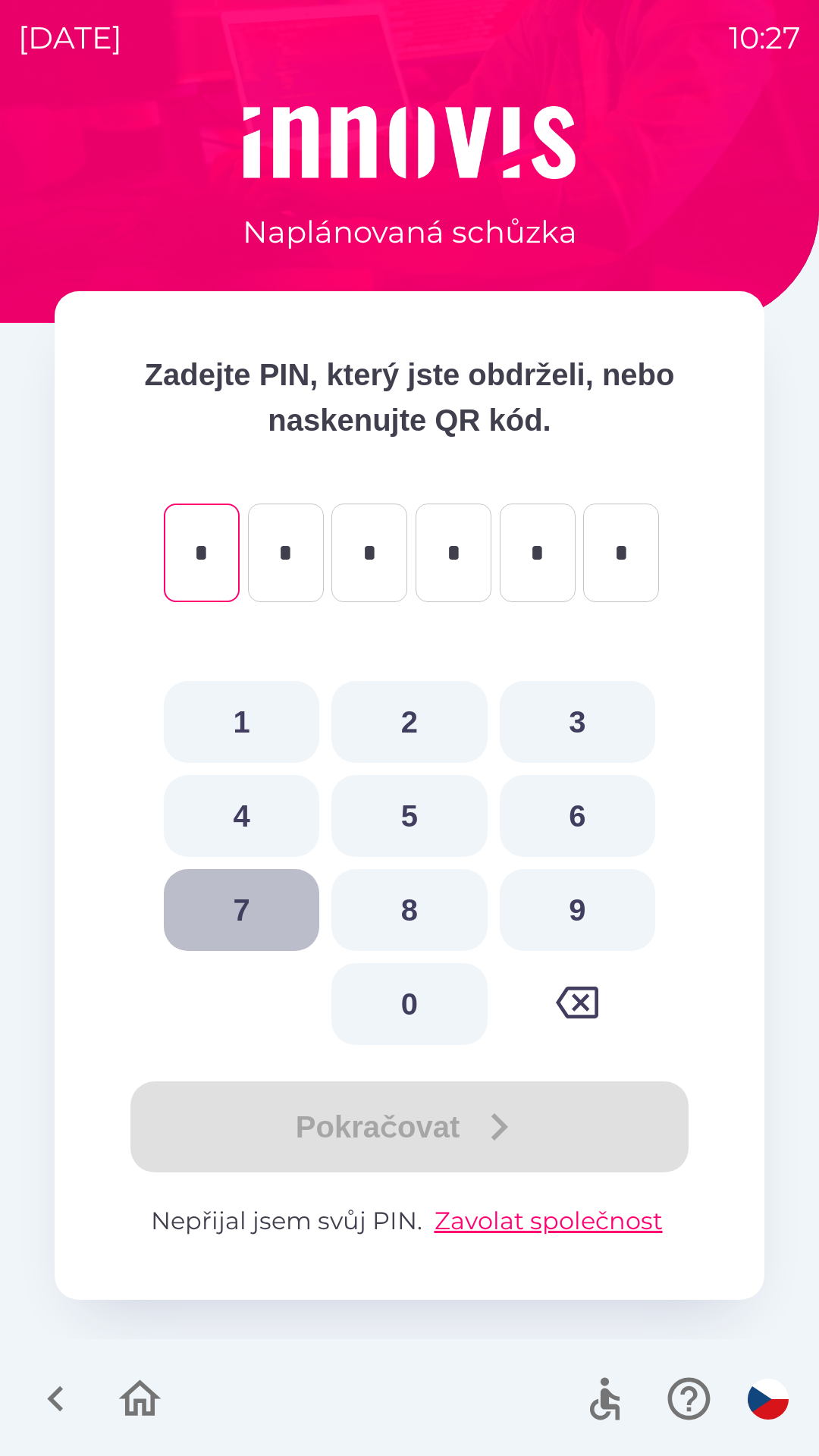
click at [241, 910] on button "7" at bounding box center [241, 910] width 155 height 82
type input "*"
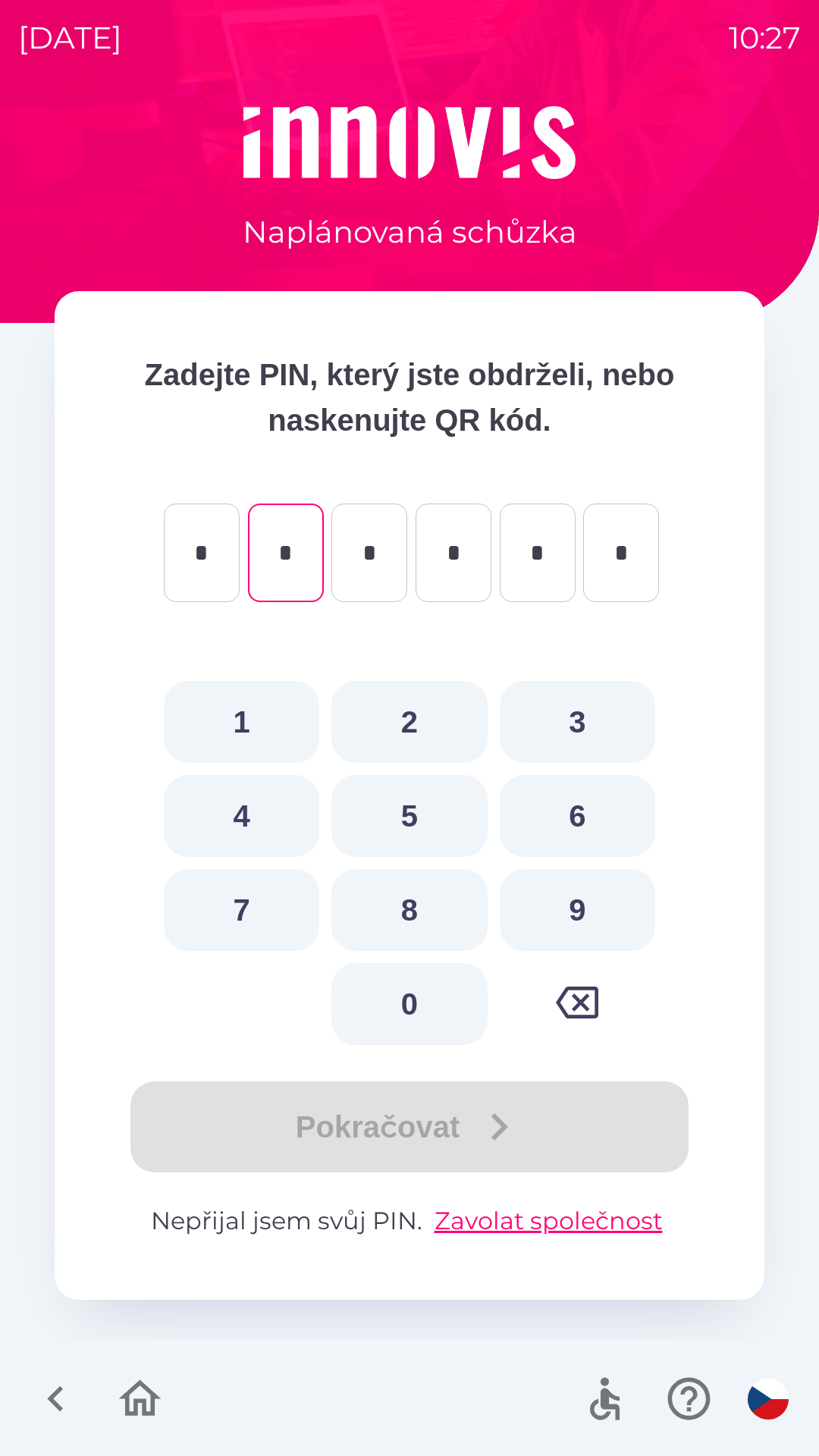
click at [225, 698] on button "1" at bounding box center [241, 721] width 155 height 82
type input "*"
click at [411, 918] on button "8" at bounding box center [408, 910] width 155 height 82
type input "*"
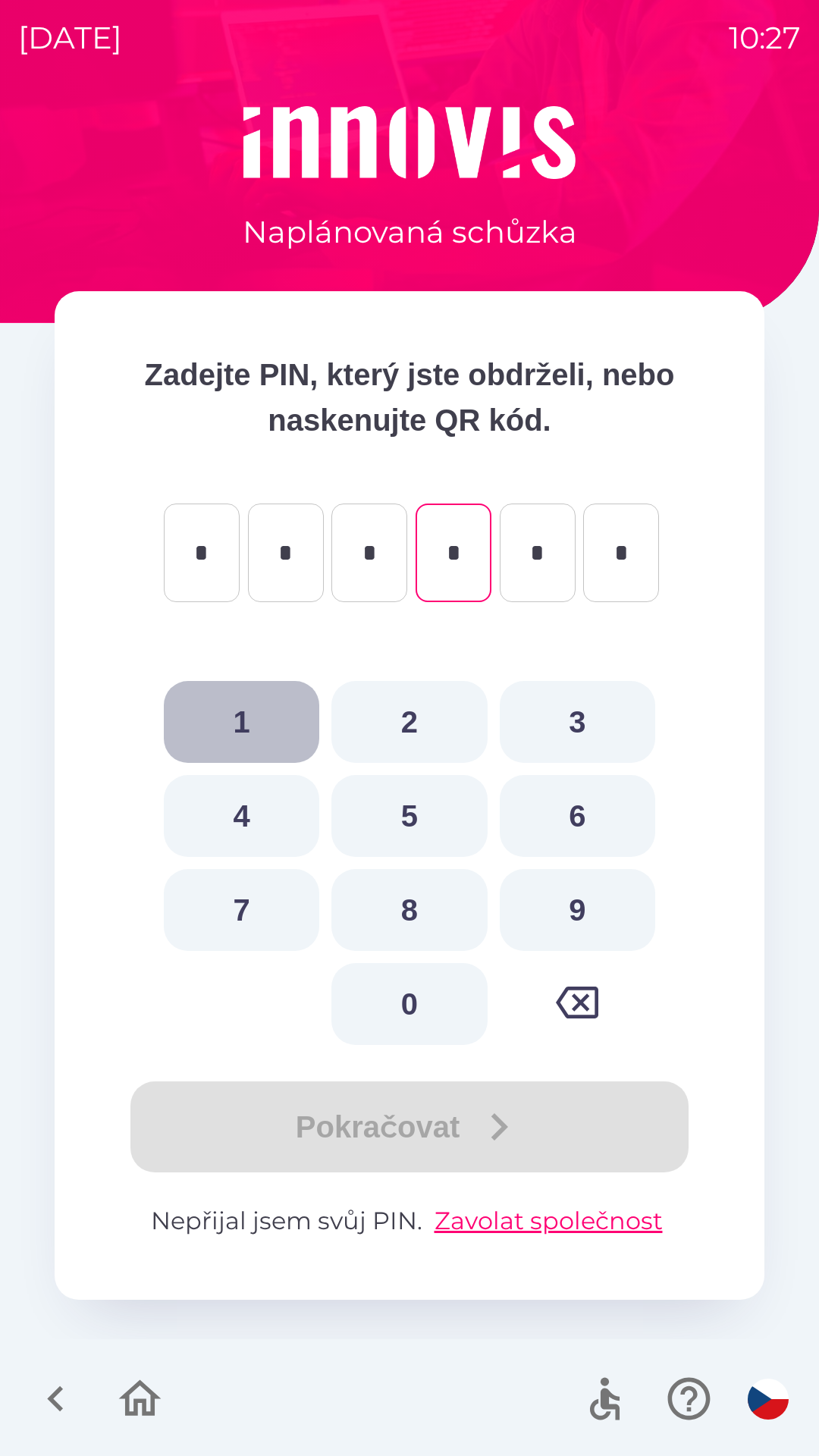
click at [228, 722] on button "1" at bounding box center [241, 721] width 155 height 82
type input "*"
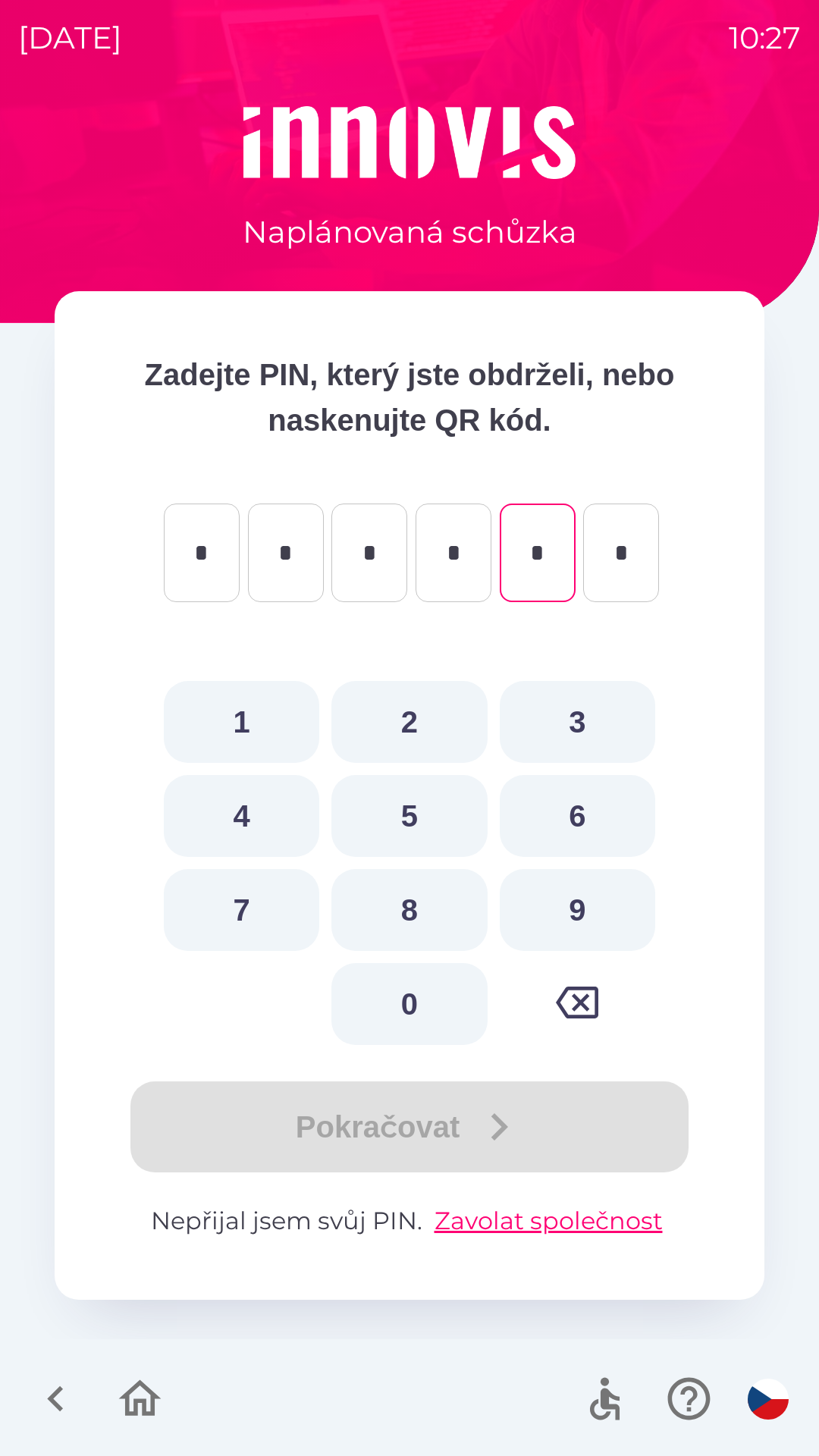
click at [397, 714] on button "2" at bounding box center [408, 721] width 155 height 82
type input "*"
click at [244, 900] on button "7" at bounding box center [241, 910] width 155 height 82
type input "*"
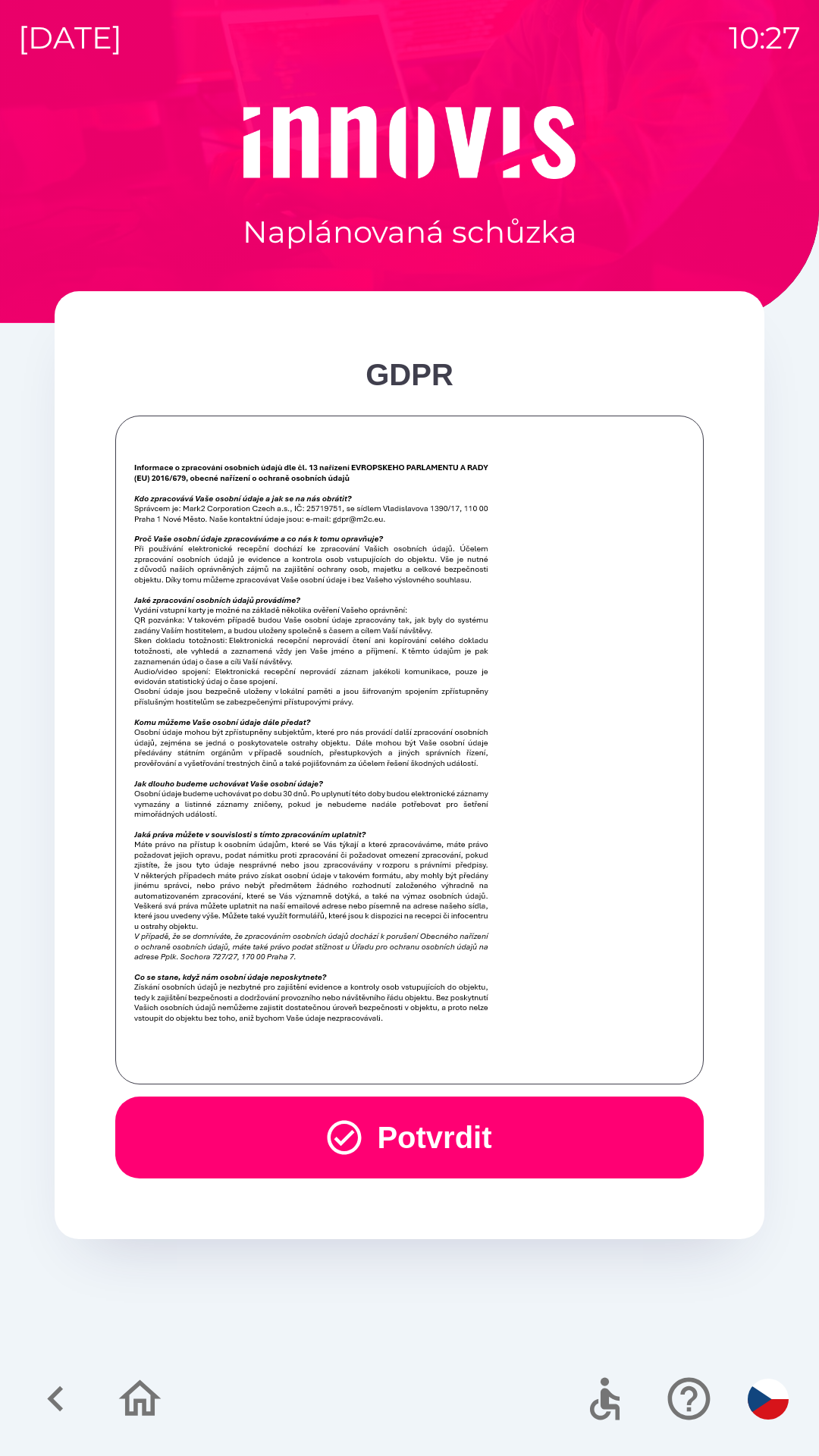
click at [415, 1132] on button "Potvrdit" at bounding box center [410, 1137] width 589 height 82
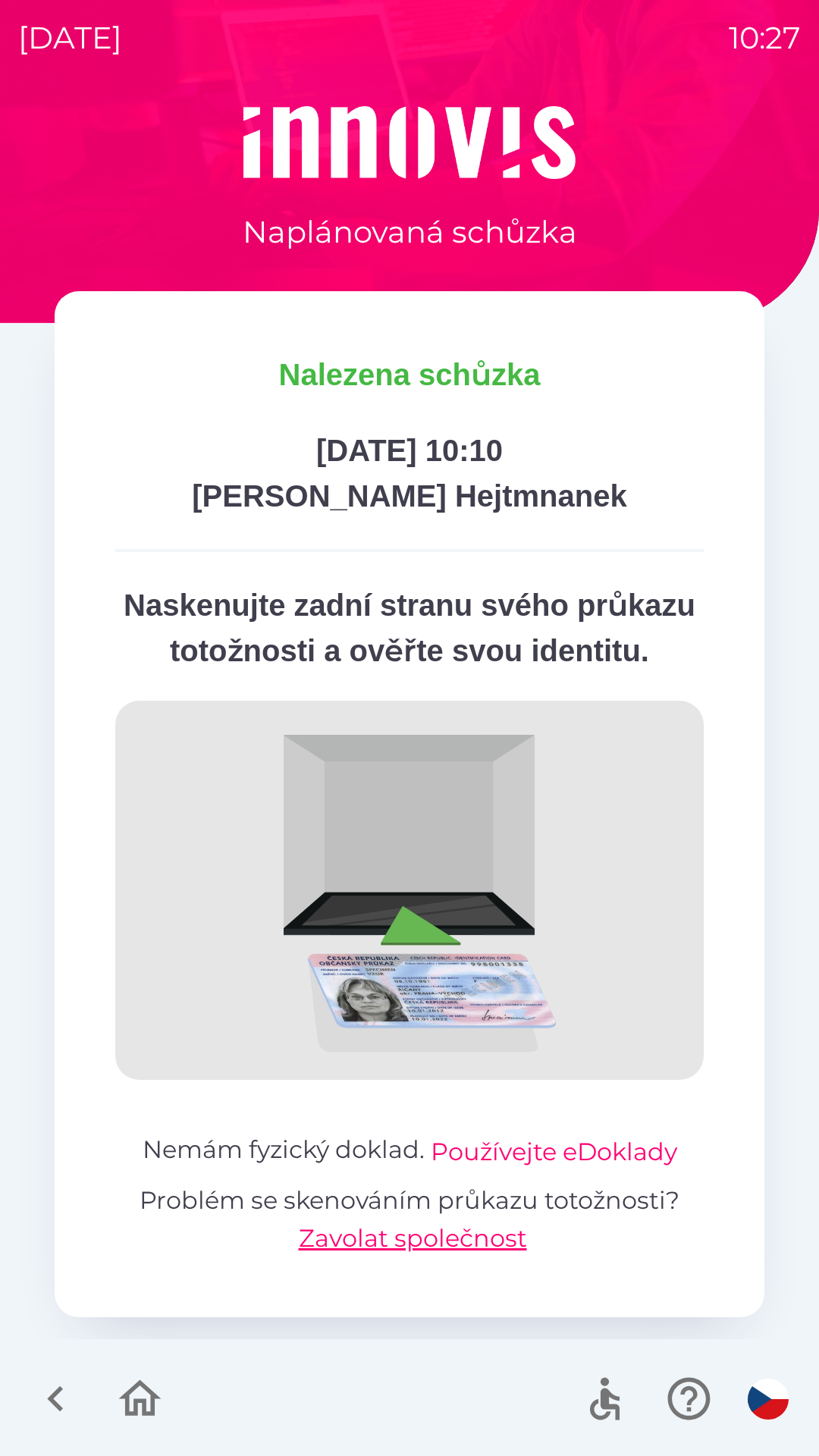
click at [650, 1170] on button "Používejte eDoklady" at bounding box center [554, 1151] width 246 height 37
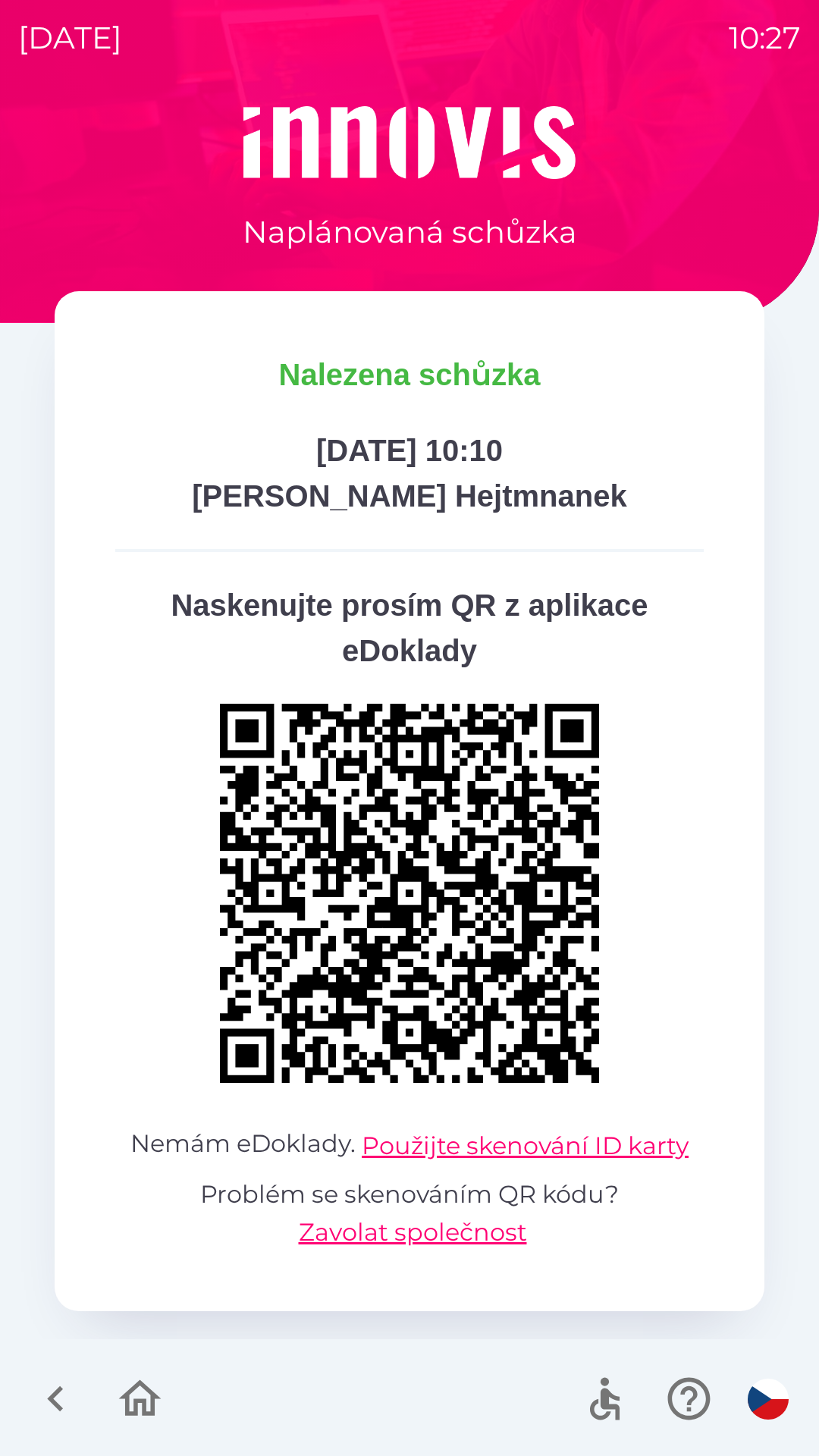
click at [646, 1202] on p "Problém se skenováním QR kódu? Zavolat společnost" at bounding box center [410, 1214] width 589 height 75
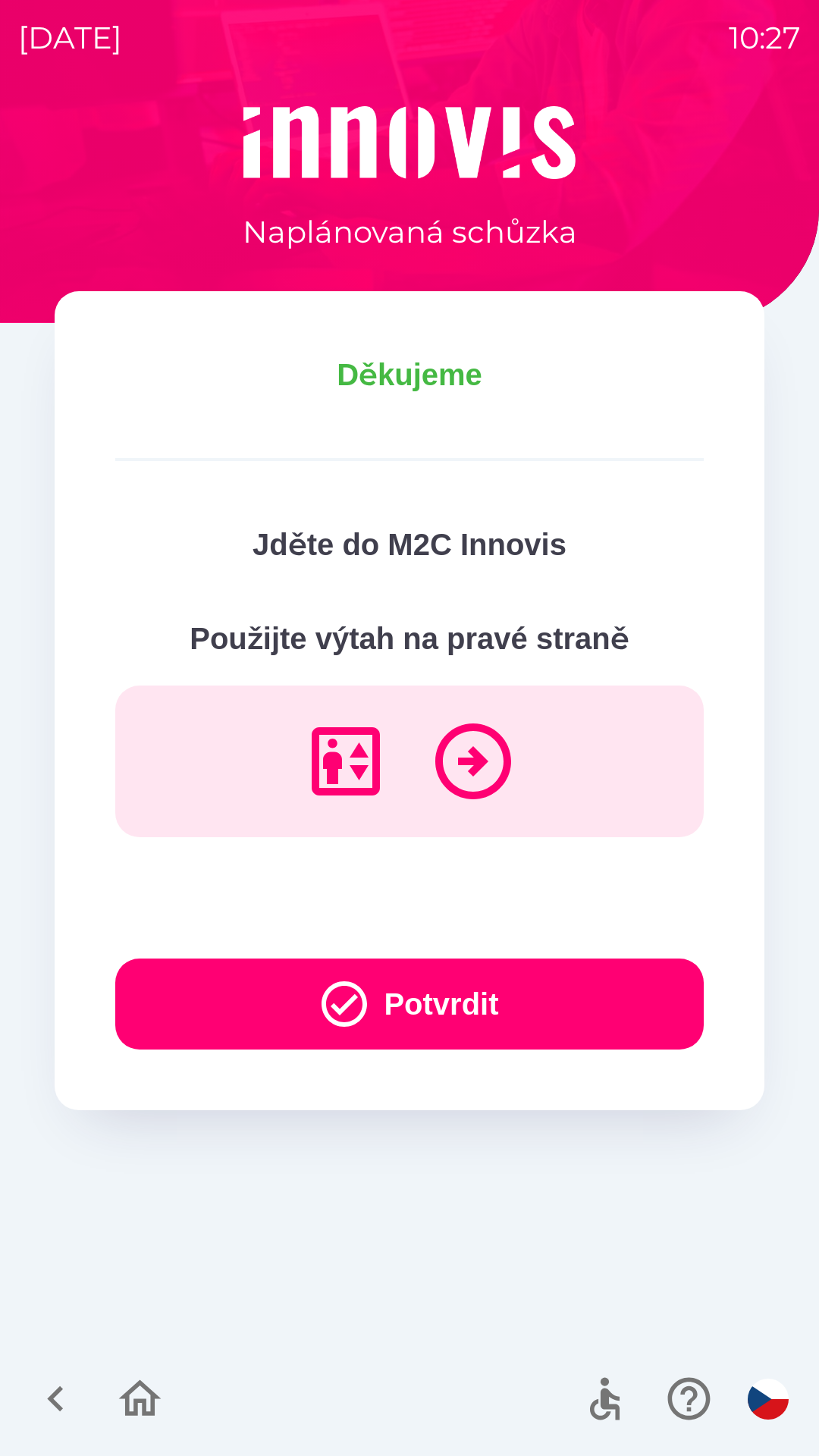
click at [335, 964] on button "Potvrdit" at bounding box center [410, 1004] width 589 height 91
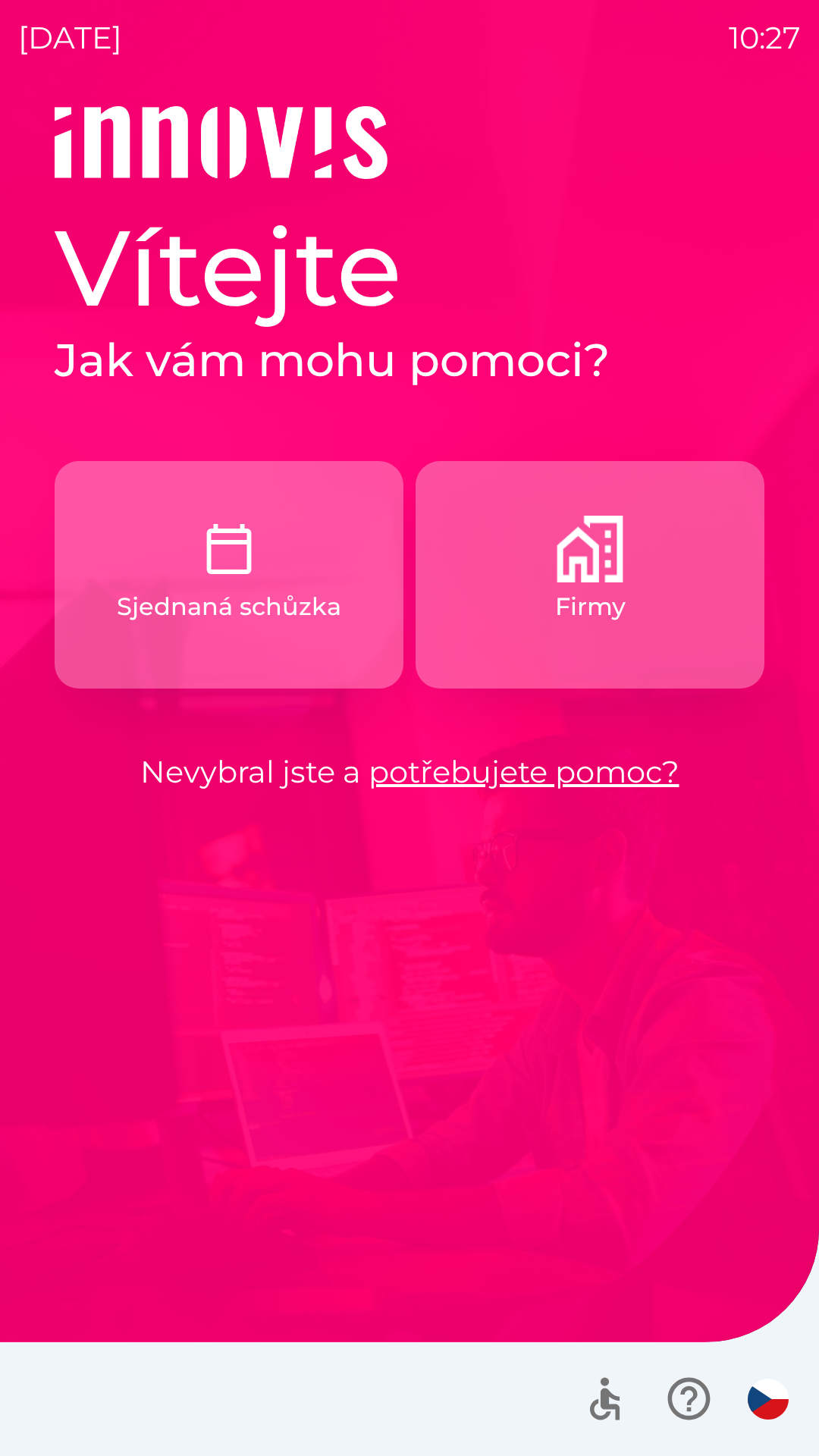
click at [225, 631] on button "Sjednaná schůzka" at bounding box center [228, 575] width 349 height 228
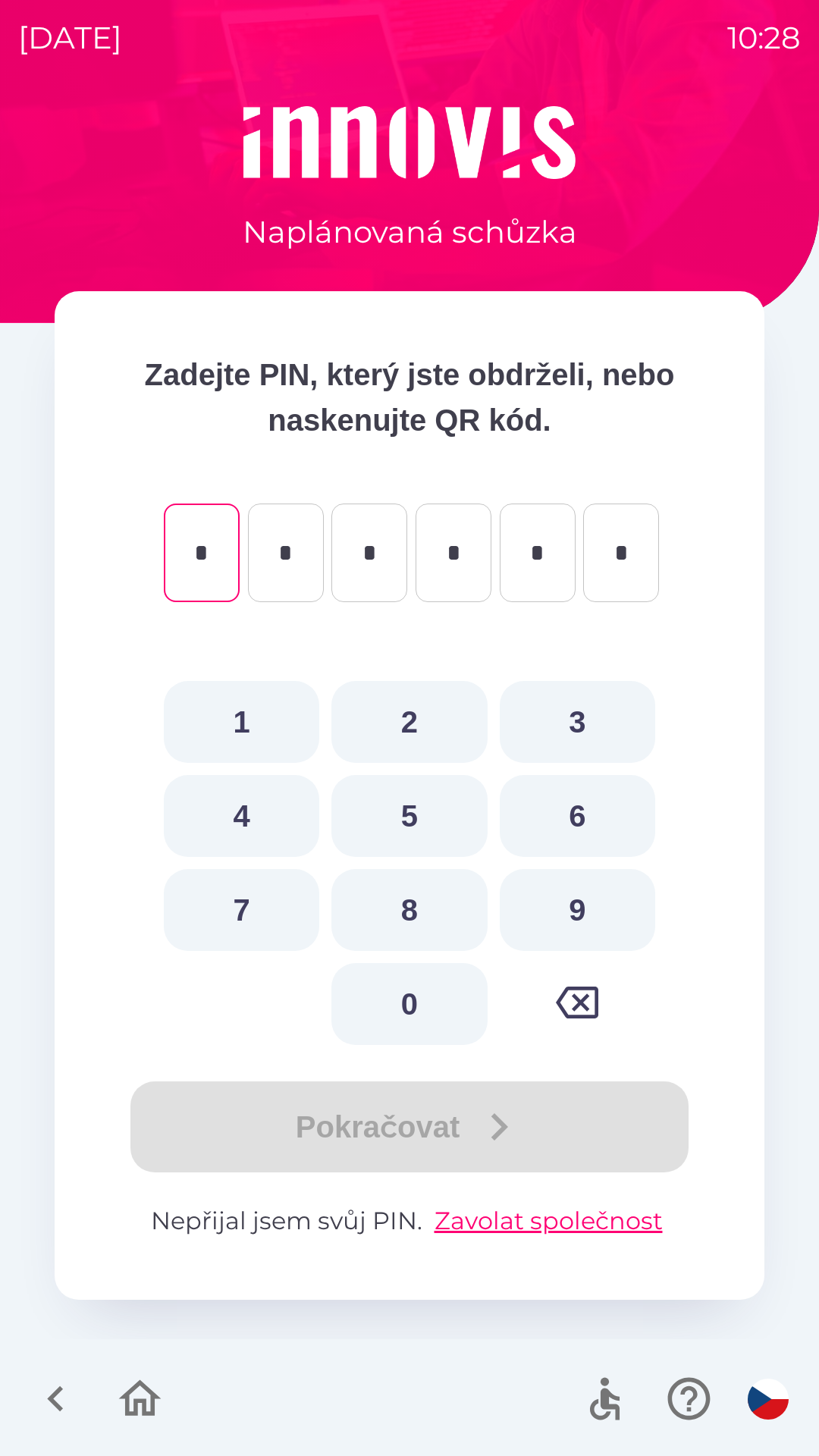
click at [417, 917] on button "8" at bounding box center [408, 910] width 155 height 82
type input "*"
click at [241, 727] on button "1" at bounding box center [241, 721] width 155 height 82
type input "*"
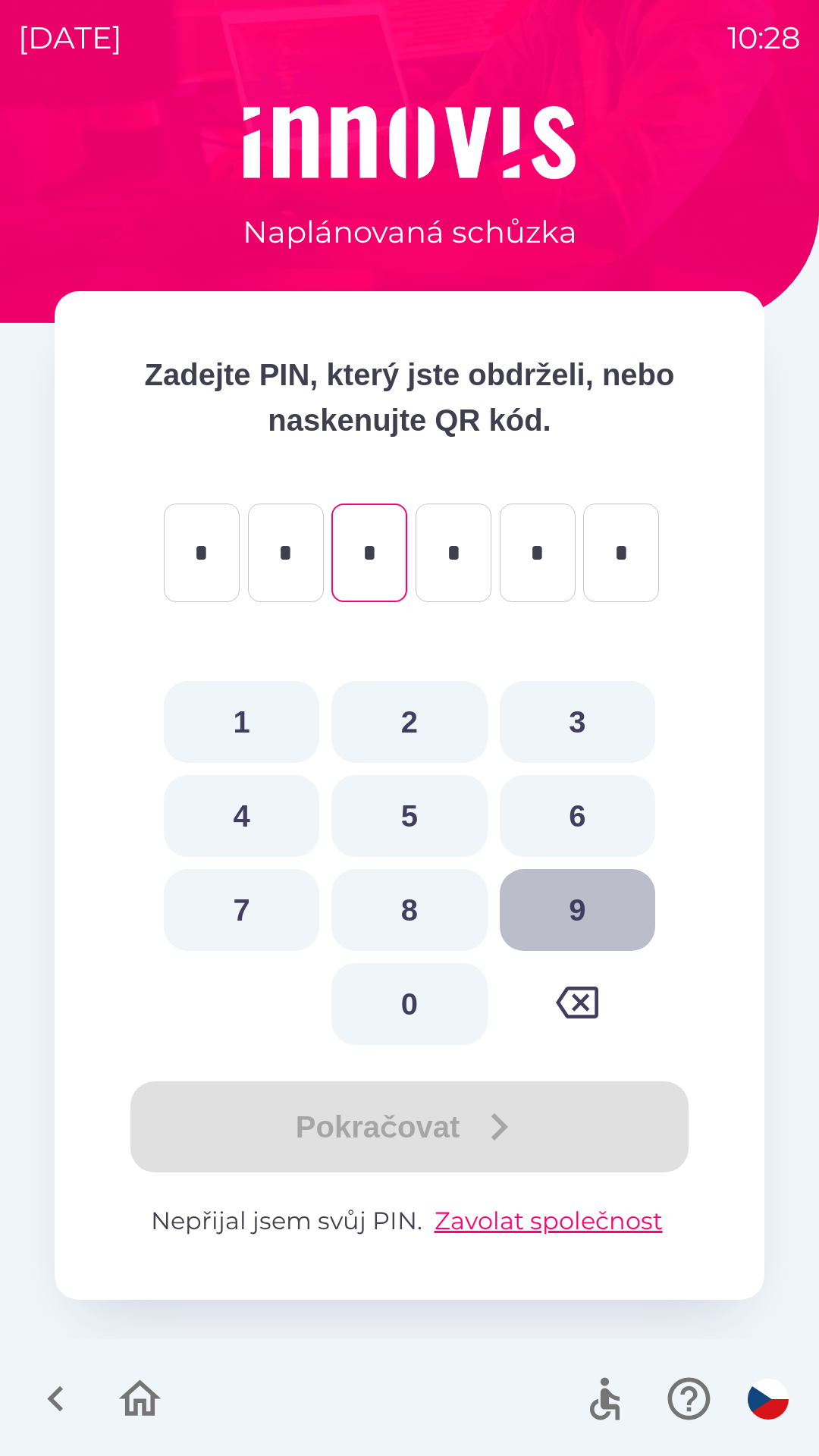
click at [586, 912] on button "9" at bounding box center [576, 910] width 155 height 82
type input "*"
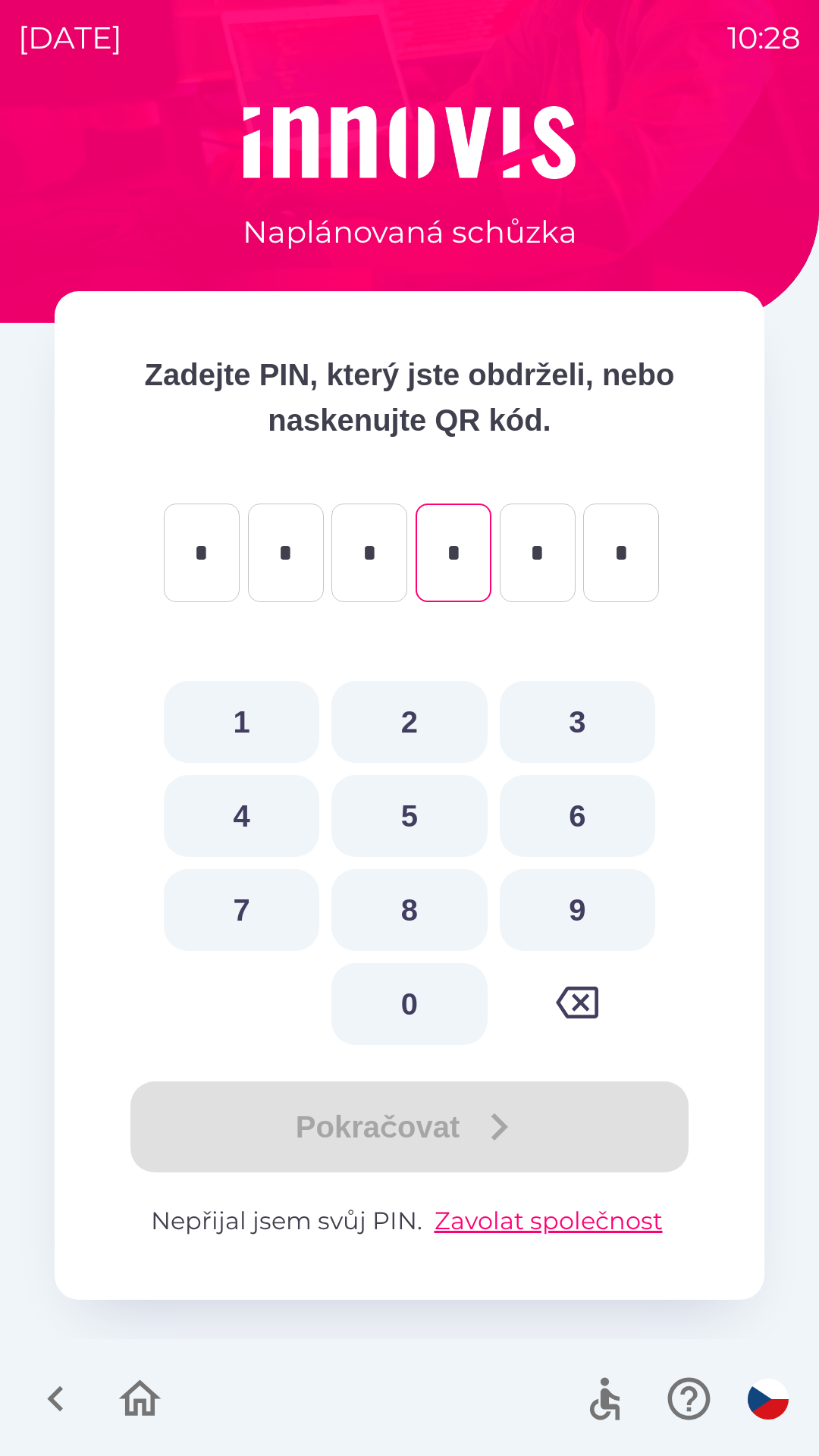
click at [241, 912] on button "7" at bounding box center [241, 910] width 155 height 82
type input "*"
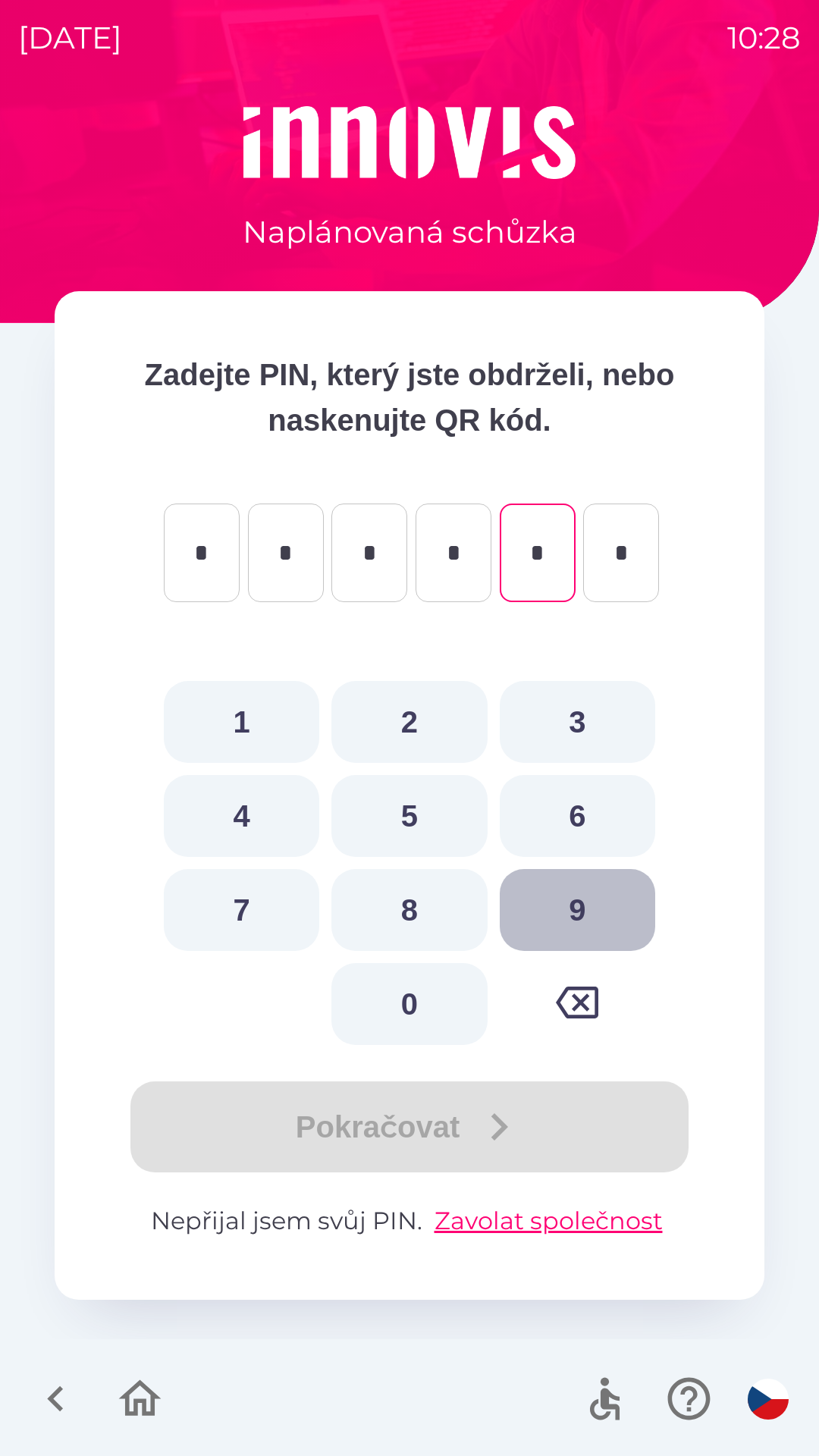
click at [597, 918] on button "9" at bounding box center [576, 910] width 155 height 82
type input "*"
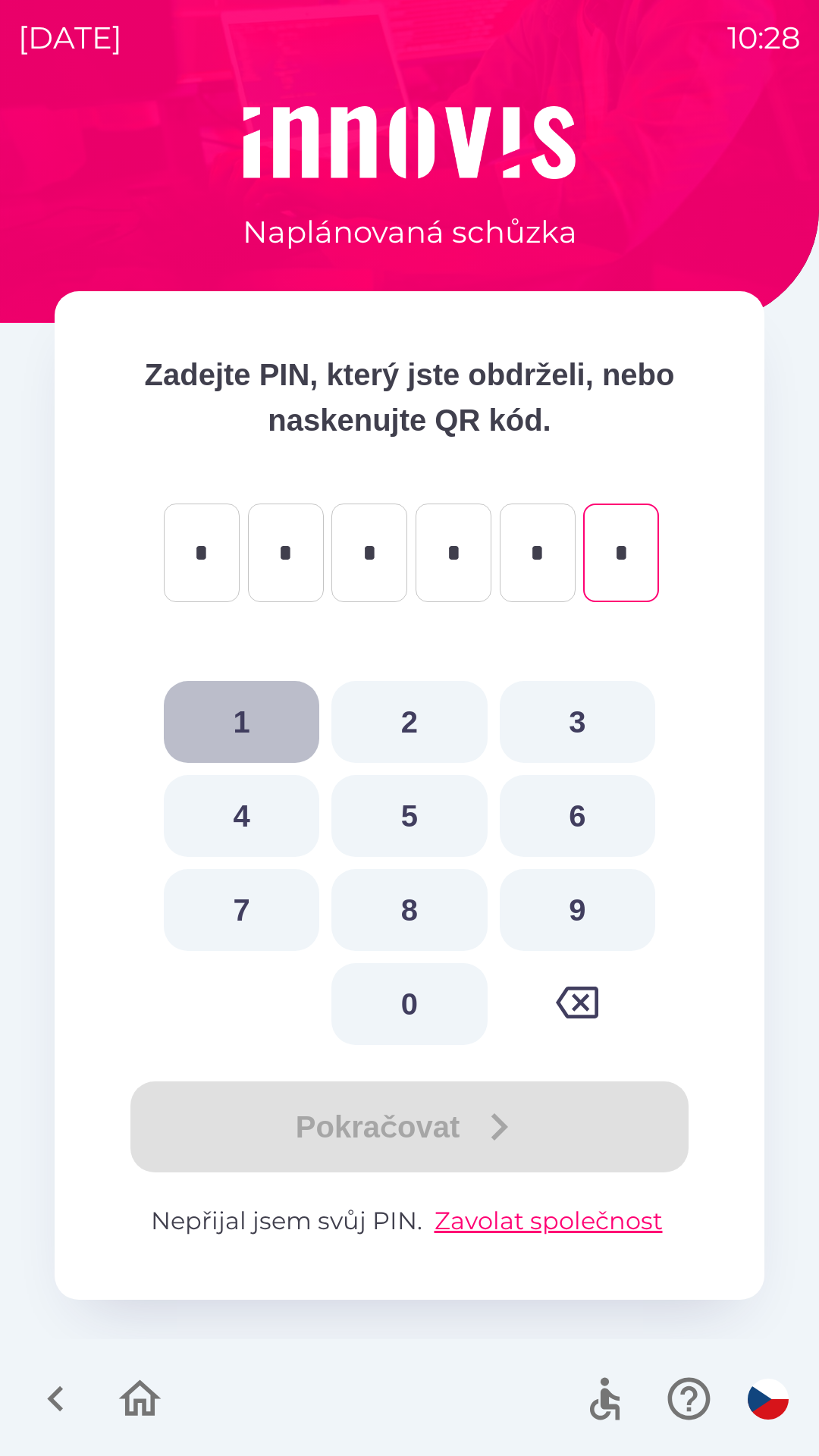
click at [244, 715] on button "1" at bounding box center [241, 721] width 155 height 82
type input "*"
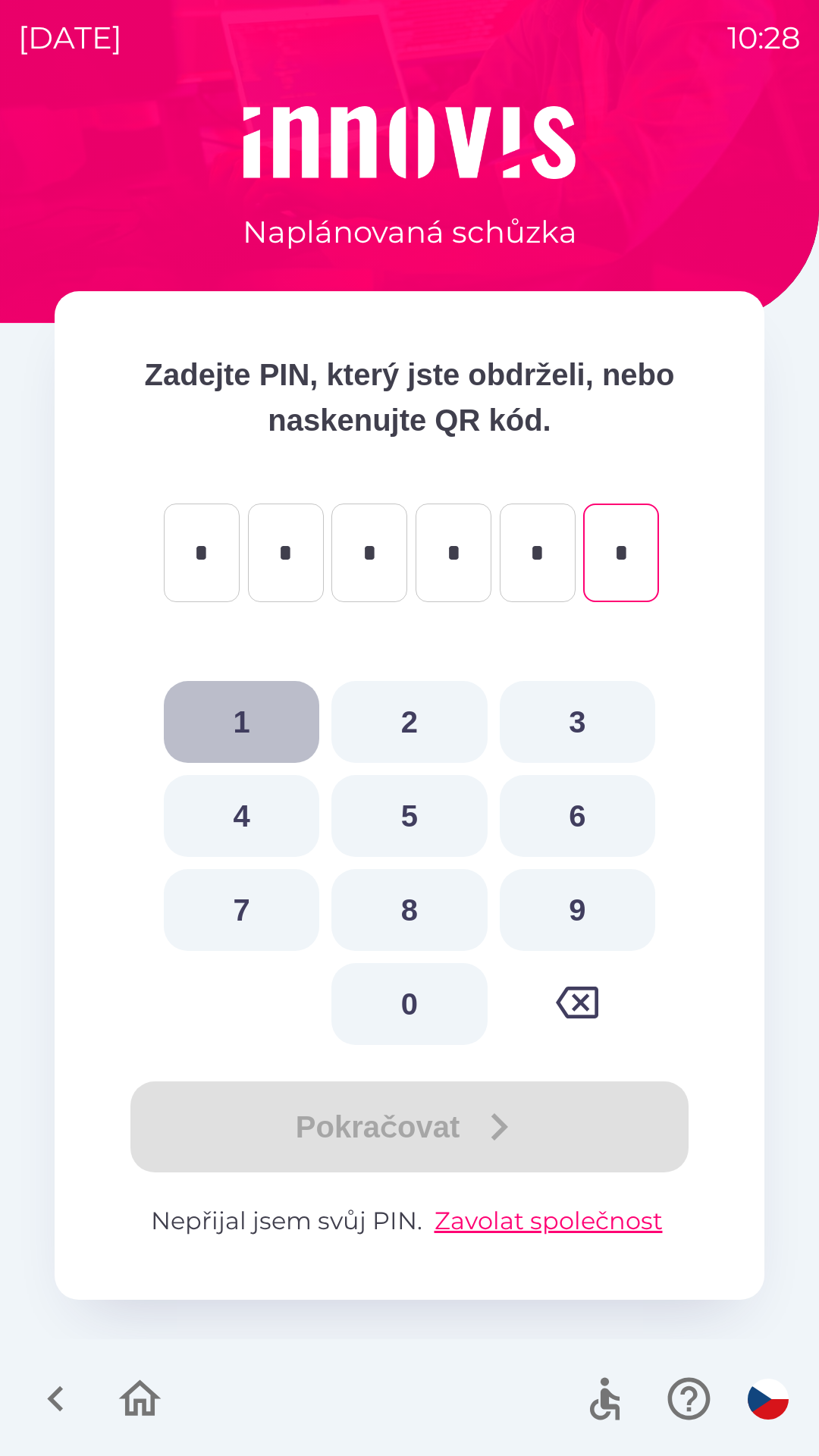
type input "*"
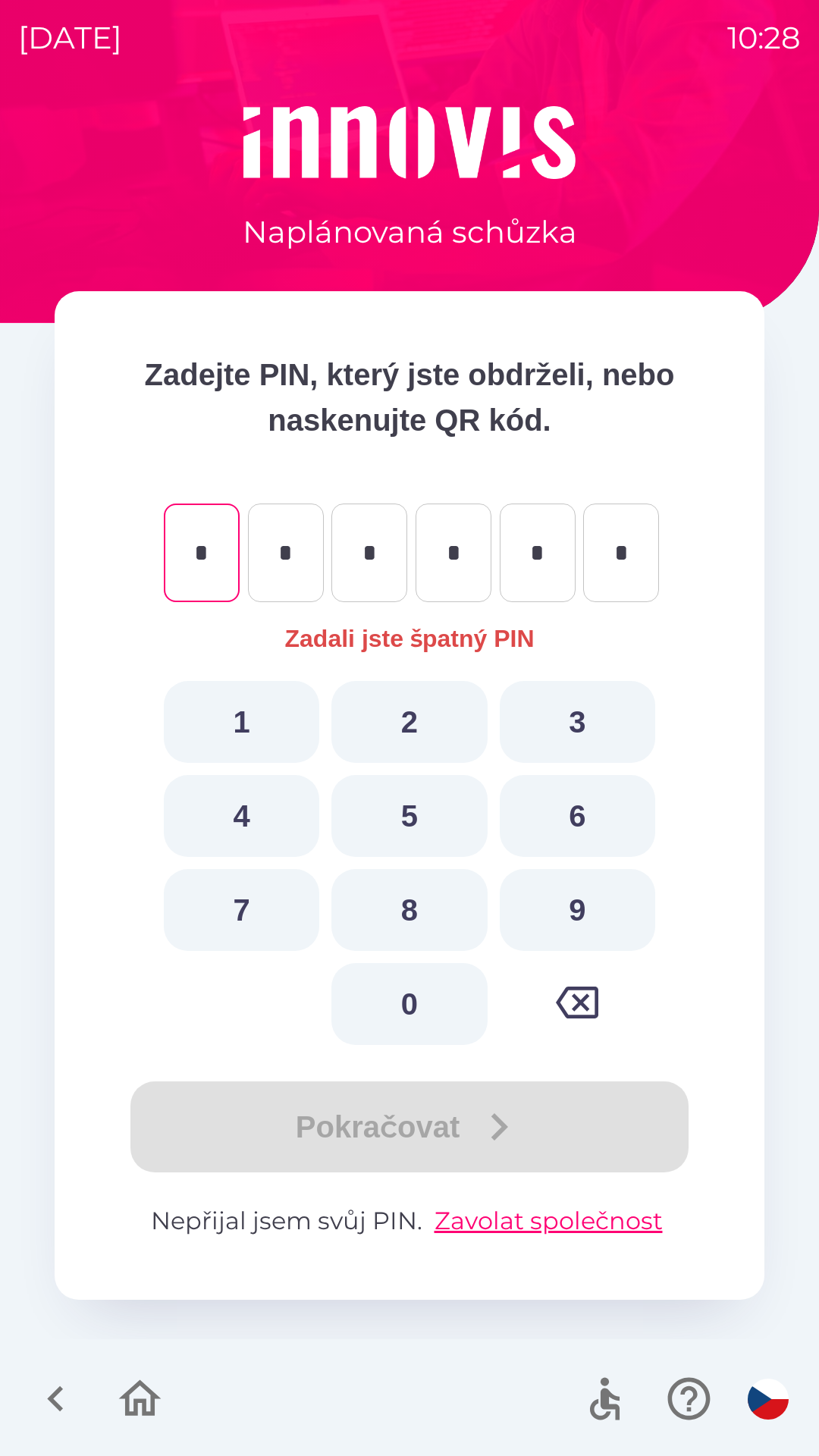
click at [488, 1131] on div "Pokračovat" at bounding box center [410, 1127] width 589 height 91
click at [441, 1016] on button "0" at bounding box center [408, 1004] width 155 height 82
type input "*"
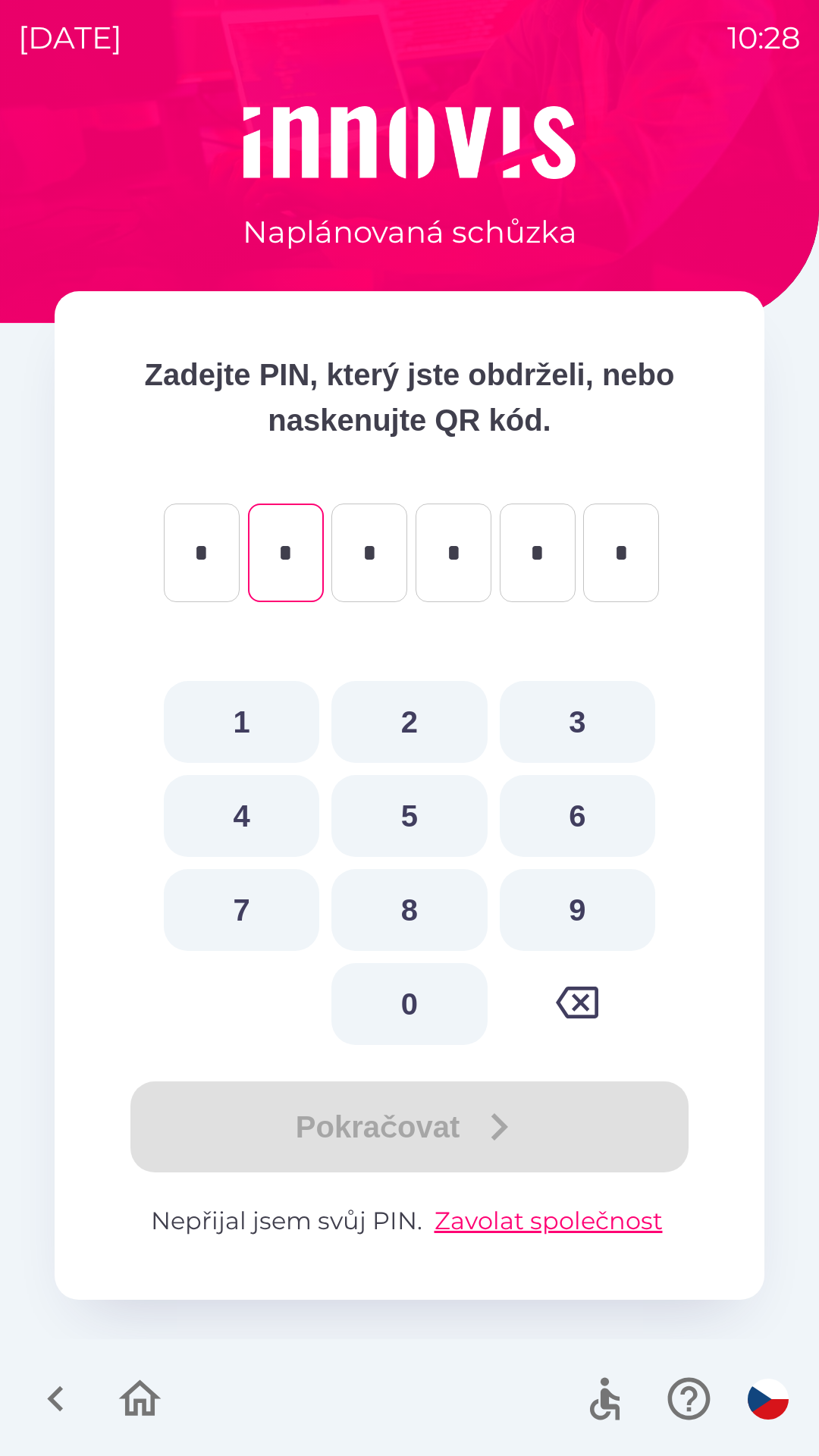
click at [566, 914] on button "9" at bounding box center [576, 910] width 155 height 82
type input "*"
click at [276, 711] on button "1" at bounding box center [241, 721] width 155 height 82
type input "*"
click at [589, 897] on button "9" at bounding box center [576, 910] width 155 height 82
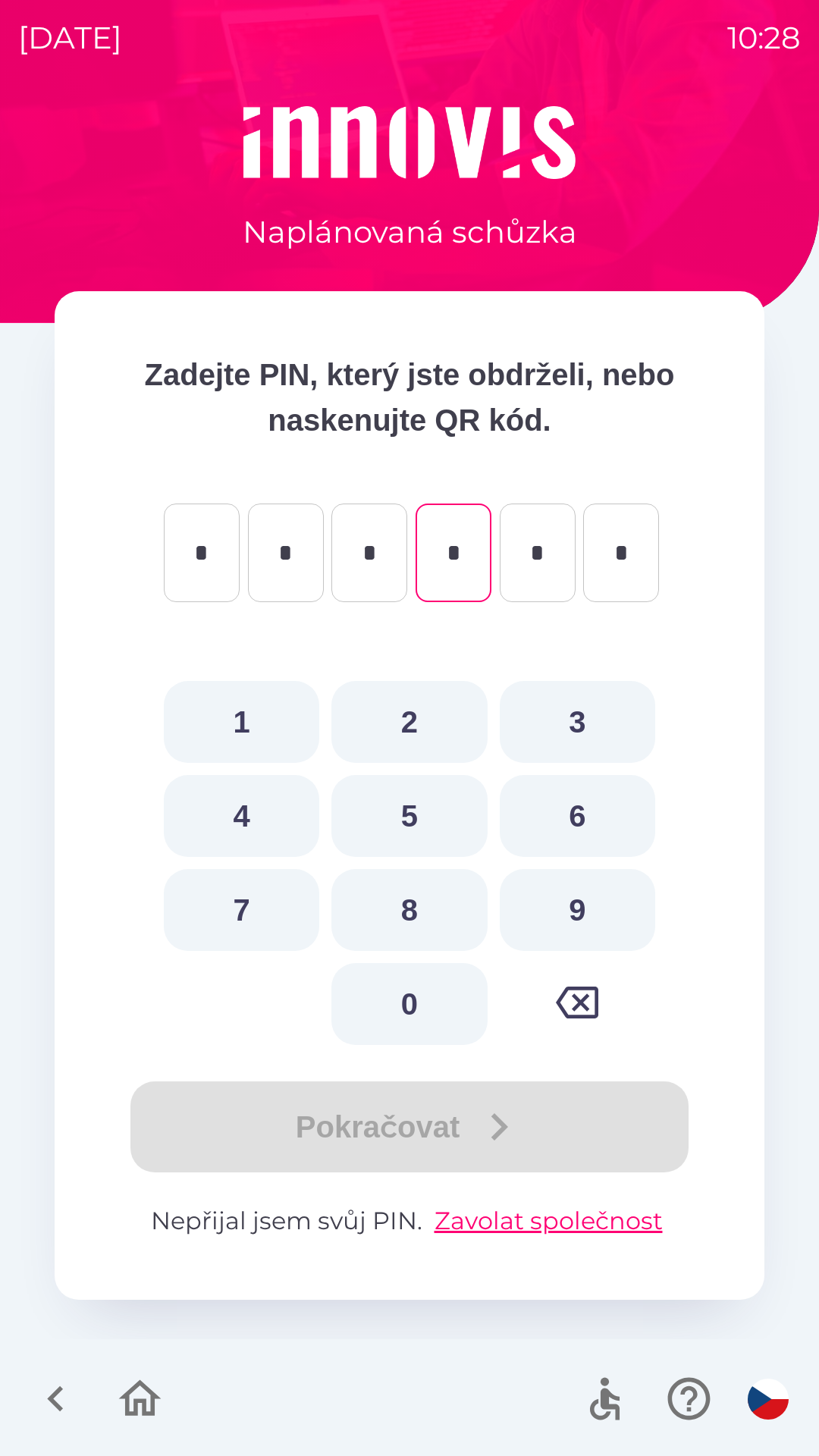
type input "*"
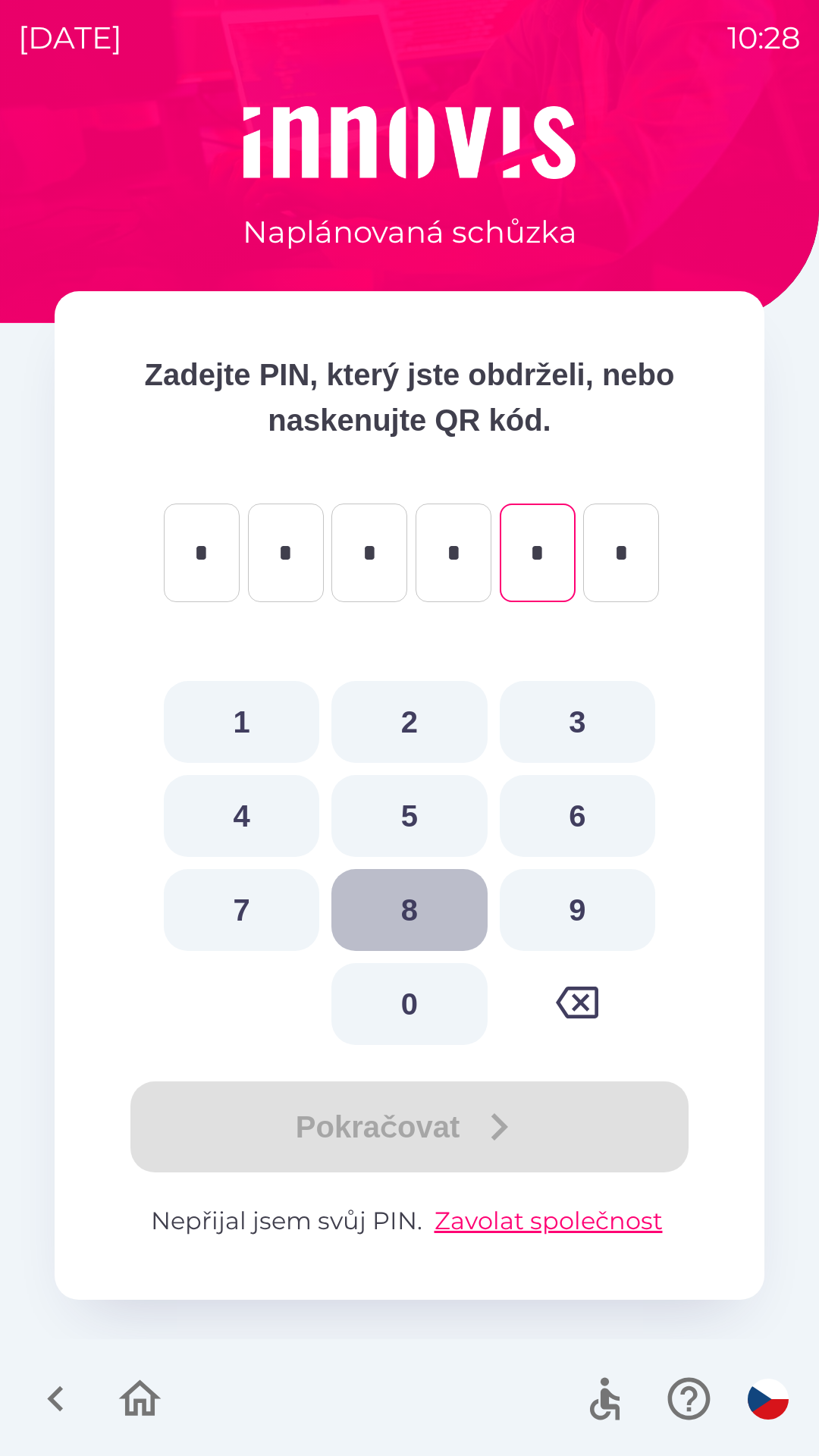
click at [416, 910] on button "8" at bounding box center [408, 910] width 155 height 82
type input "*"
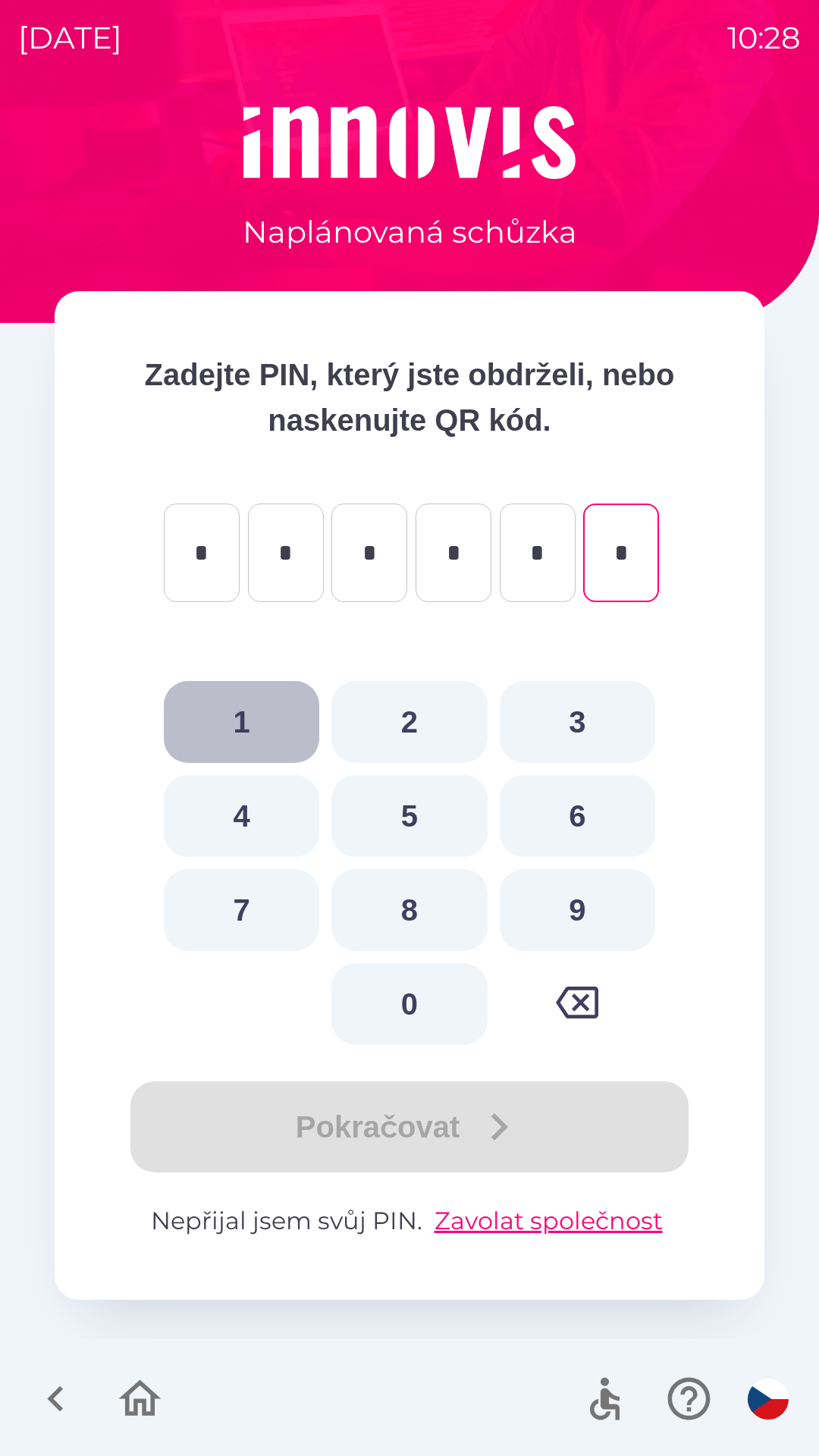
click at [261, 725] on button "1" at bounding box center [241, 721] width 155 height 82
type input "*"
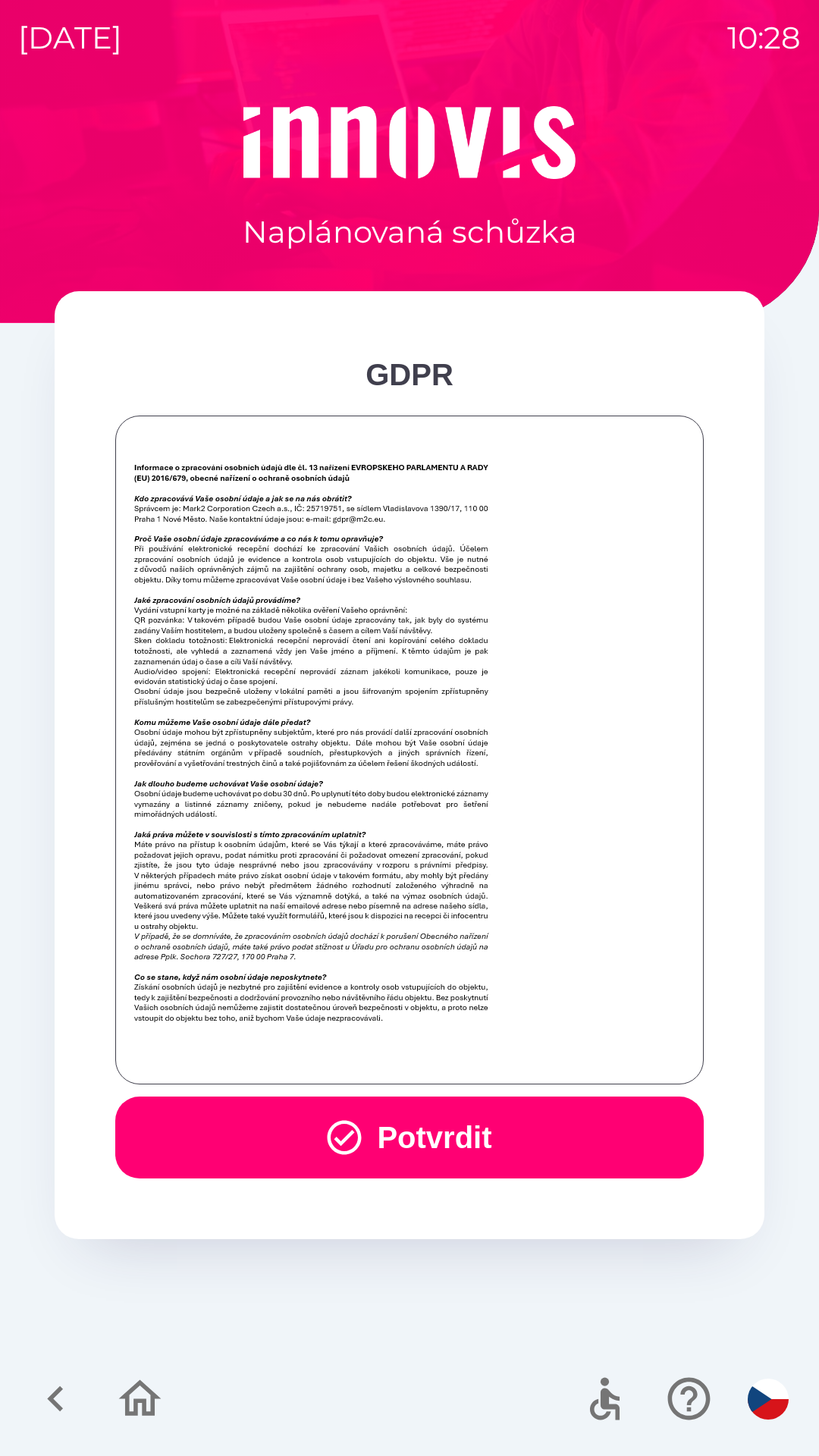
click at [433, 1134] on button "Potvrdit" at bounding box center [410, 1137] width 589 height 82
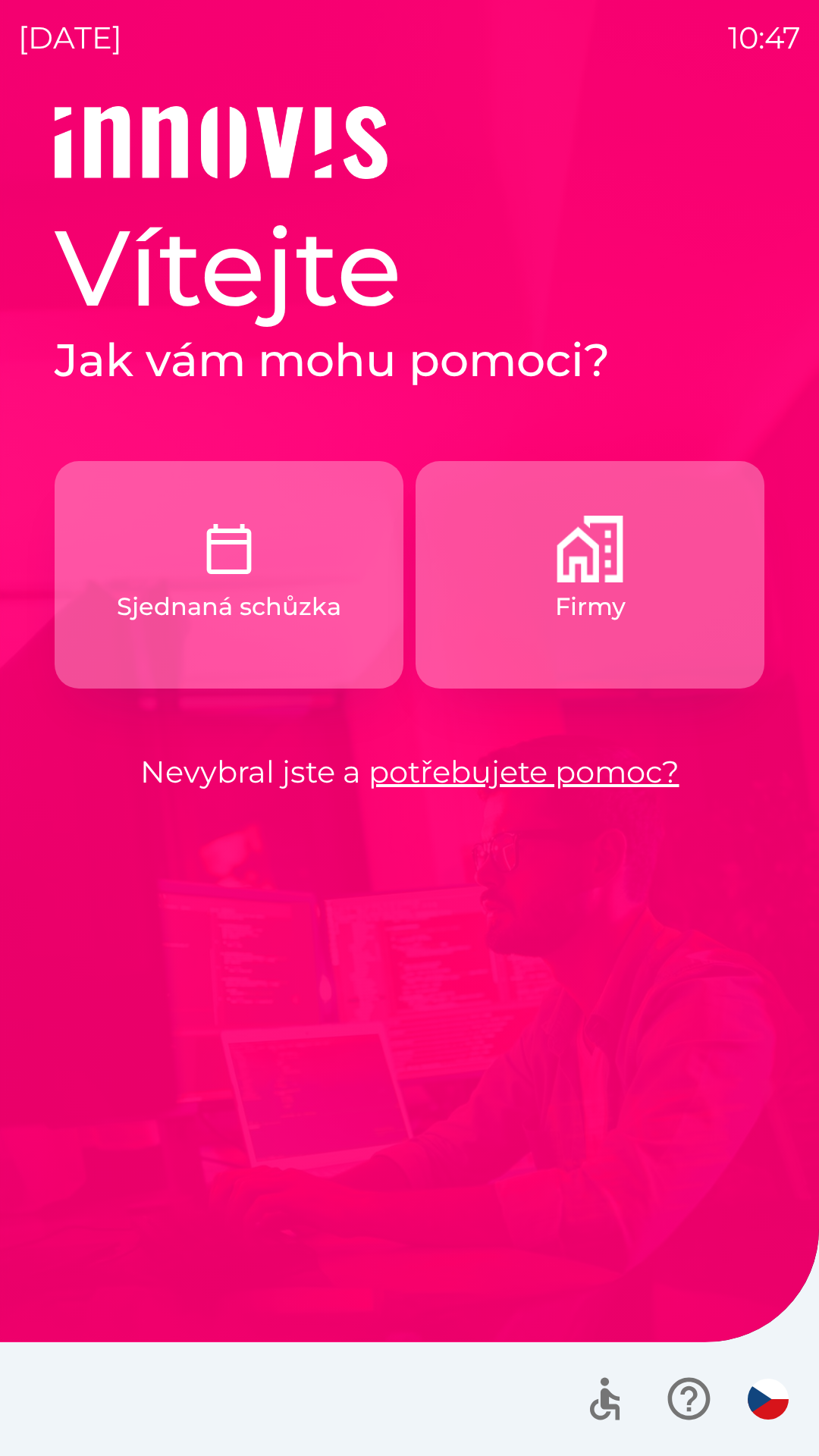
click at [585, 617] on p "Firmy" at bounding box center [590, 607] width 71 height 37
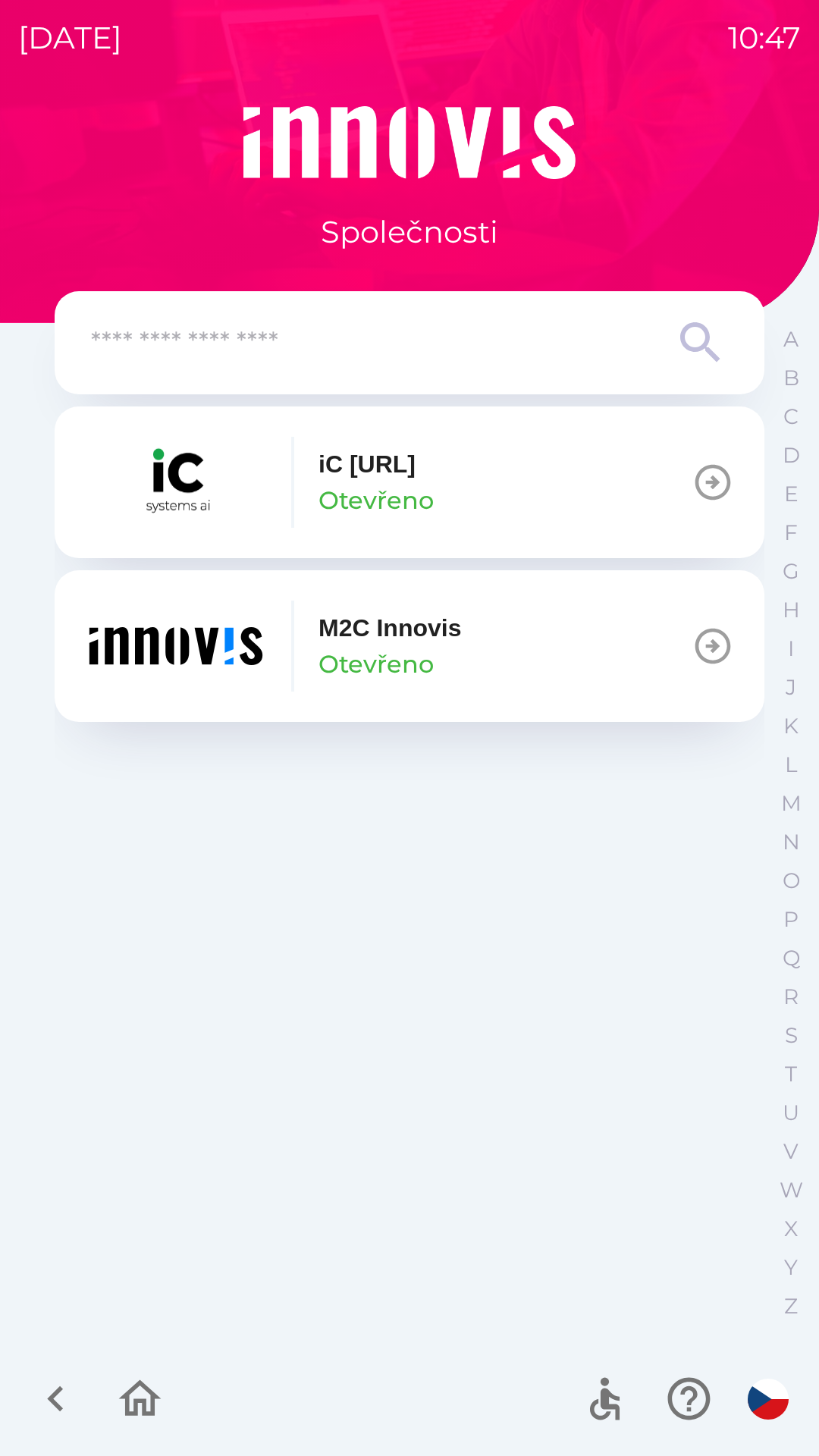
click at [162, 667] on img "button" at bounding box center [176, 646] width 182 height 91
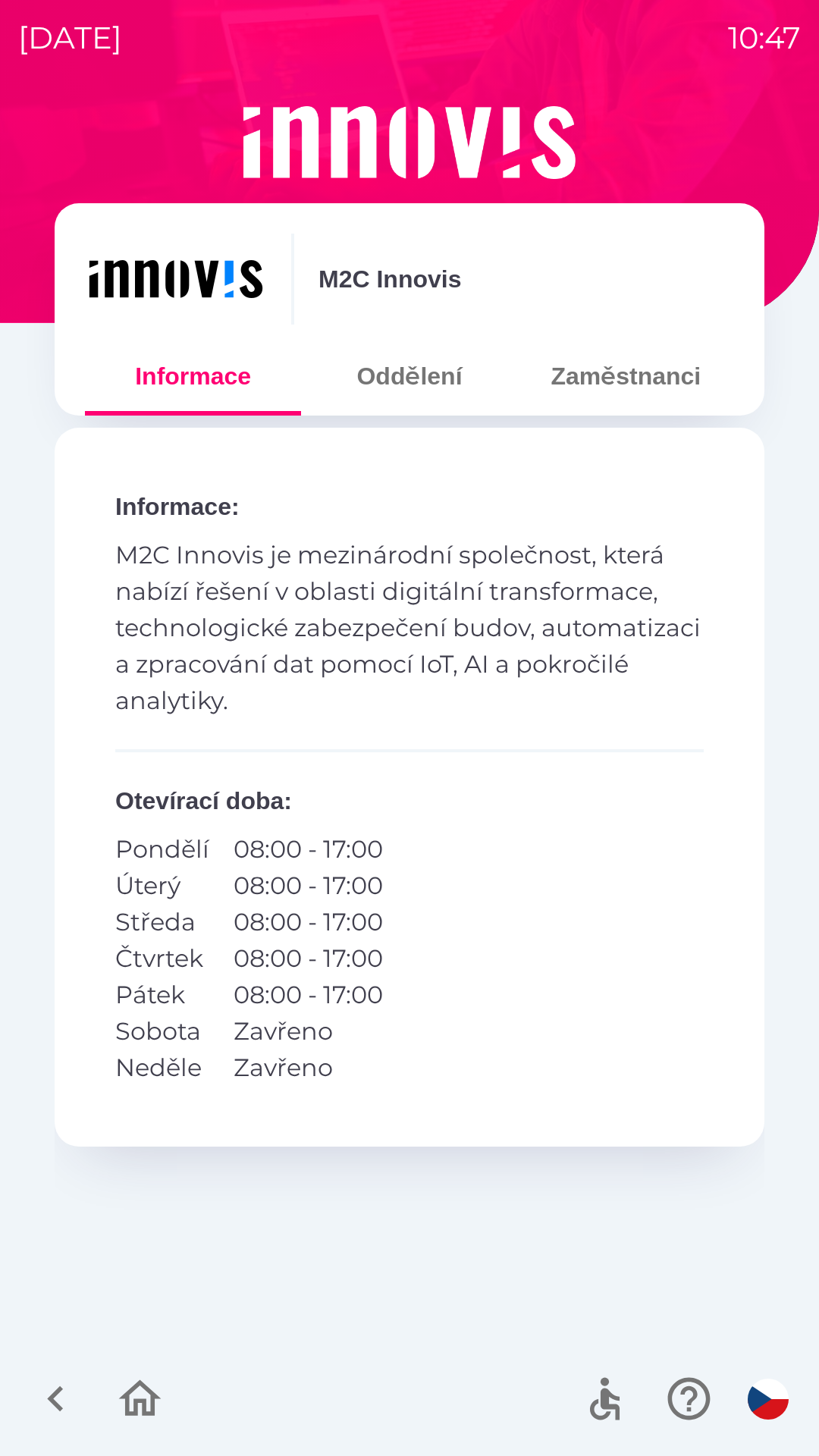
click at [387, 399] on button "Oddělení" at bounding box center [409, 376] width 216 height 55
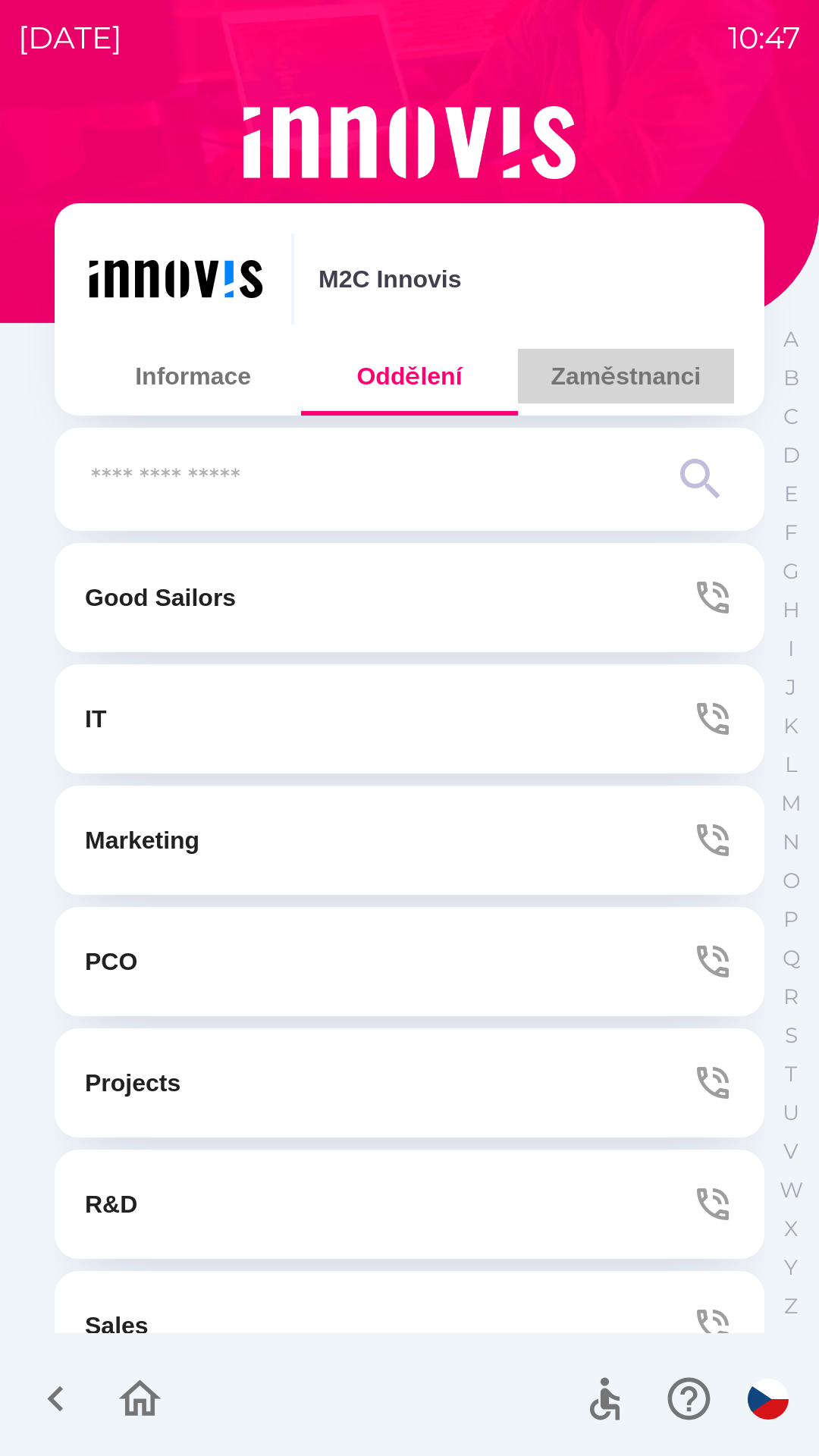
click at [585, 377] on button "Zaměstnanci" at bounding box center [626, 376] width 216 height 55
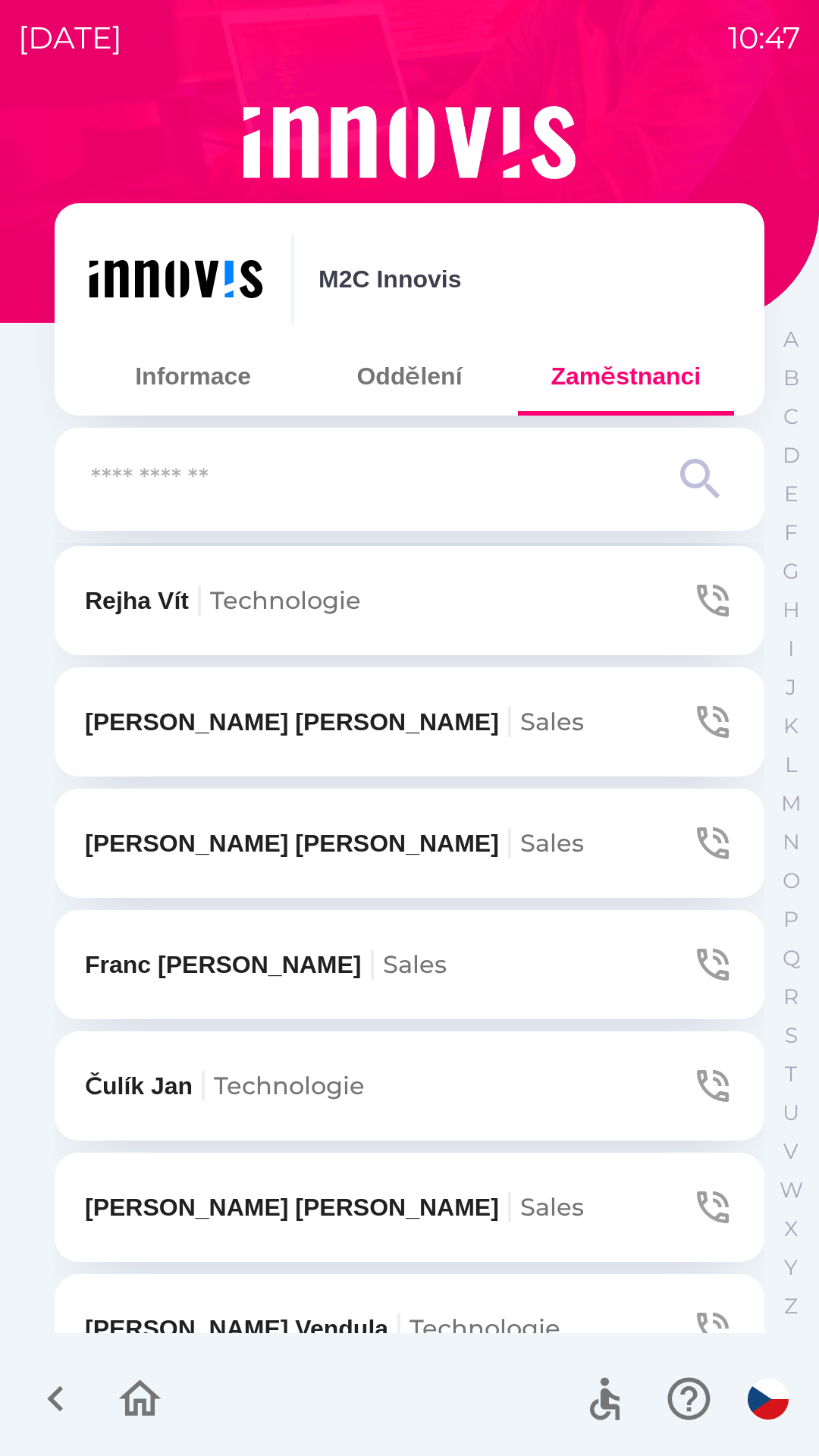
scroll to position [861, 0]
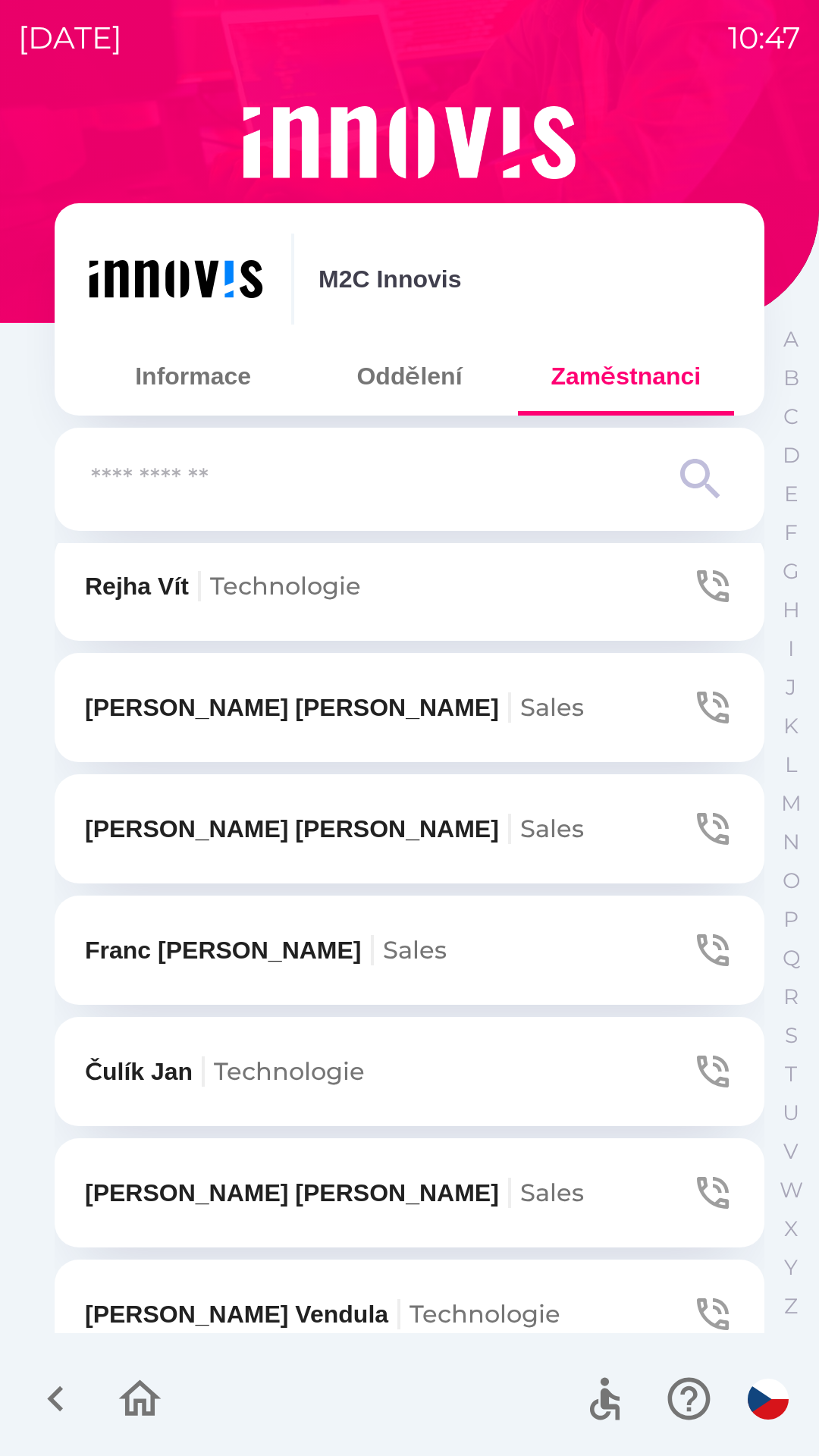
click at [155, 478] on input "text" at bounding box center [379, 480] width 576 height 41
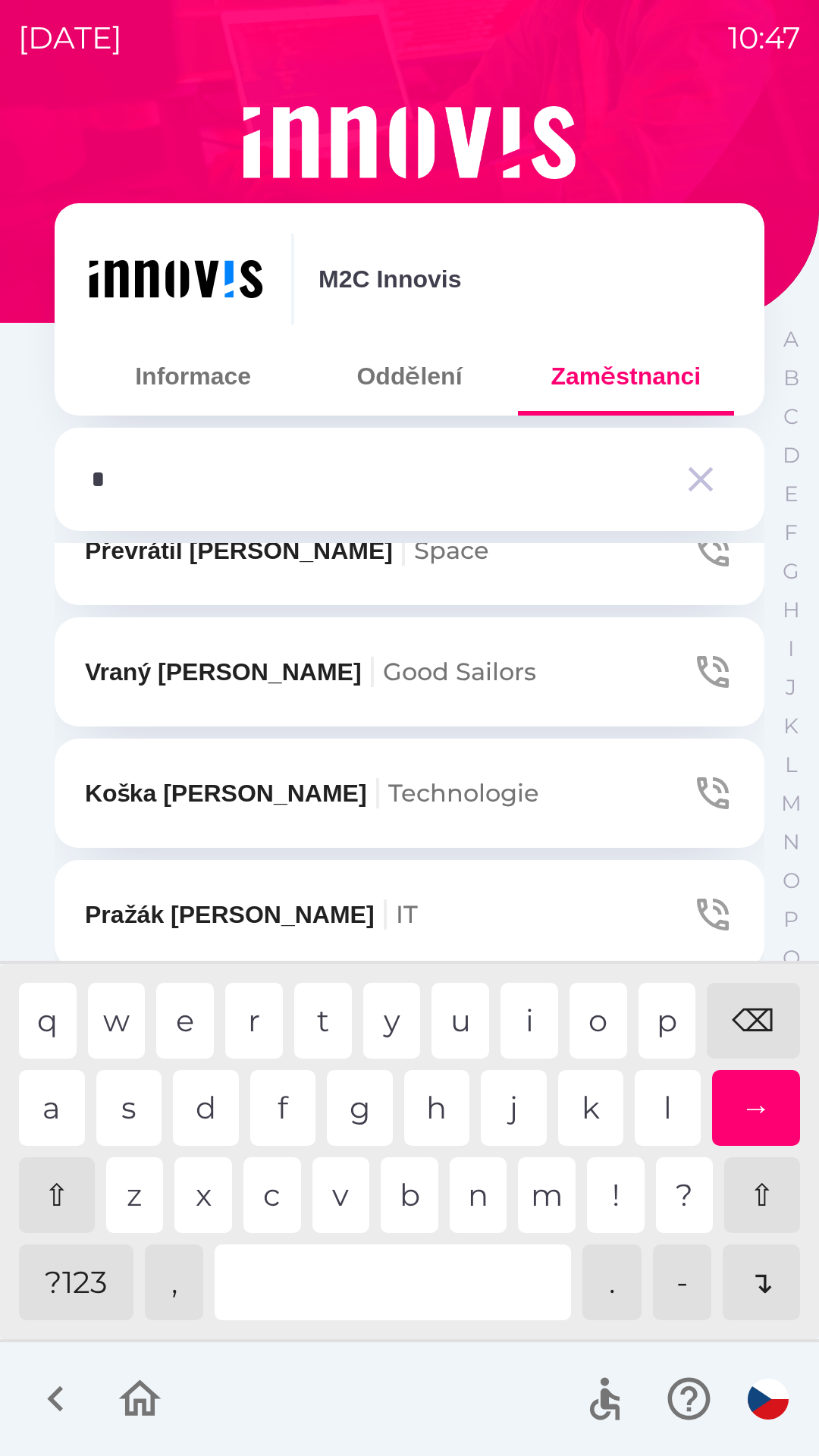
click at [652, 1021] on div "p" at bounding box center [667, 1021] width 57 height 76
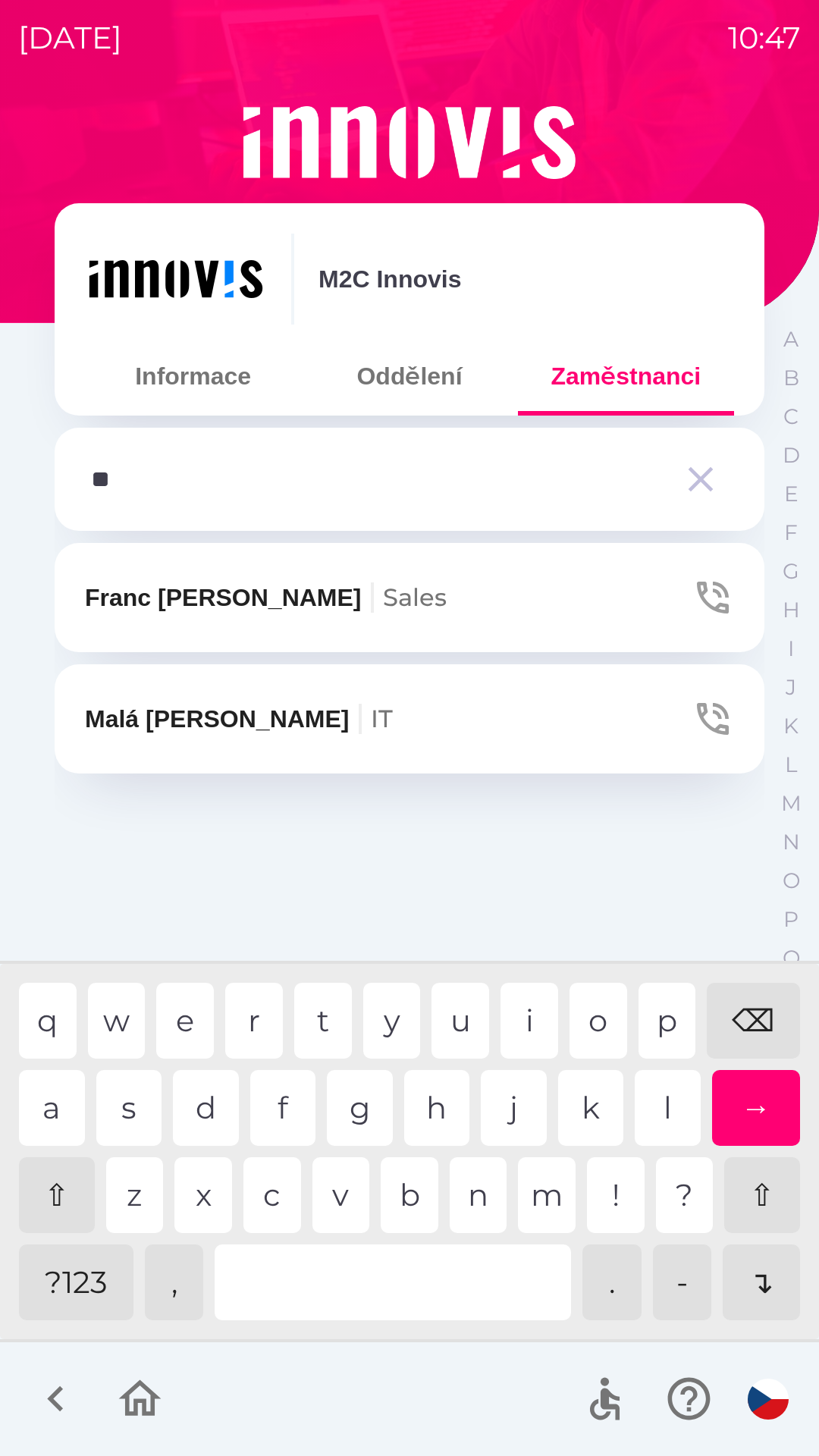
click at [195, 1039] on div "e" at bounding box center [184, 1021] width 57 height 76
type input "***"
click at [339, 1021] on div "t" at bounding box center [323, 1021] width 57 height 76
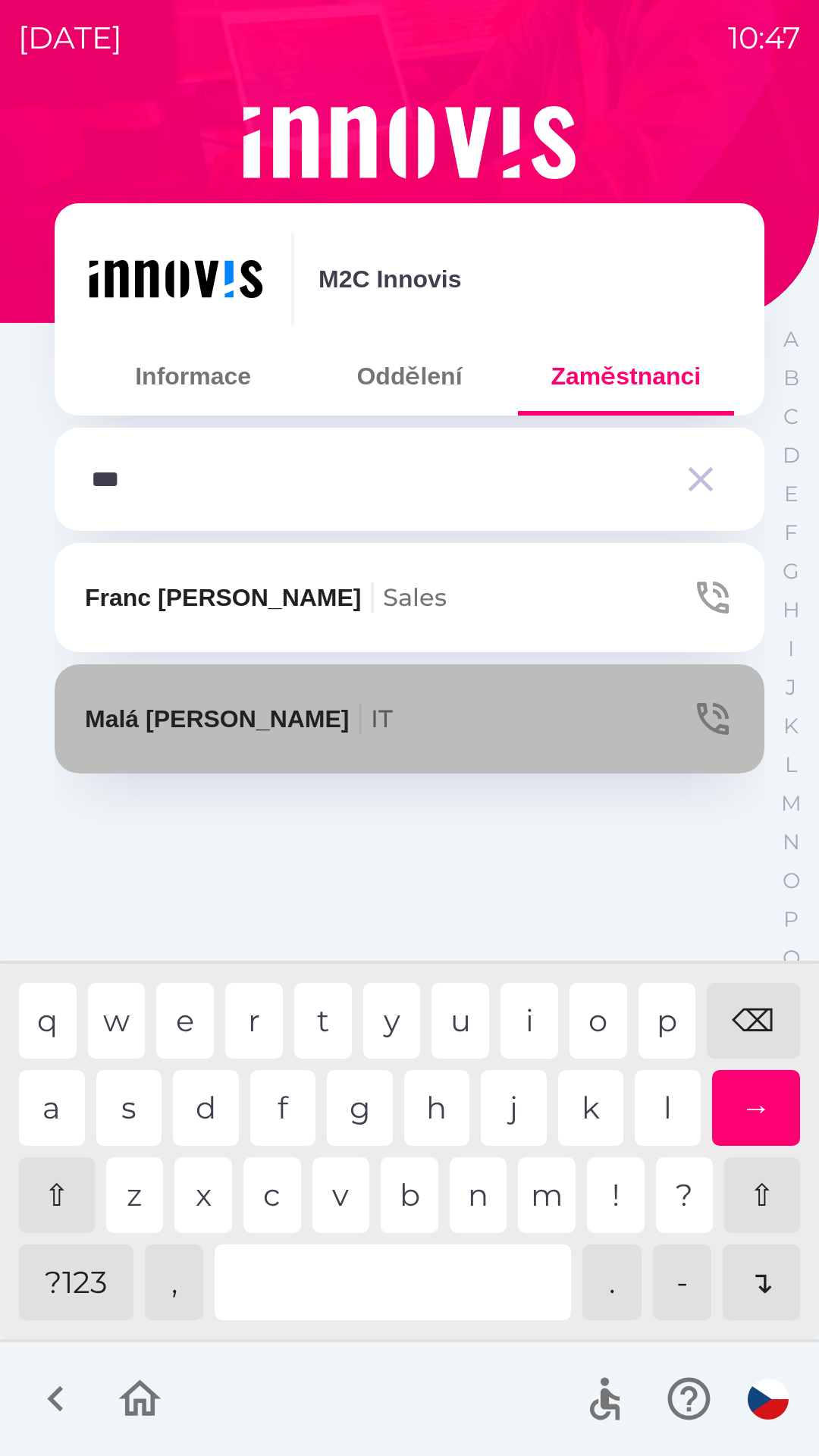
click at [172, 723] on p "Malá [PERSON_NAME] IT" at bounding box center [238, 719] width 307 height 37
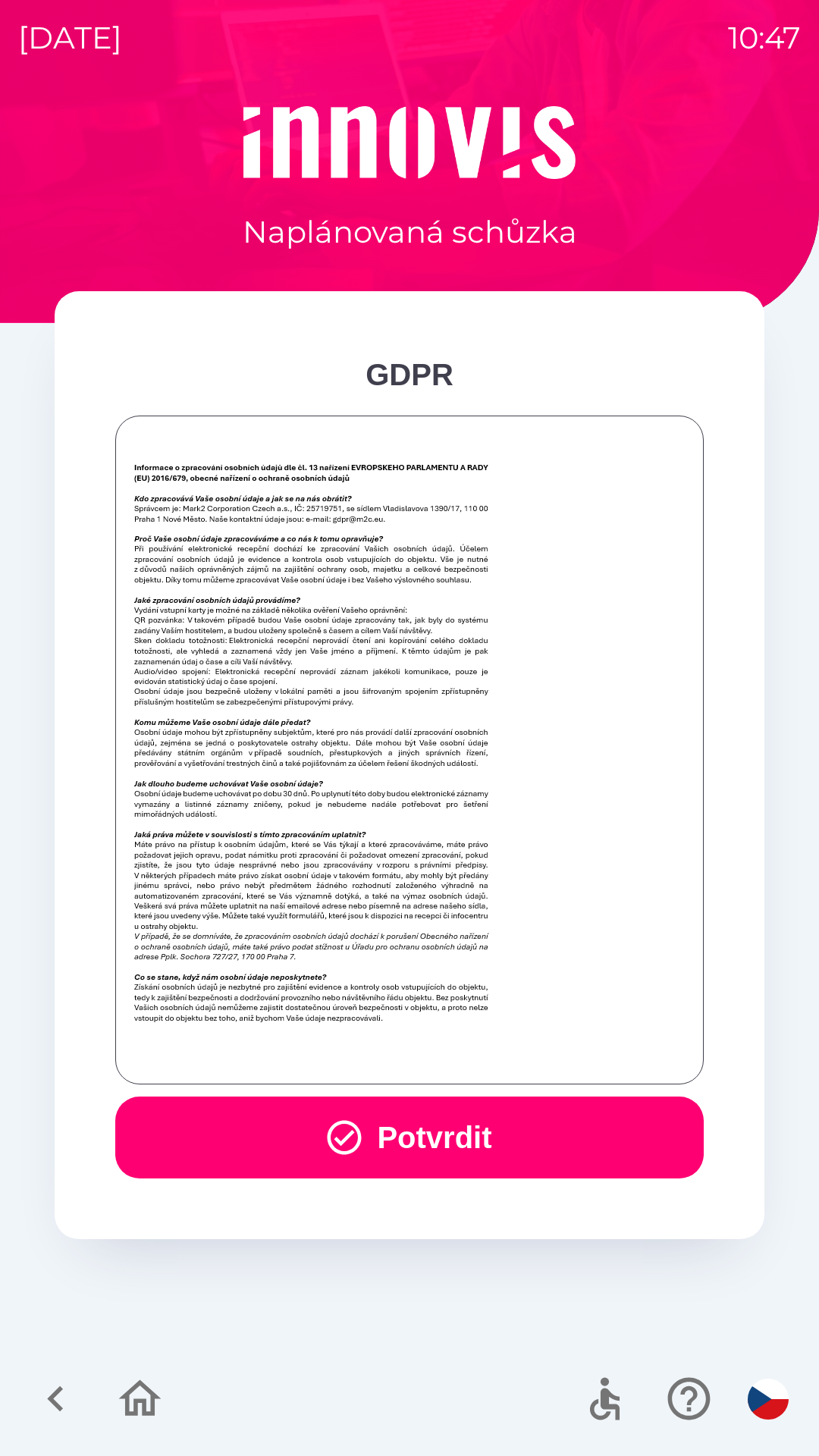
click at [402, 1160] on button "Potvrdit" at bounding box center [410, 1137] width 589 height 82
